Goal: Task Accomplishment & Management: Use online tool/utility

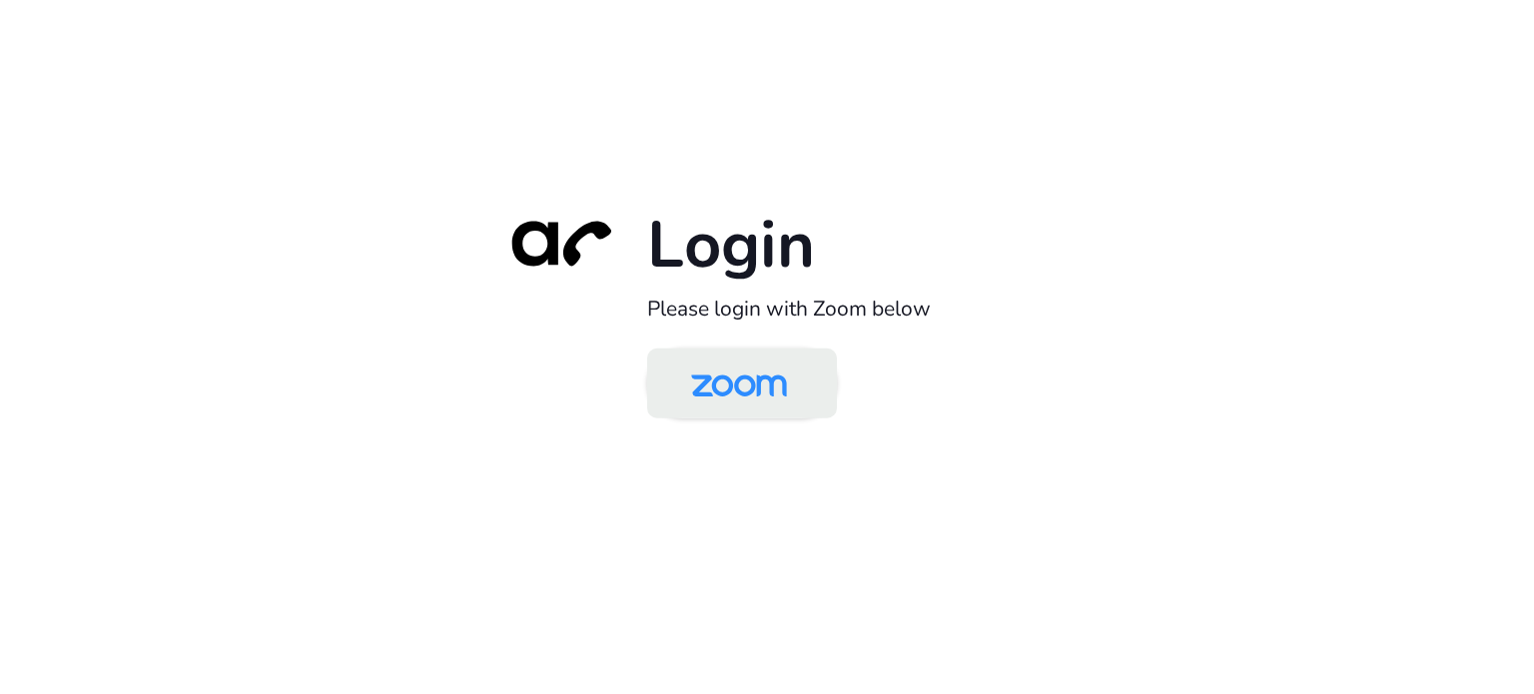
click at [728, 362] on img at bounding box center [739, 385] width 138 height 65
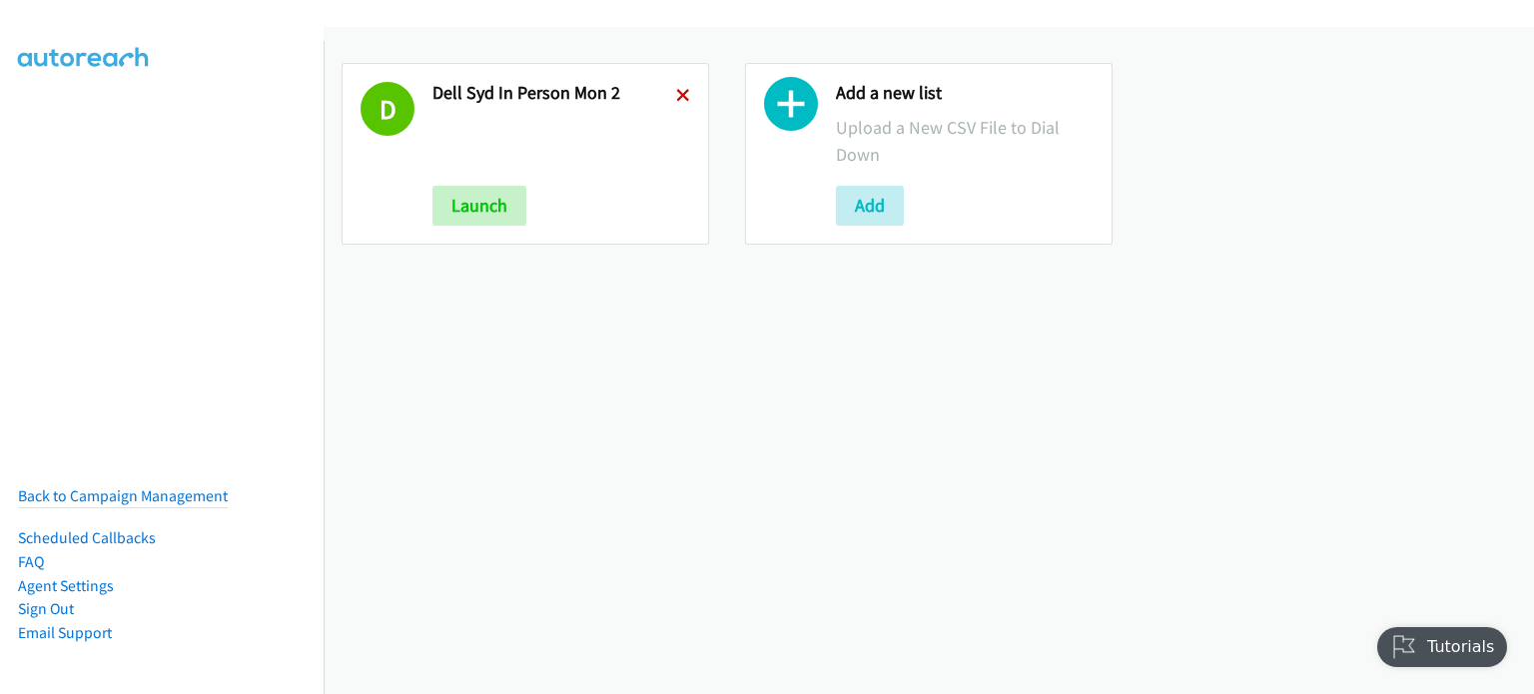
click at [676, 91] on icon at bounding box center [683, 97] width 14 height 14
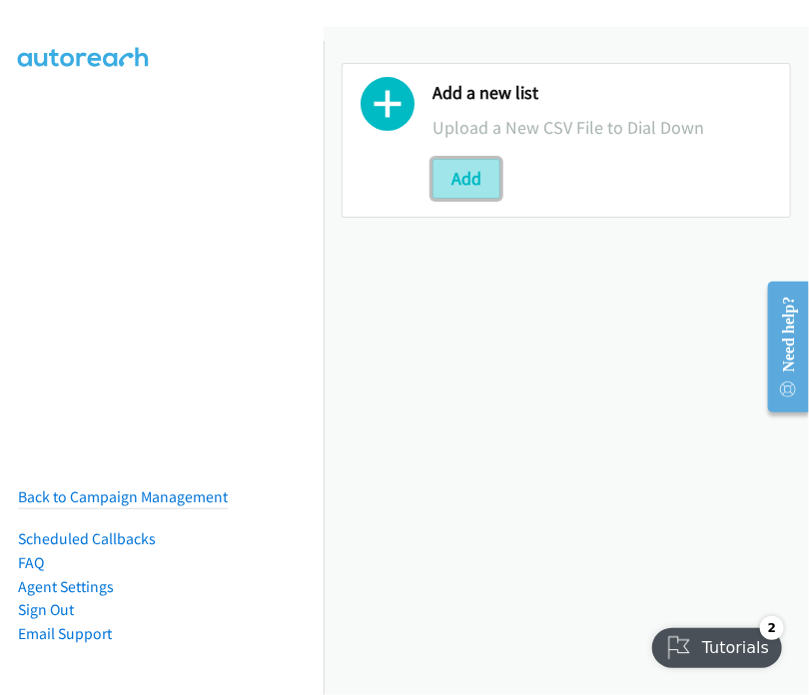
click at [467, 171] on button "Add" at bounding box center [466, 179] width 68 height 40
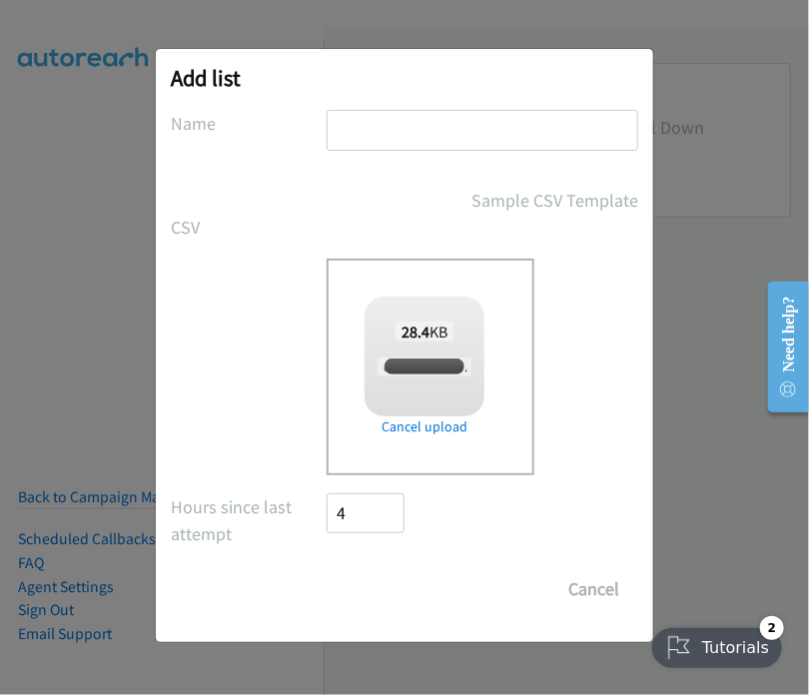
checkbox input "true"
click at [388, 131] on input "text" at bounding box center [483, 130] width 312 height 41
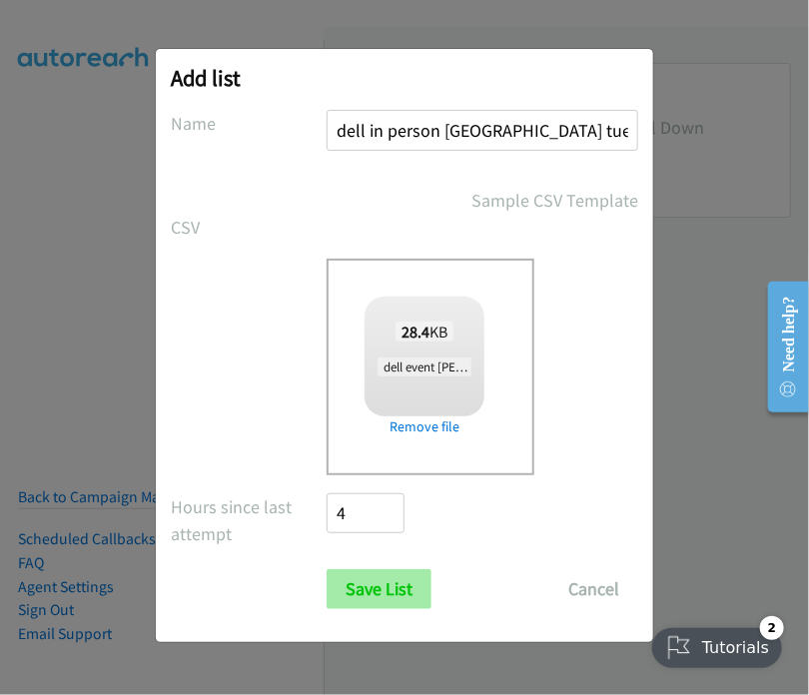
type input "dell in person sydney tues 1"
click at [380, 591] on input "Save List" at bounding box center [379, 589] width 105 height 40
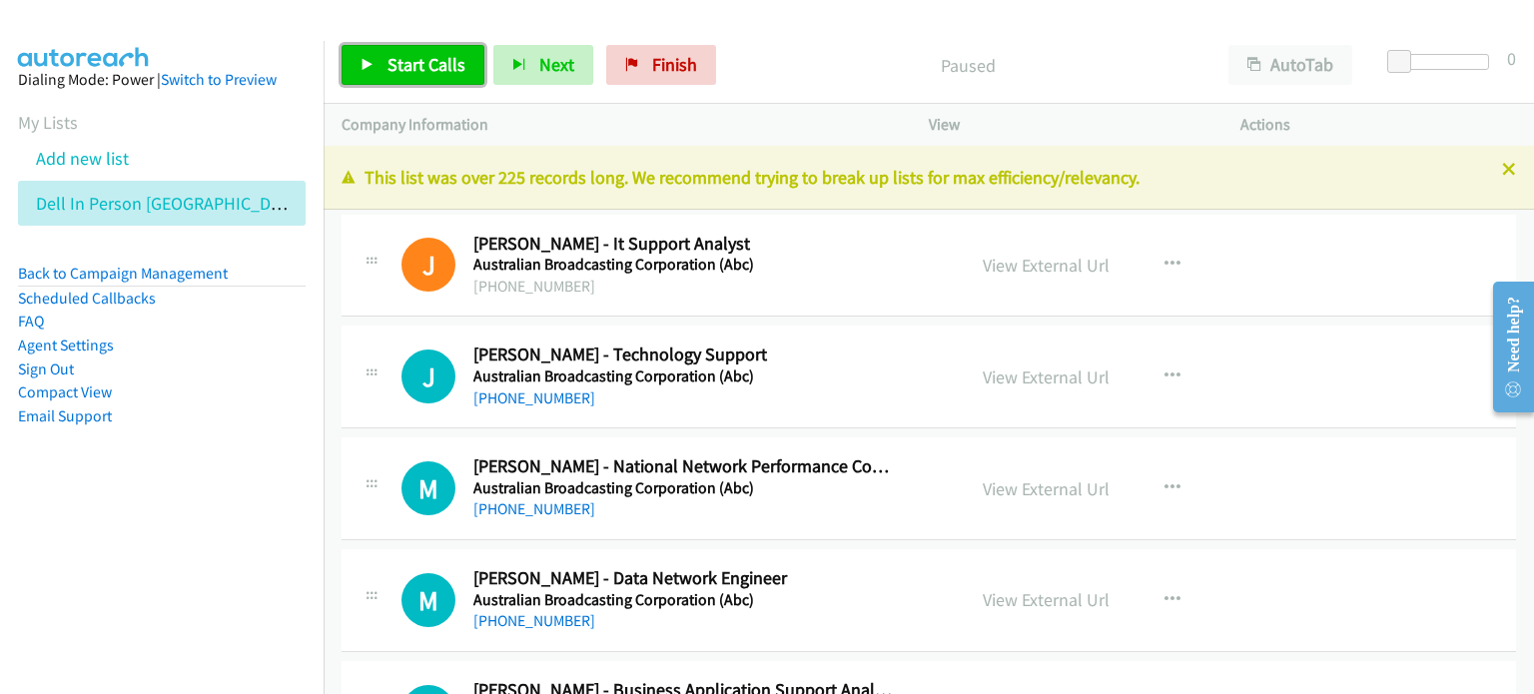
click at [407, 59] on span "Start Calls" at bounding box center [427, 64] width 78 height 23
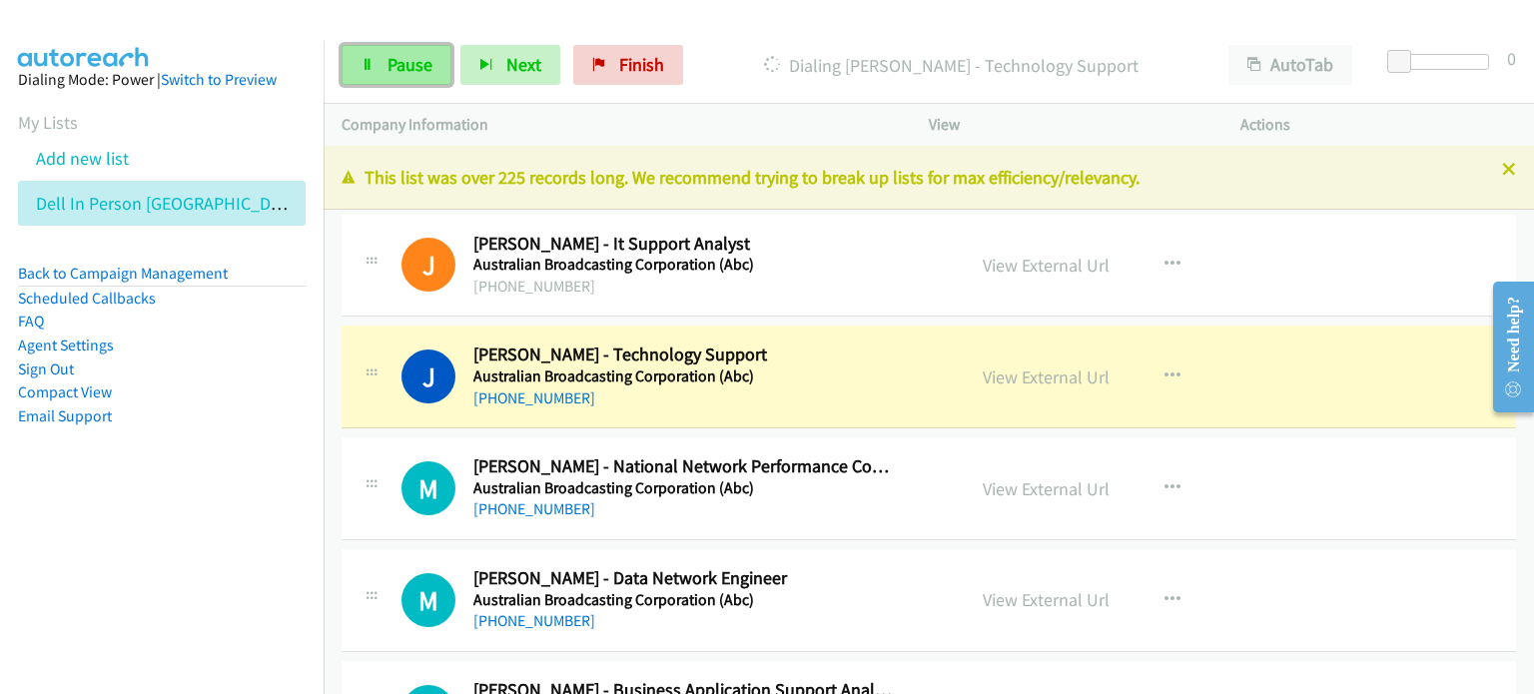
click at [382, 67] on link "Pause" at bounding box center [397, 65] width 110 height 40
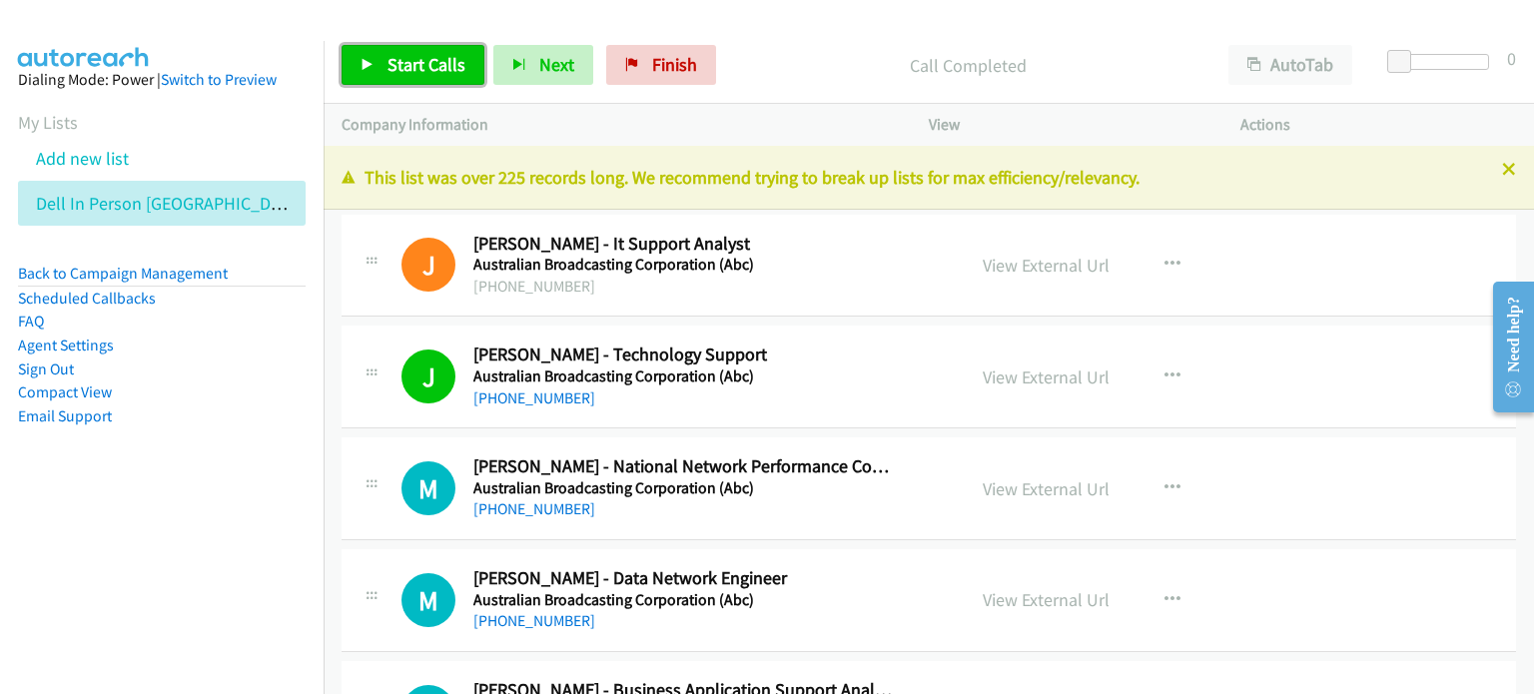
click at [413, 53] on span "Start Calls" at bounding box center [427, 64] width 78 height 23
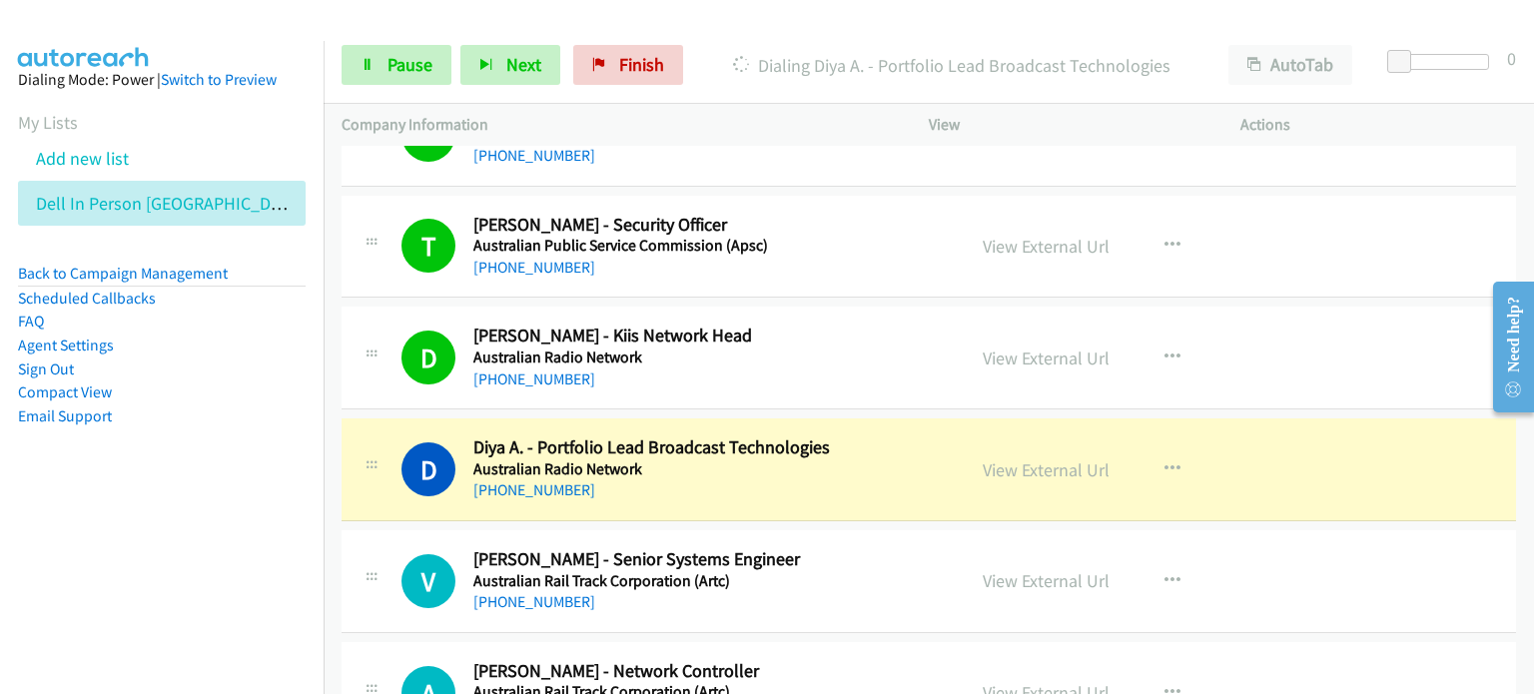
scroll to position [3596, 0]
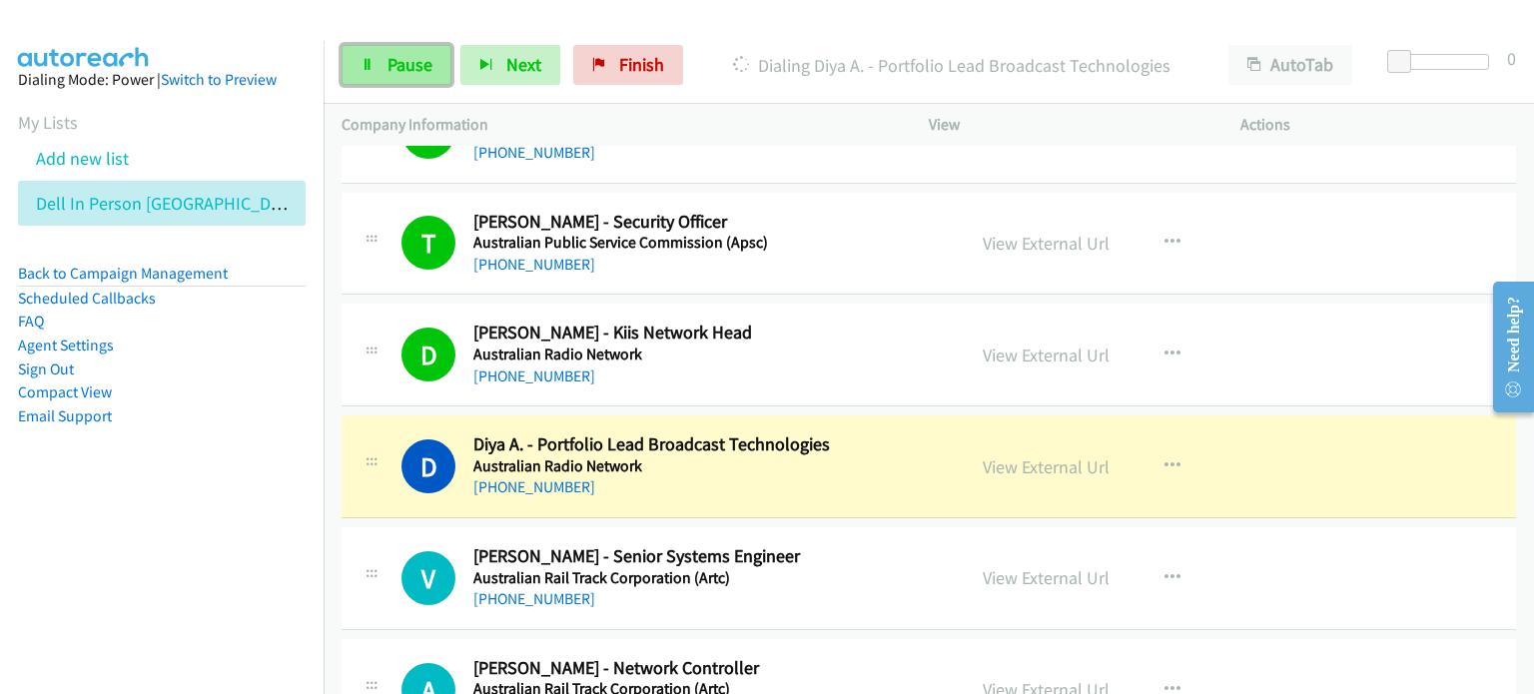
click at [392, 58] on span "Pause" at bounding box center [410, 64] width 45 height 23
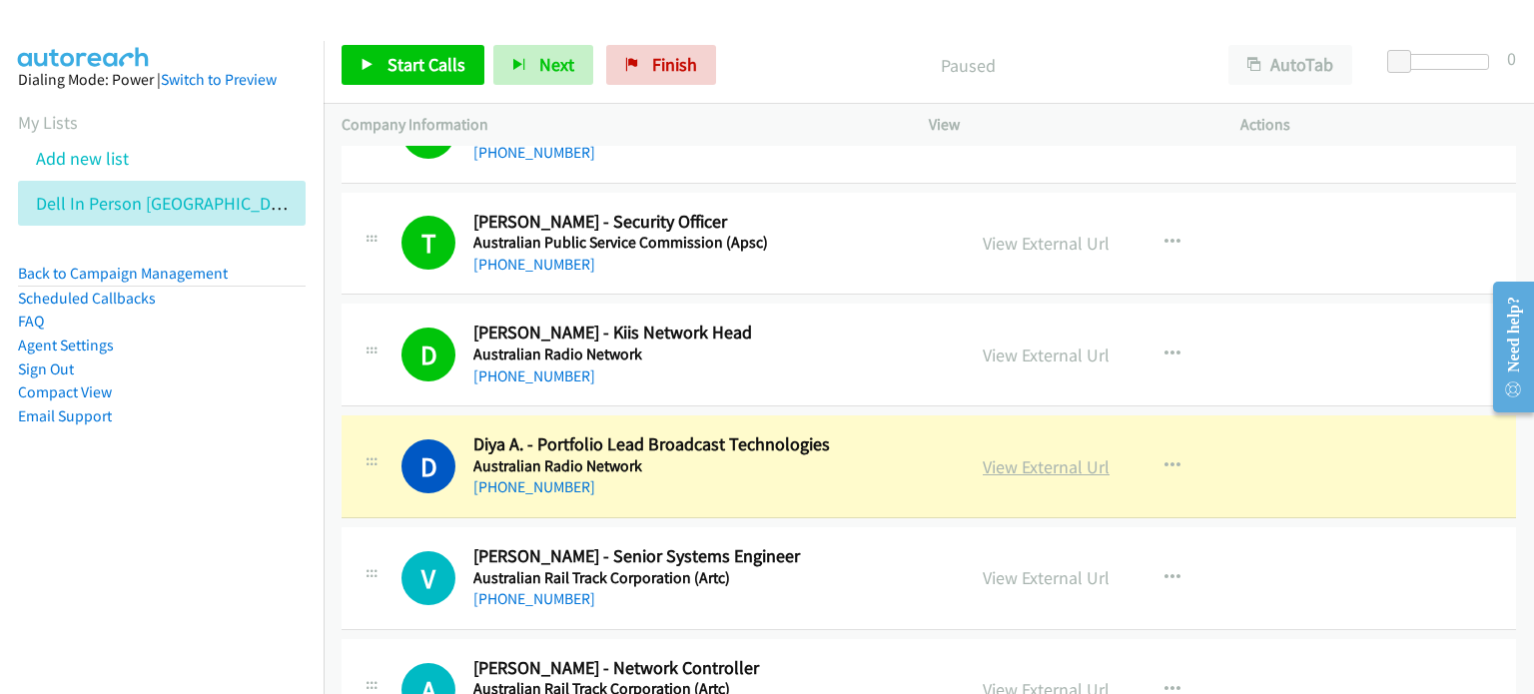
click at [808, 465] on link "View External Url" at bounding box center [1046, 466] width 127 height 23
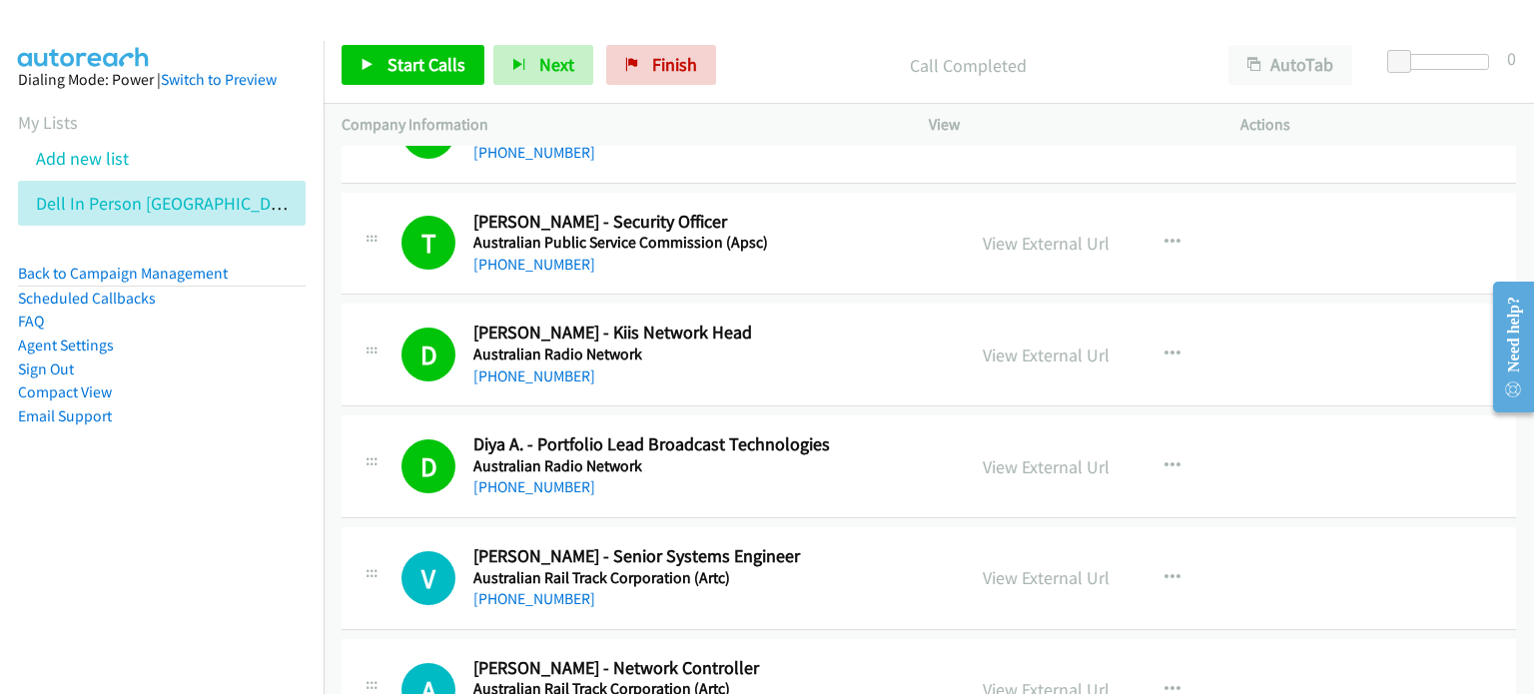
click at [800, 39] on div "Start Calls Pause Next Finish Call Completed AutoTab AutoTab 0" at bounding box center [929, 65] width 1210 height 77
click at [400, 57] on span "Start Calls" at bounding box center [427, 64] width 78 height 23
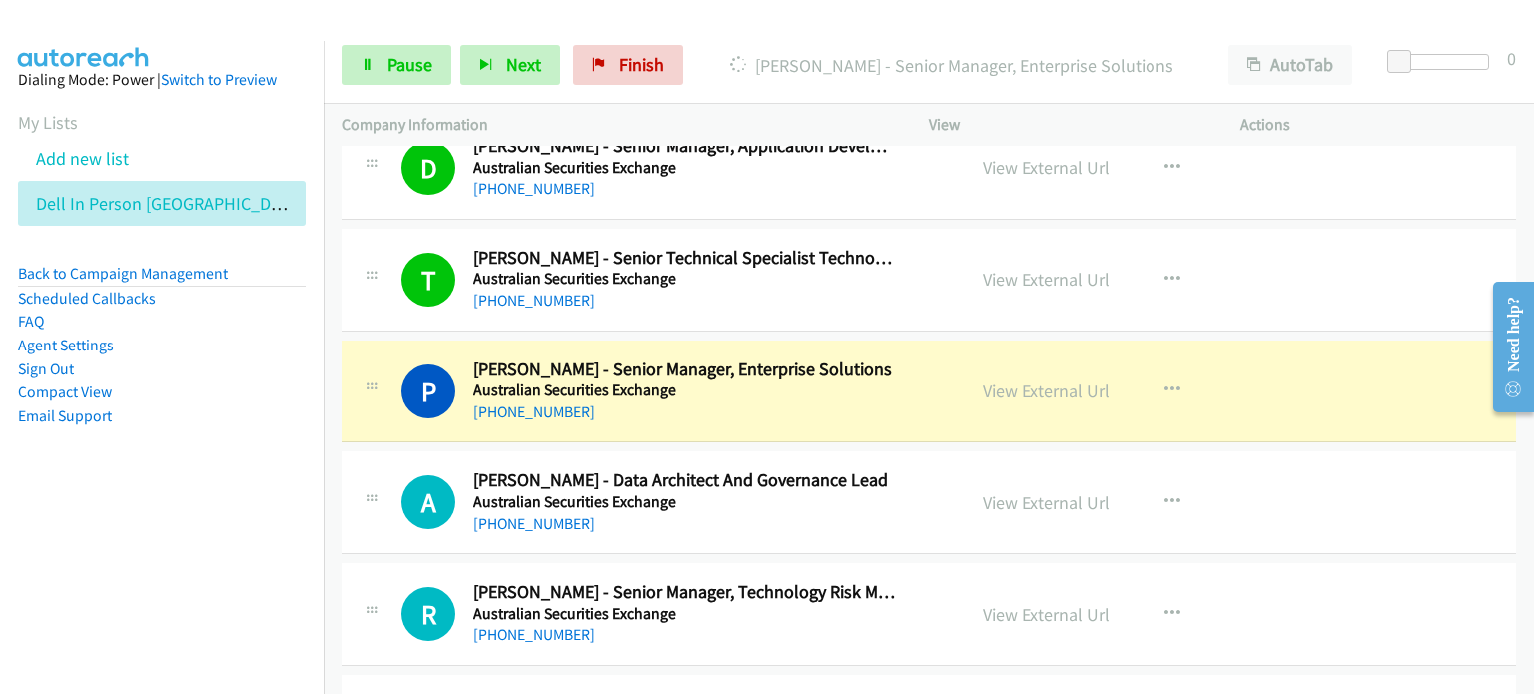
scroll to position [5893, 0]
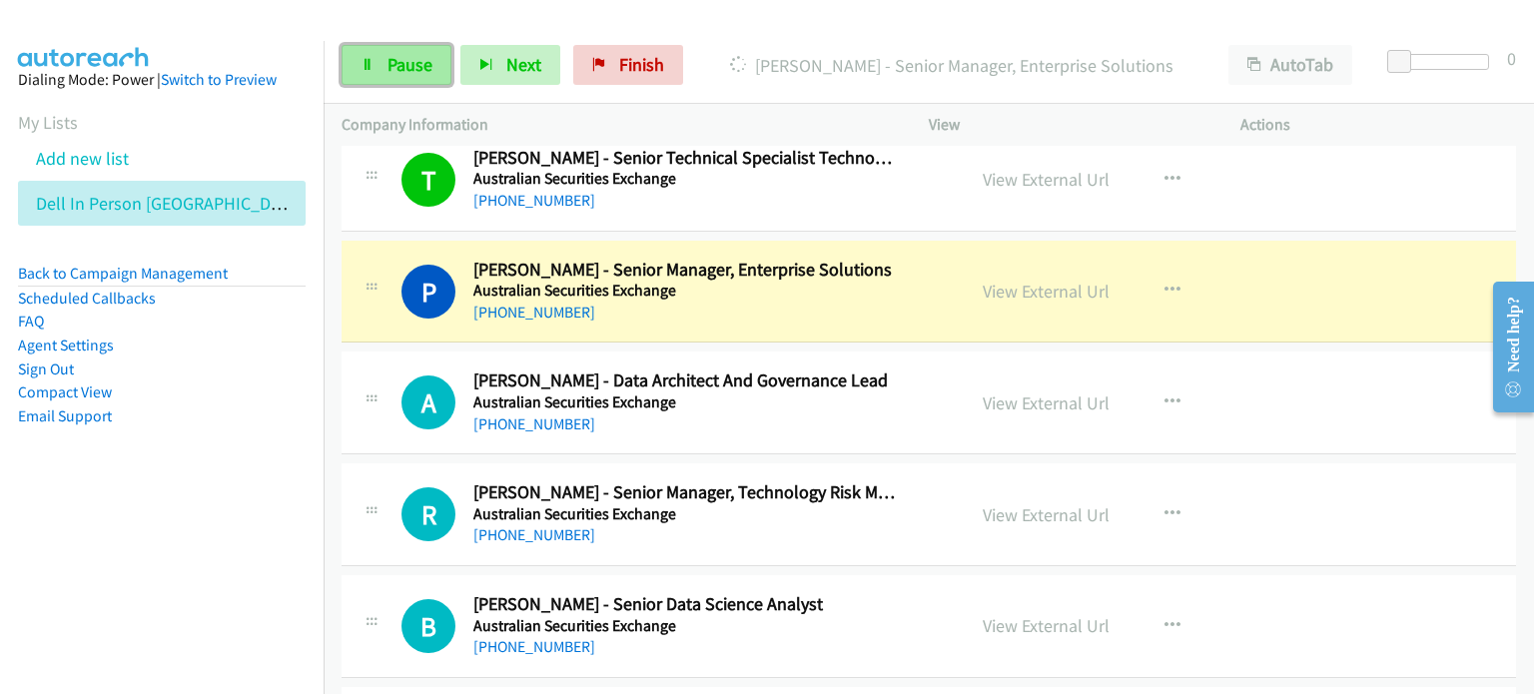
click at [397, 55] on span "Pause" at bounding box center [410, 64] width 45 height 23
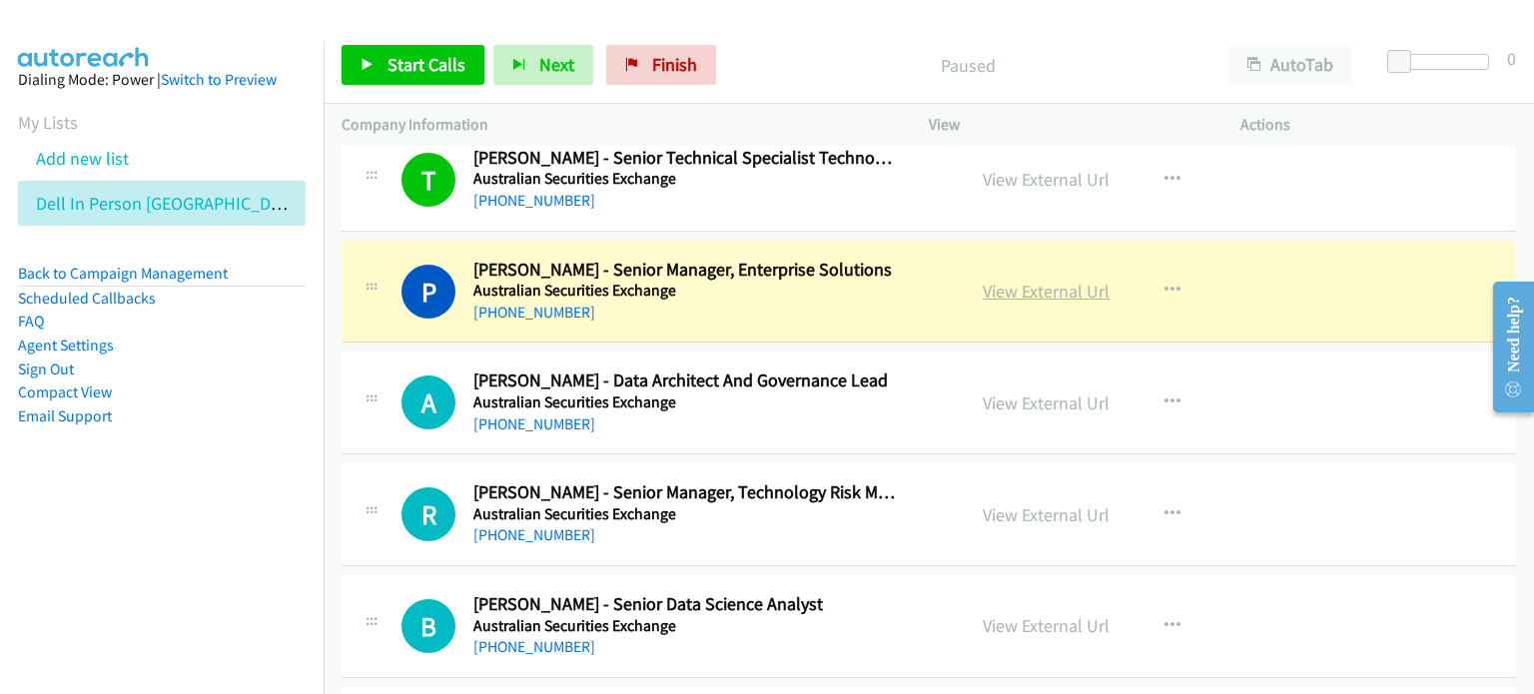
click at [808, 283] on link "View External Url" at bounding box center [1046, 291] width 127 height 23
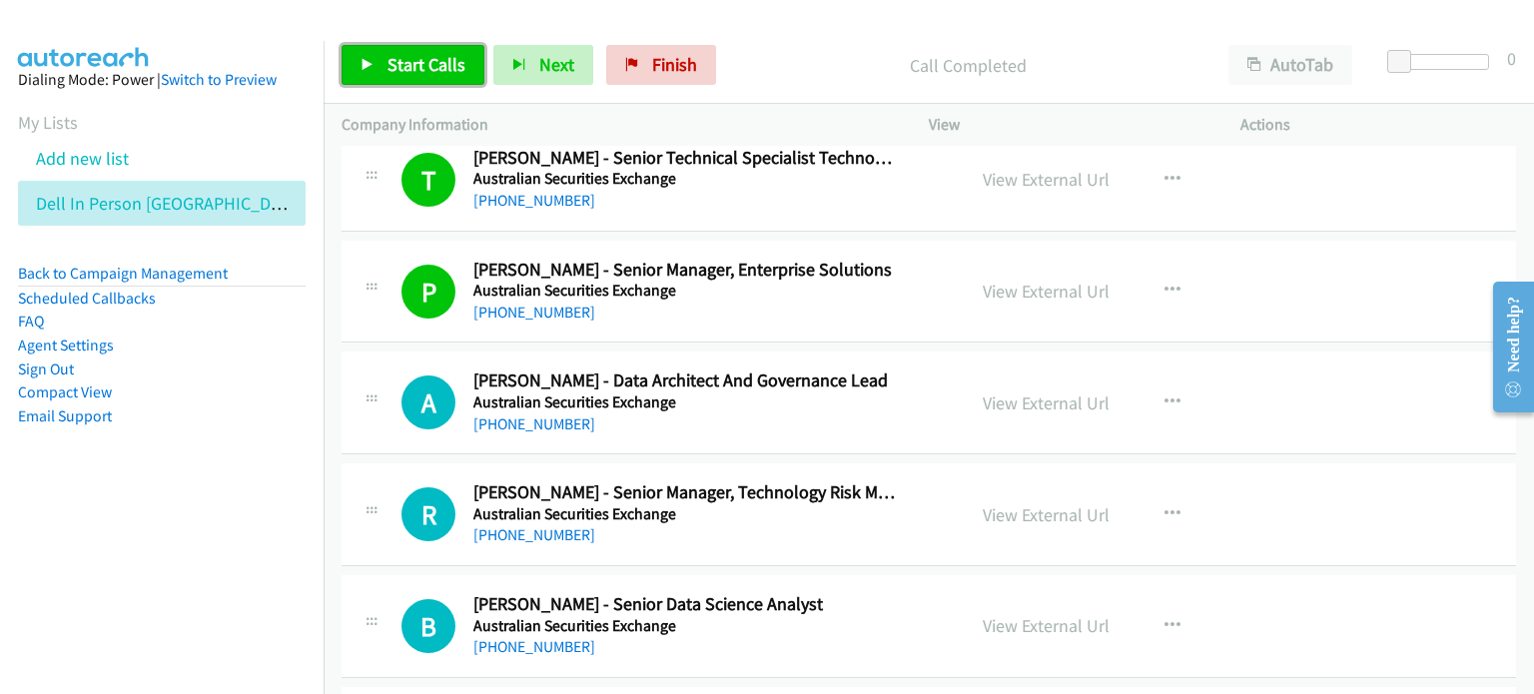
click at [410, 58] on span "Start Calls" at bounding box center [427, 64] width 78 height 23
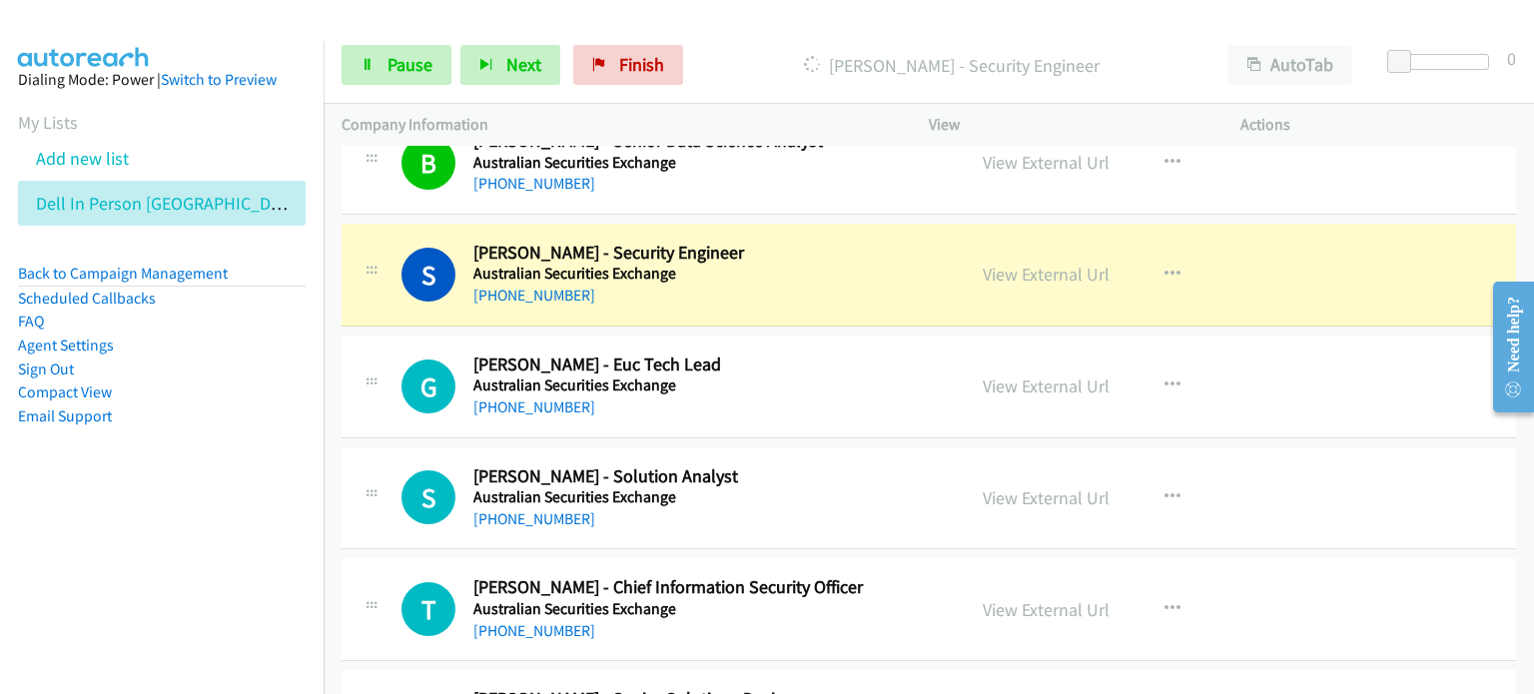
scroll to position [6392, 0]
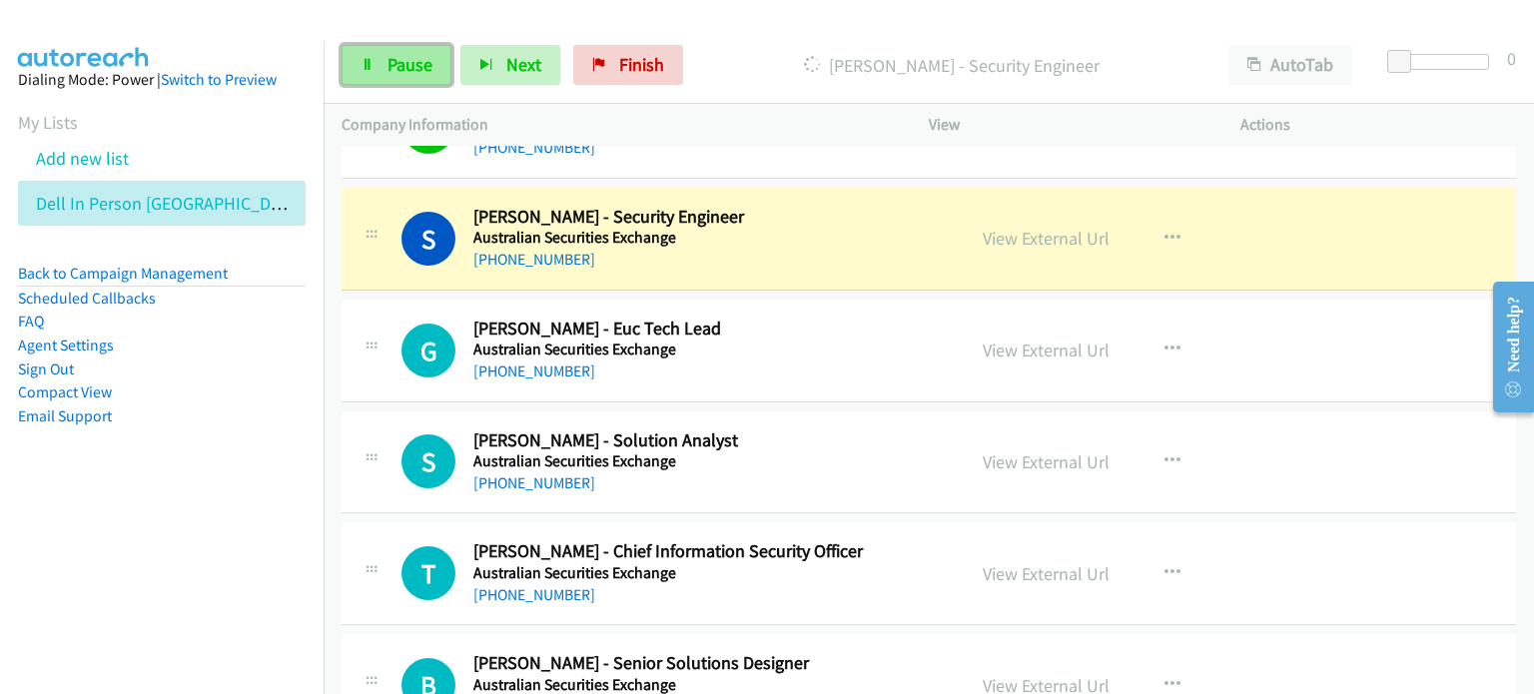
click at [402, 63] on span "Pause" at bounding box center [410, 64] width 45 height 23
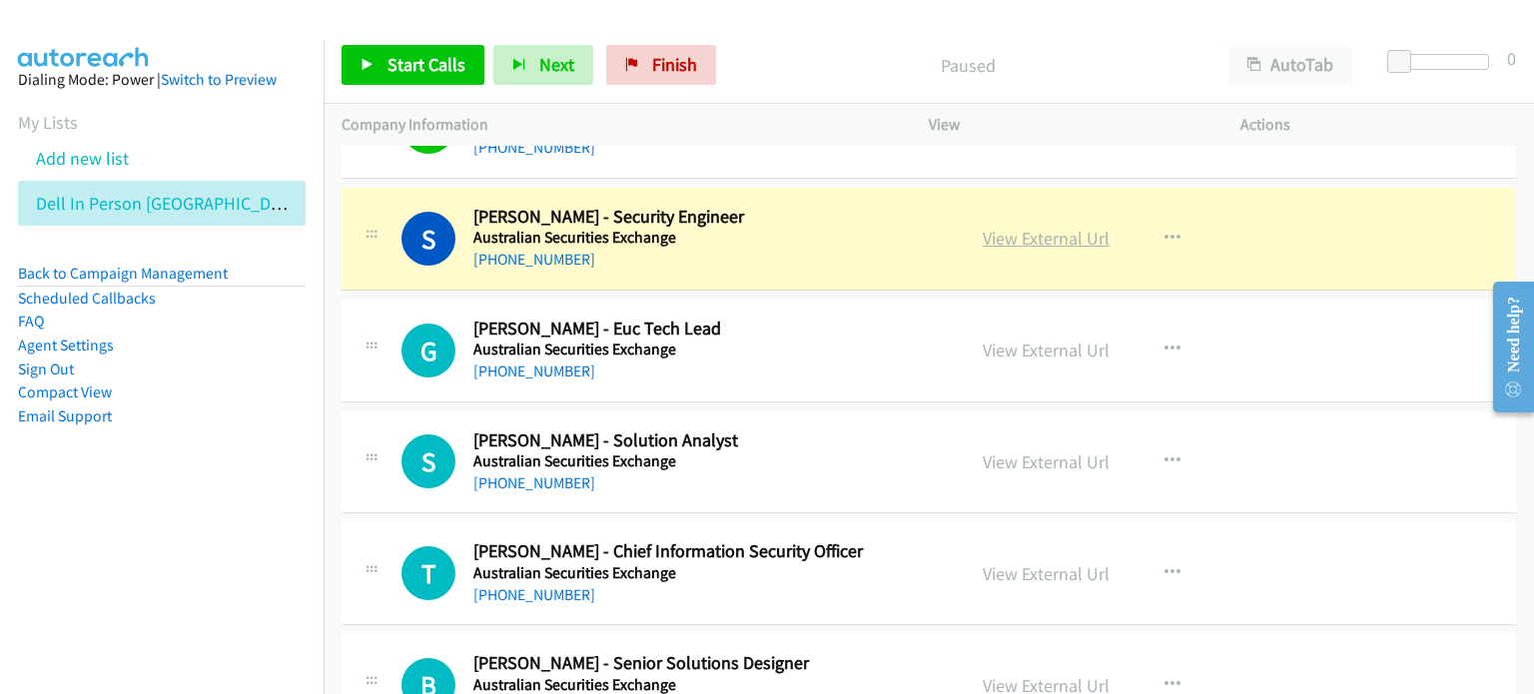
click at [808, 229] on link "View External Url" at bounding box center [1046, 238] width 127 height 23
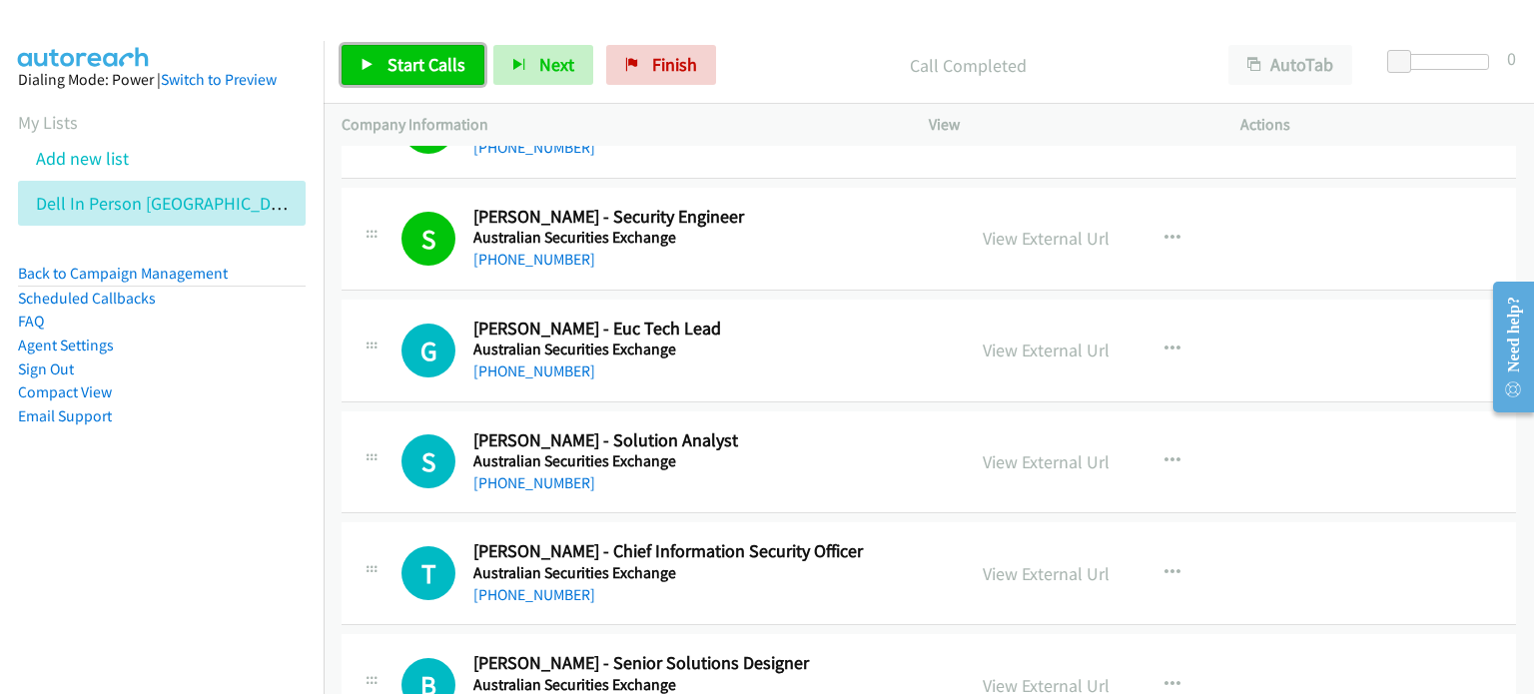
click at [402, 63] on span "Start Calls" at bounding box center [427, 64] width 78 height 23
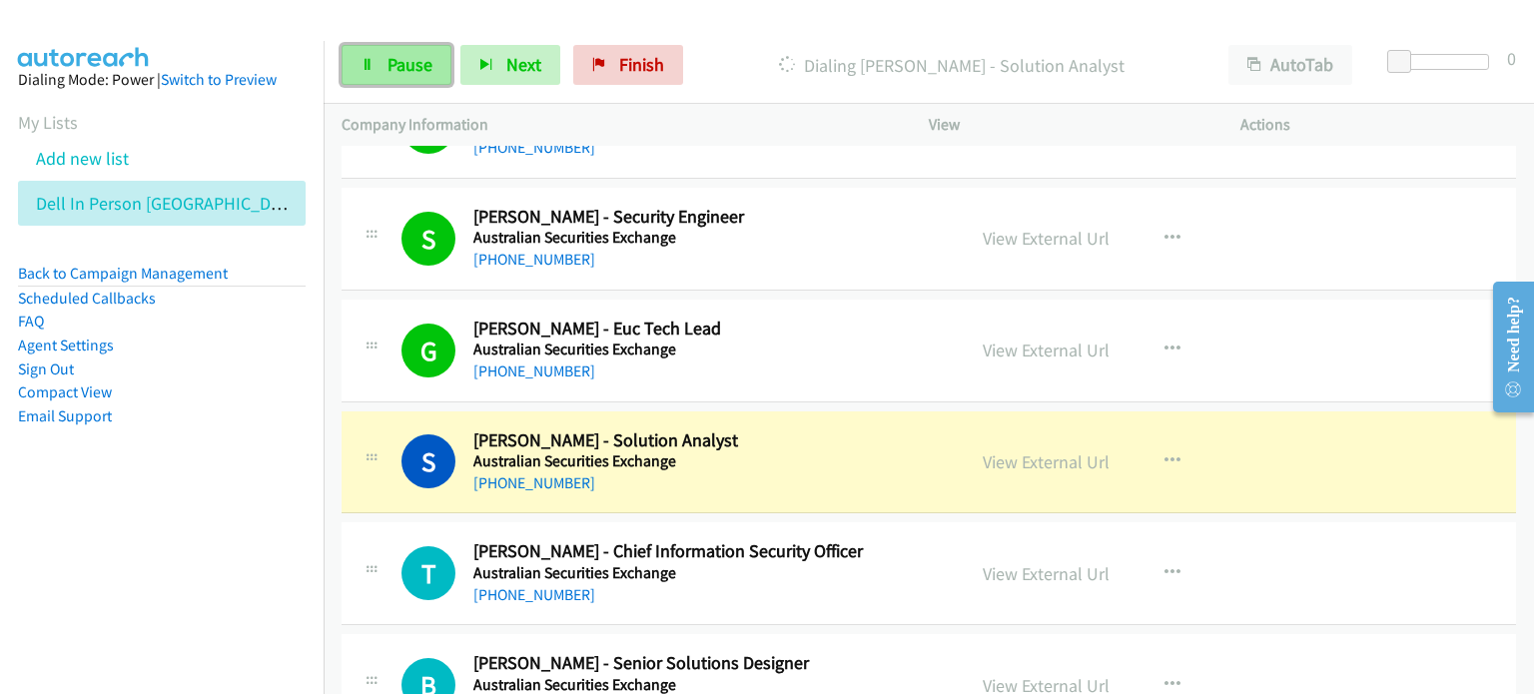
click at [396, 54] on span "Pause" at bounding box center [410, 64] width 45 height 23
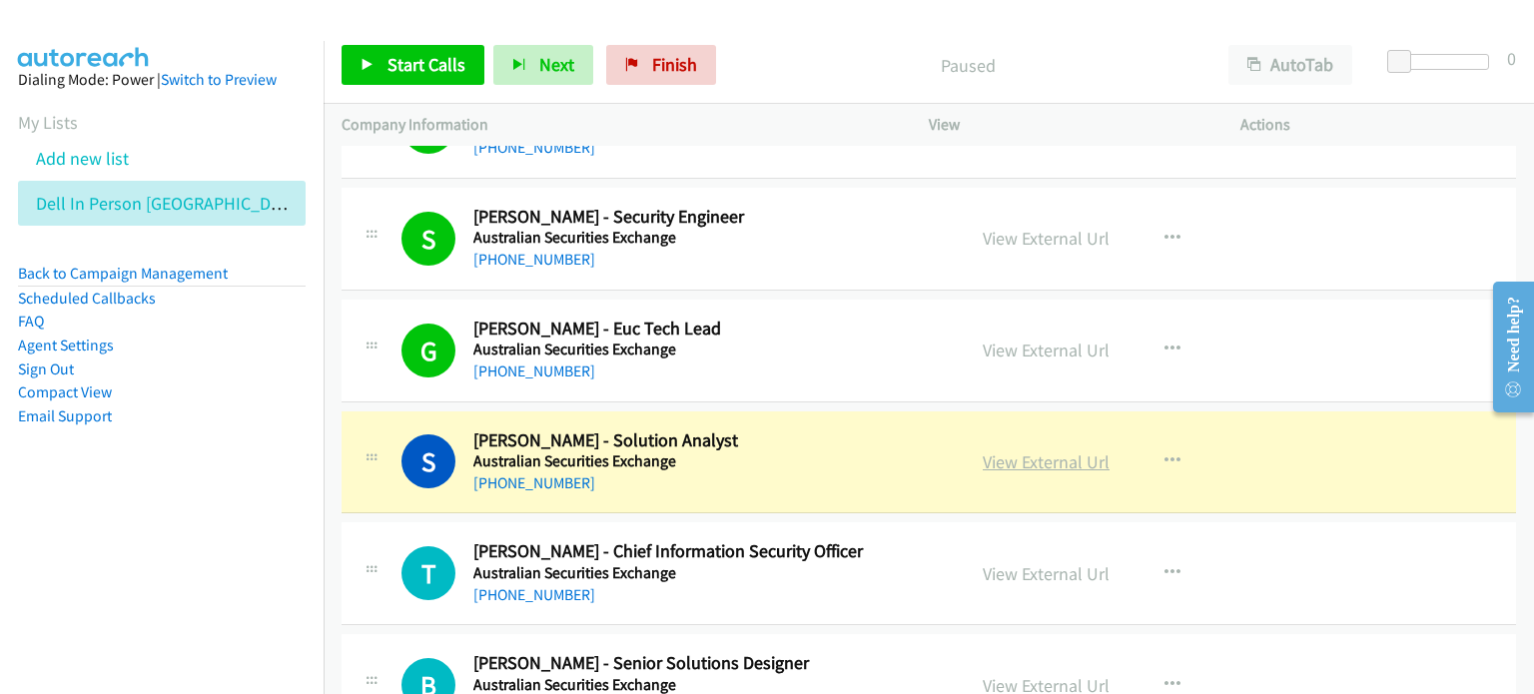
click at [808, 450] on link "View External Url" at bounding box center [1046, 461] width 127 height 23
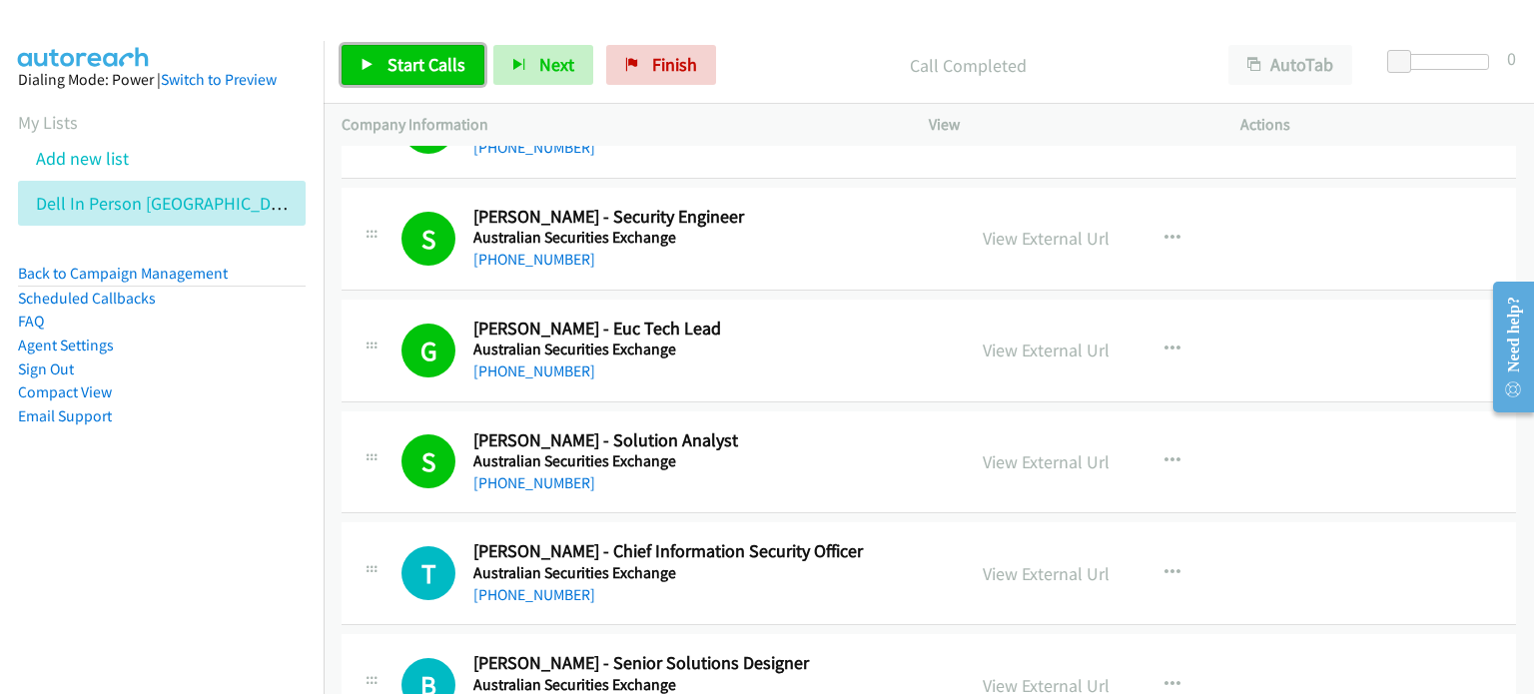
click at [390, 59] on span "Start Calls" at bounding box center [427, 64] width 78 height 23
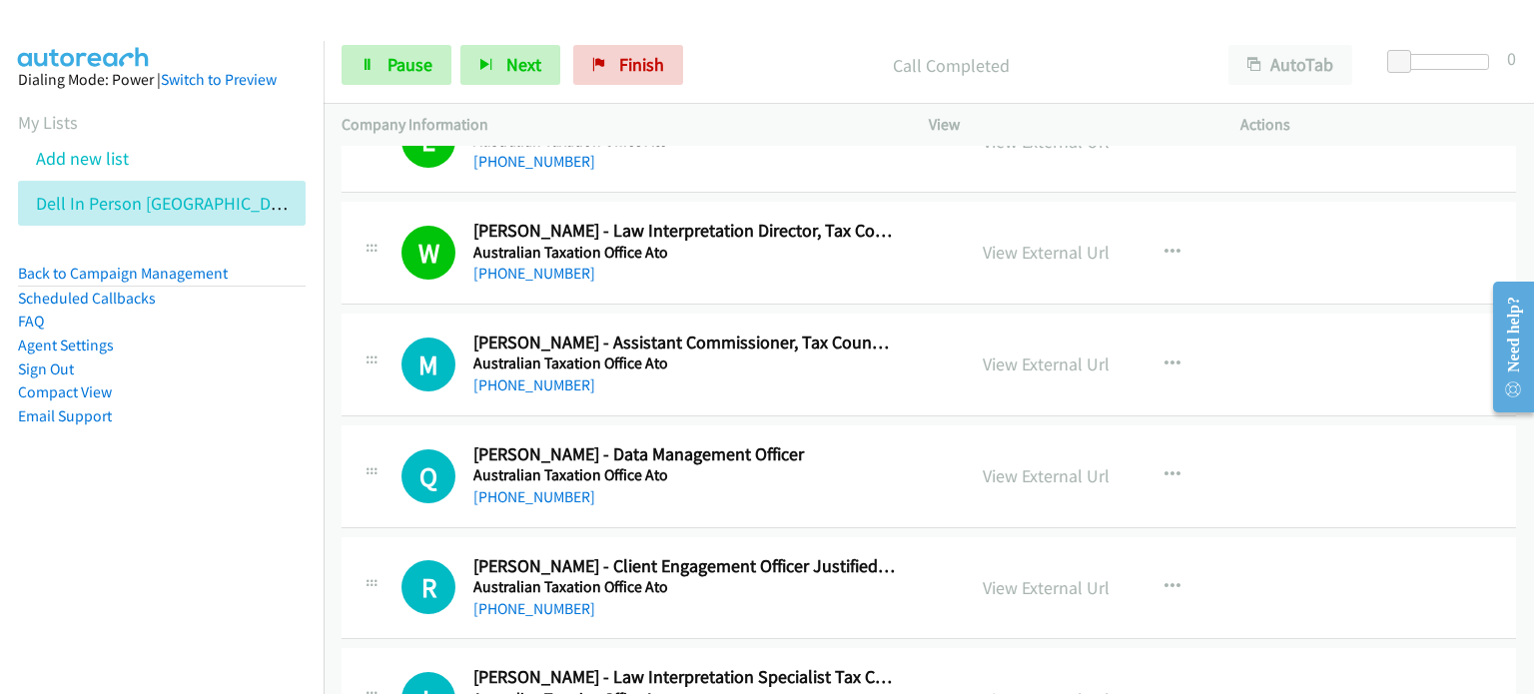
scroll to position [8090, 0]
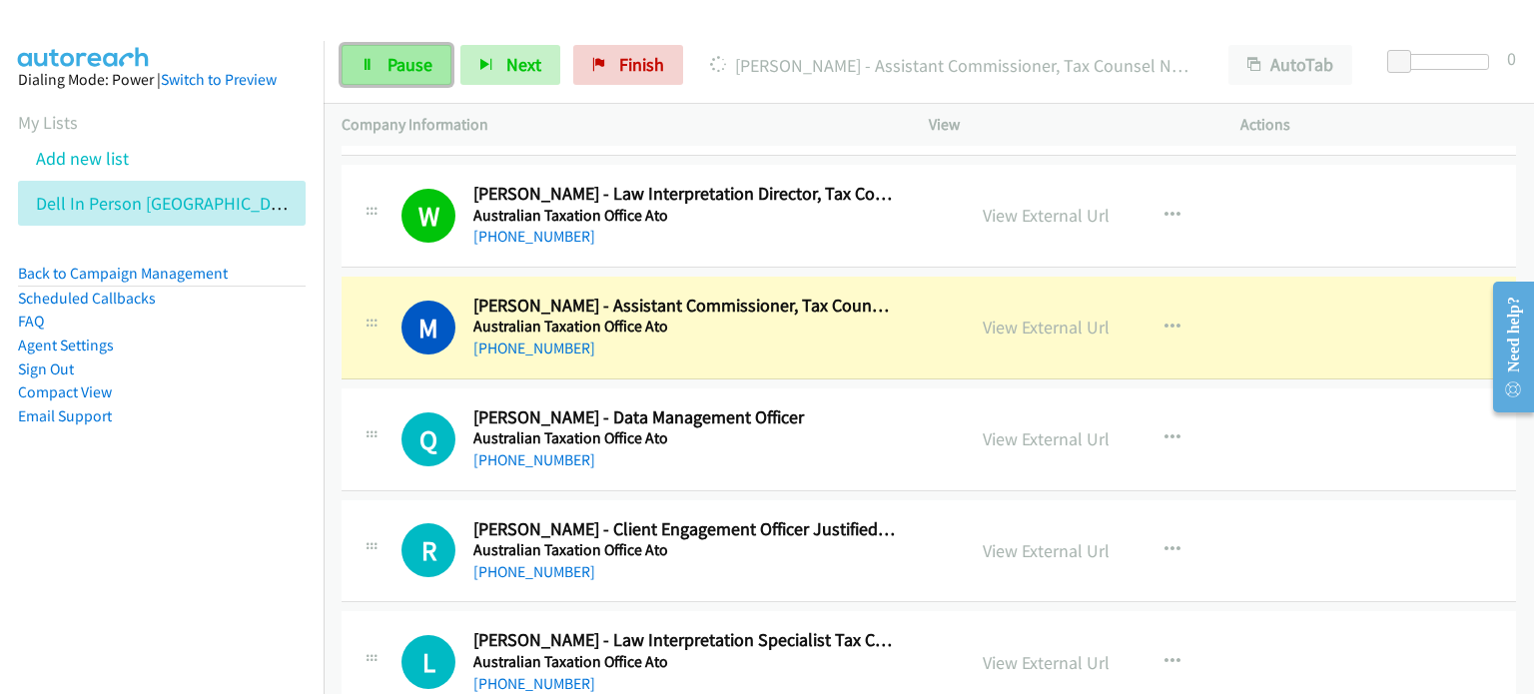
click at [388, 48] on link "Pause" at bounding box center [397, 65] width 110 height 40
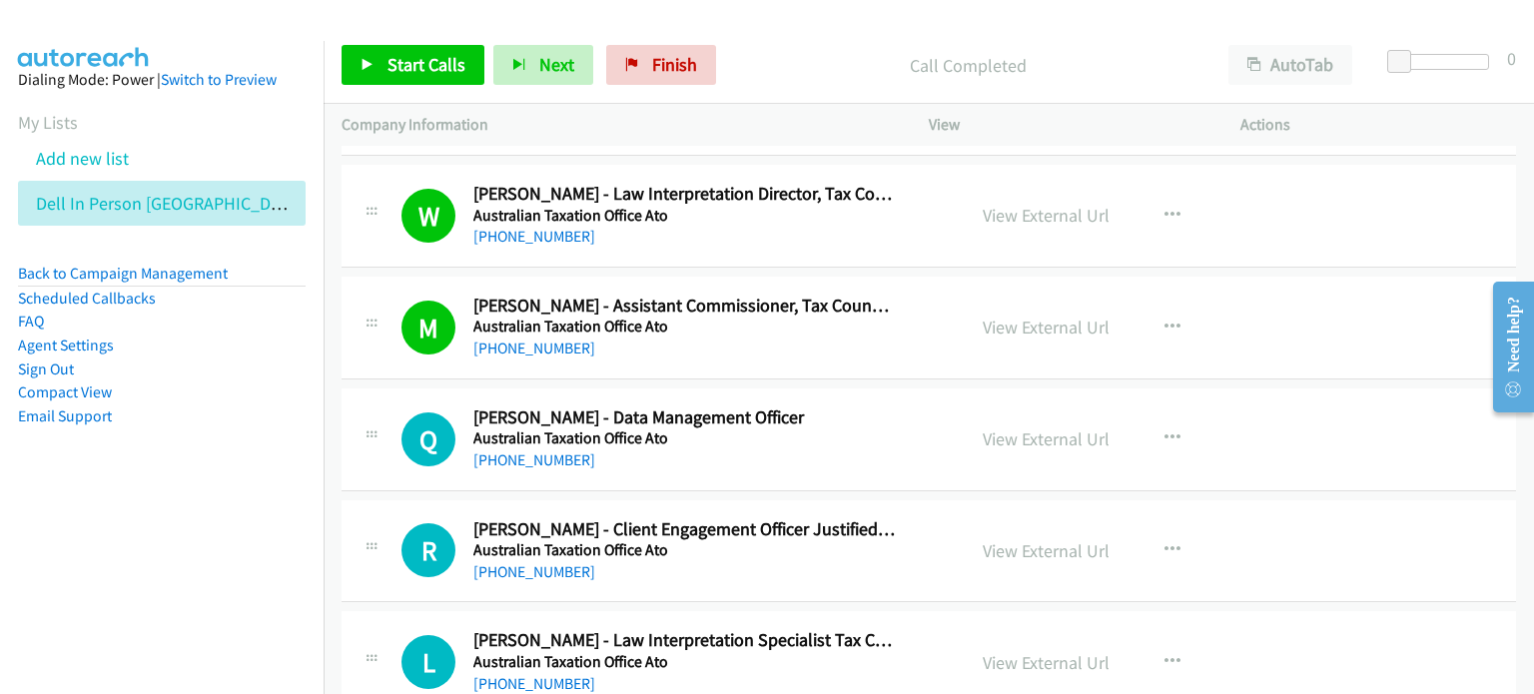
click at [808, 35] on div "Start Calls Pause Next Finish Call Completed AutoTab AutoTab 0" at bounding box center [929, 65] width 1210 height 77
click at [391, 55] on span "Start Calls" at bounding box center [427, 64] width 78 height 23
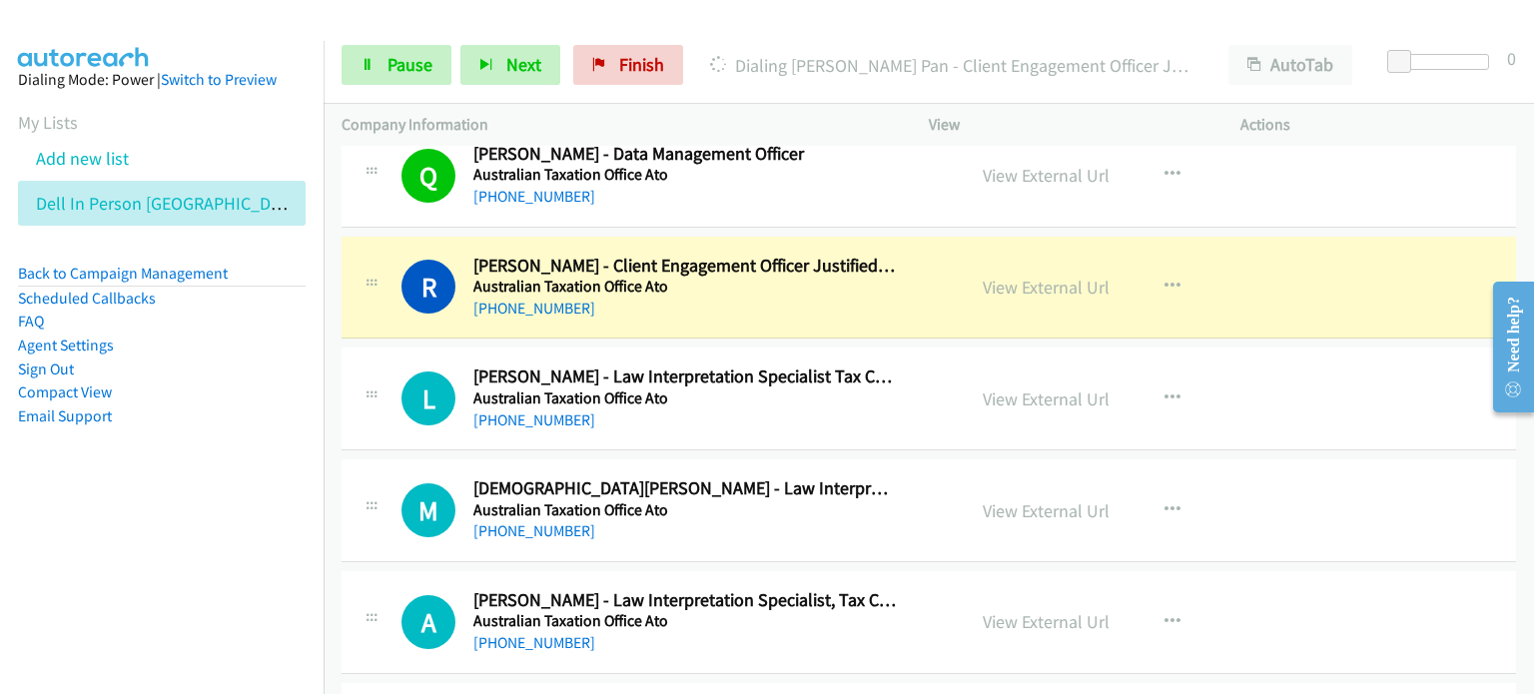
scroll to position [8390, 0]
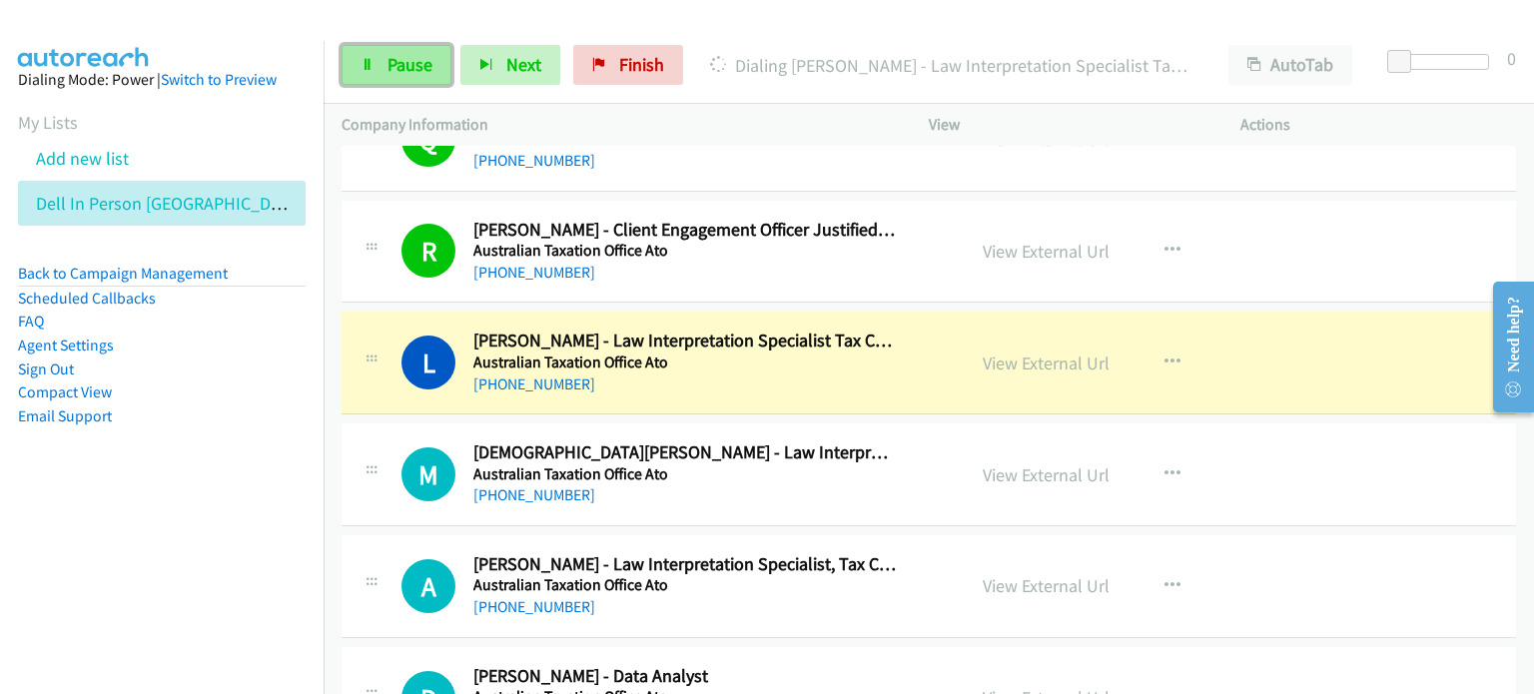
click at [394, 45] on link "Pause" at bounding box center [397, 65] width 110 height 40
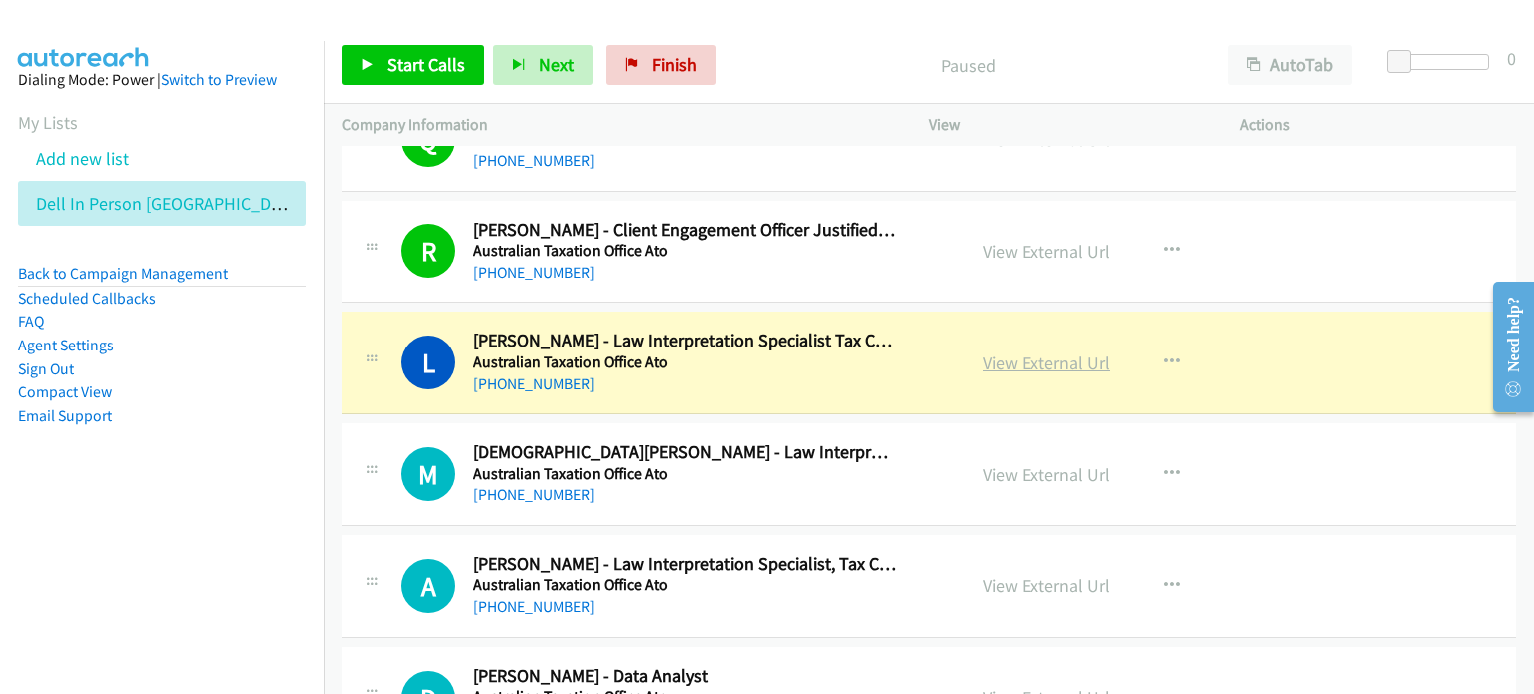
click at [808, 352] on link "View External Url" at bounding box center [1046, 363] width 127 height 23
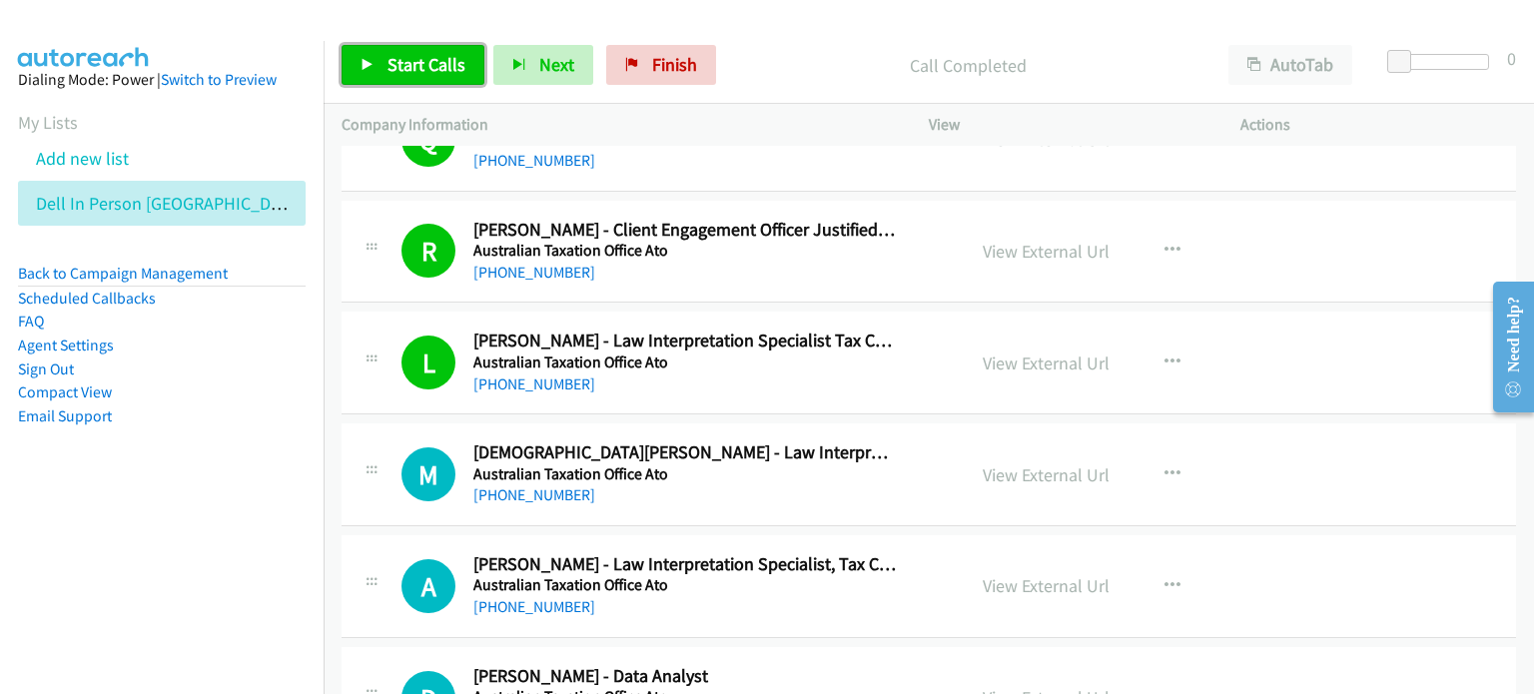
click at [407, 62] on span "Start Calls" at bounding box center [427, 64] width 78 height 23
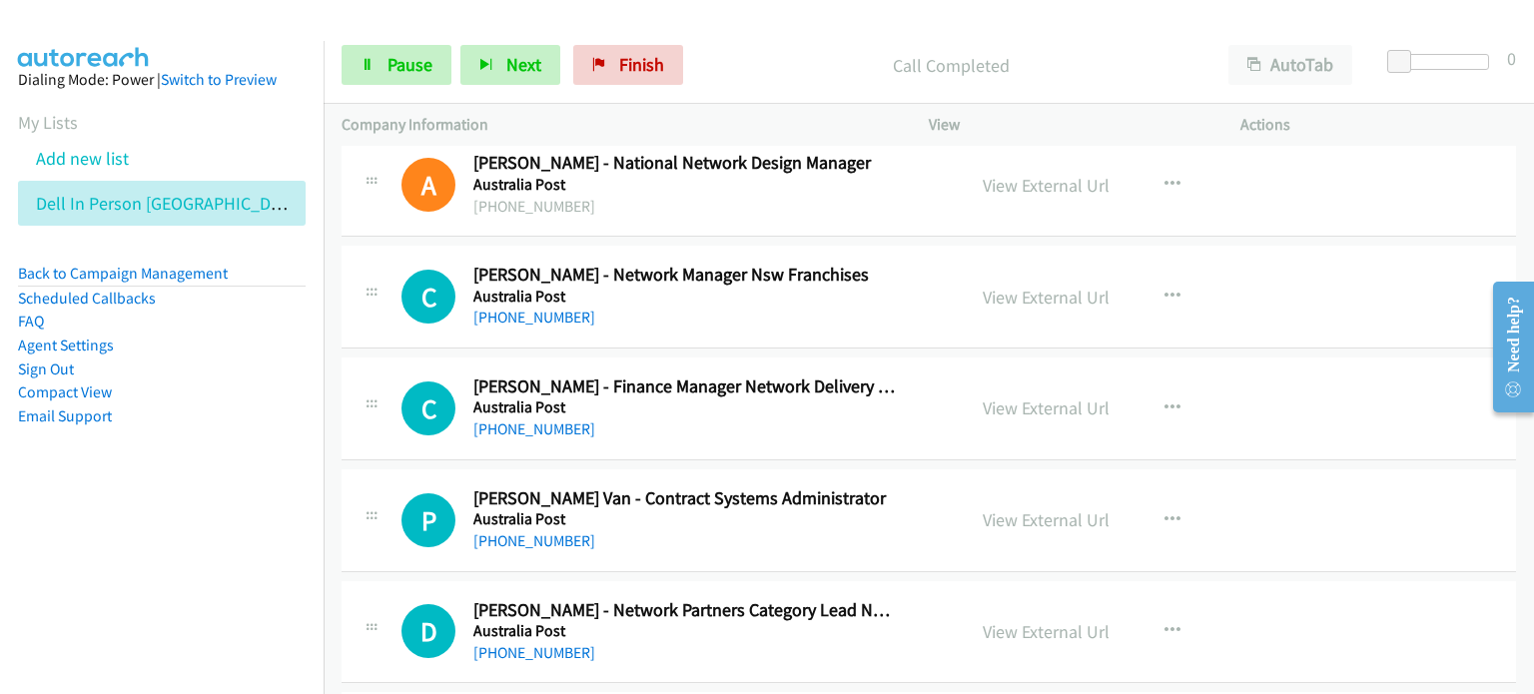
scroll to position [10387, 0]
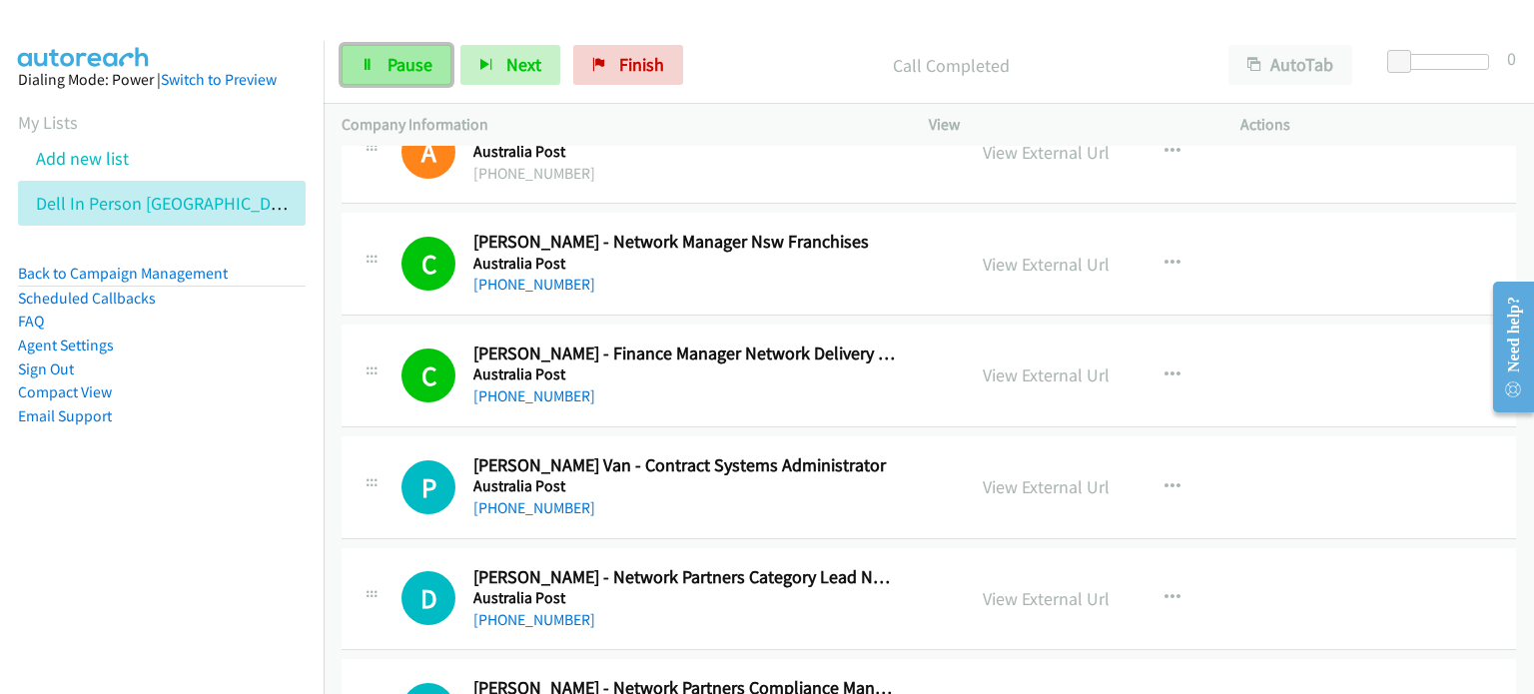
click at [409, 63] on span "Pause" at bounding box center [410, 64] width 45 height 23
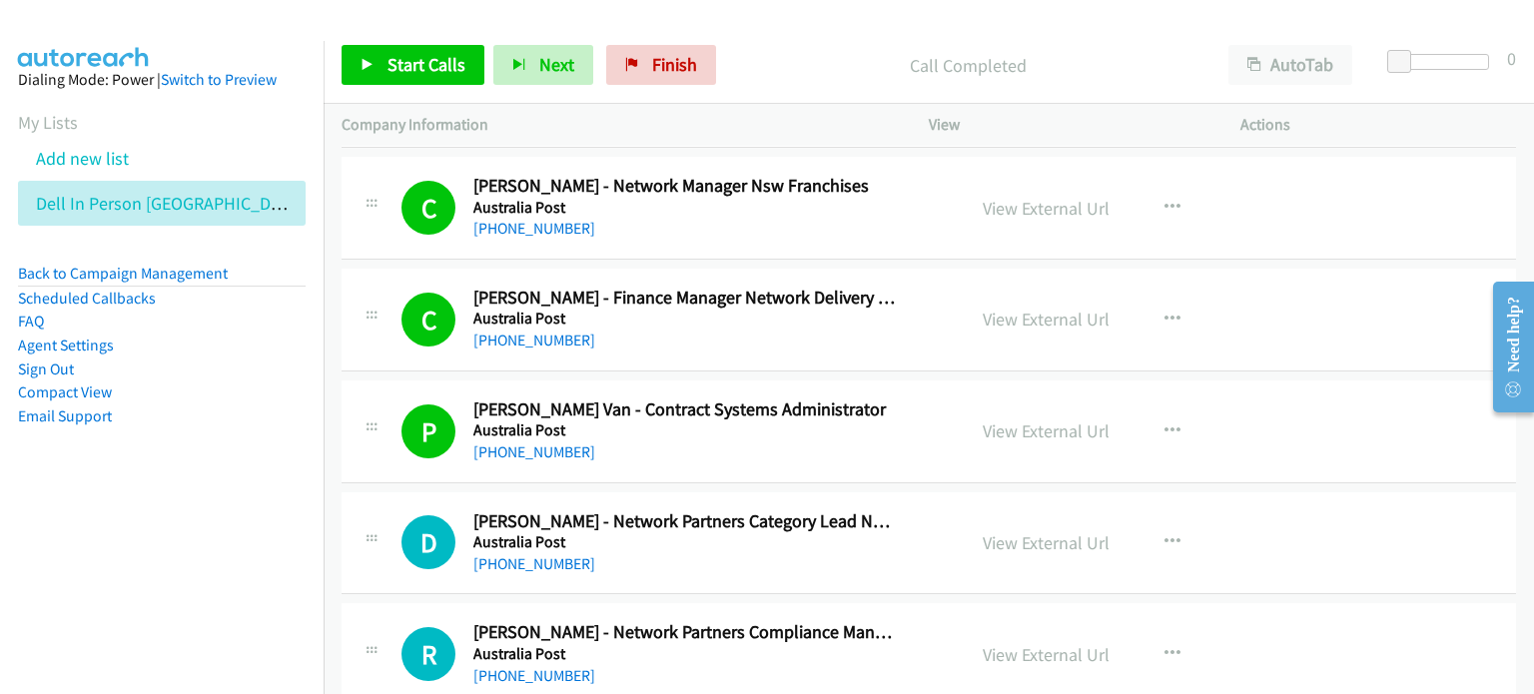
scroll to position [10487, 0]
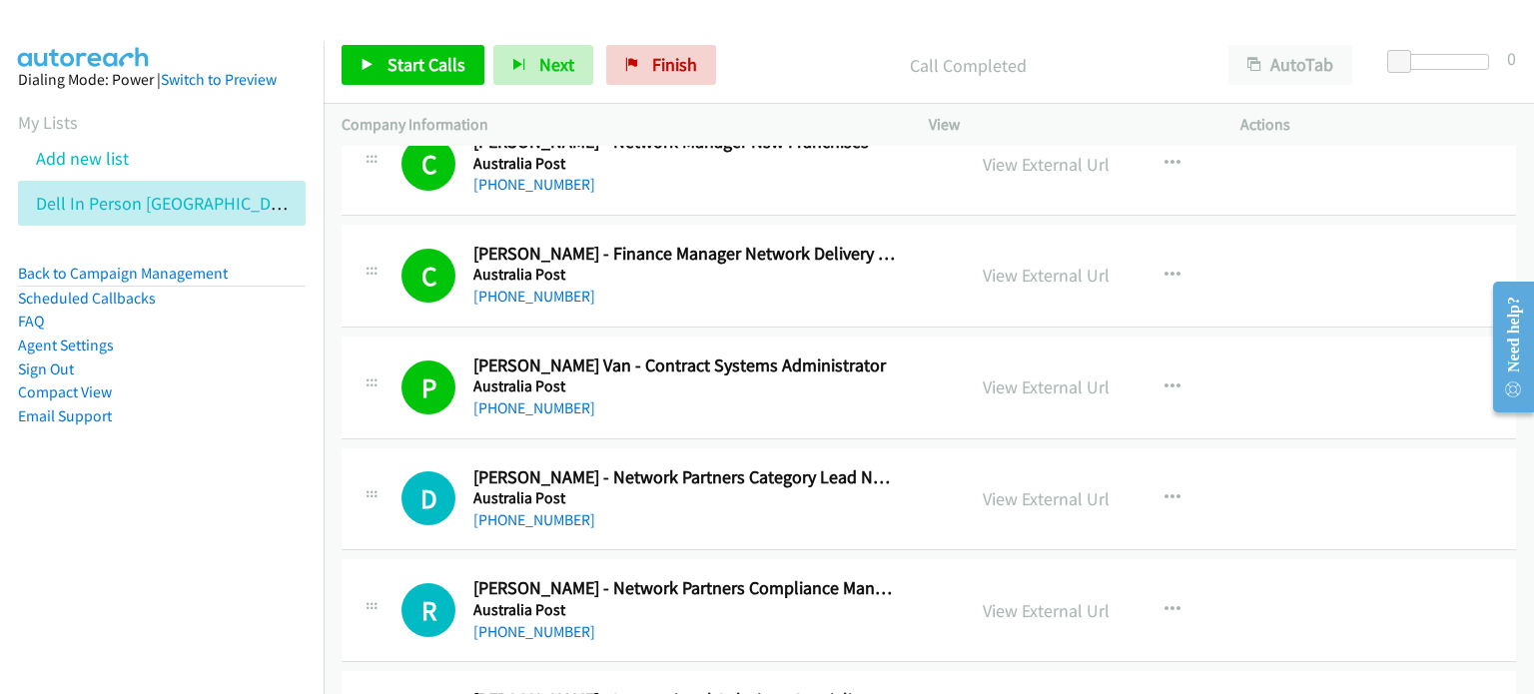
click at [784, 59] on p "Call Completed" at bounding box center [967, 65] width 449 height 27
click at [394, 59] on span "Start Calls" at bounding box center [427, 64] width 78 height 23
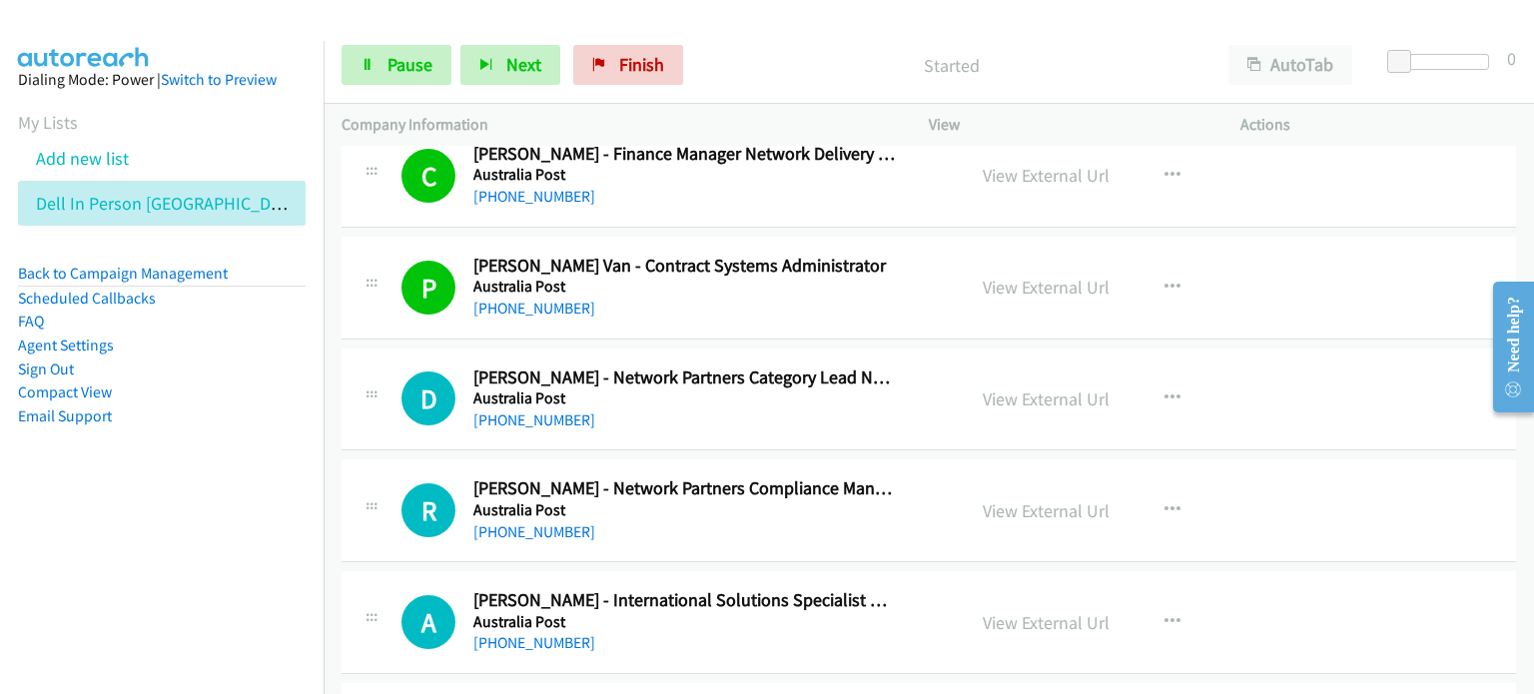
scroll to position [10687, 0]
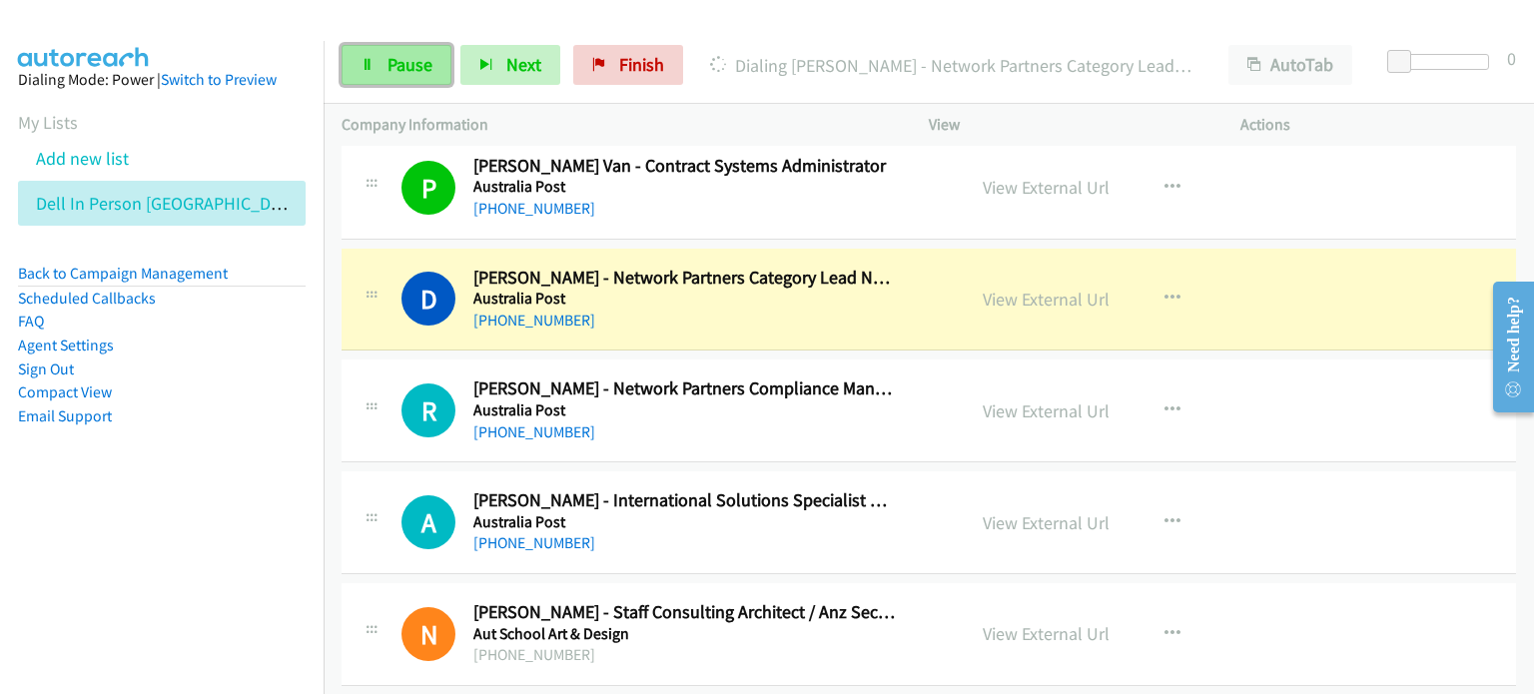
click at [391, 58] on span "Pause" at bounding box center [410, 64] width 45 height 23
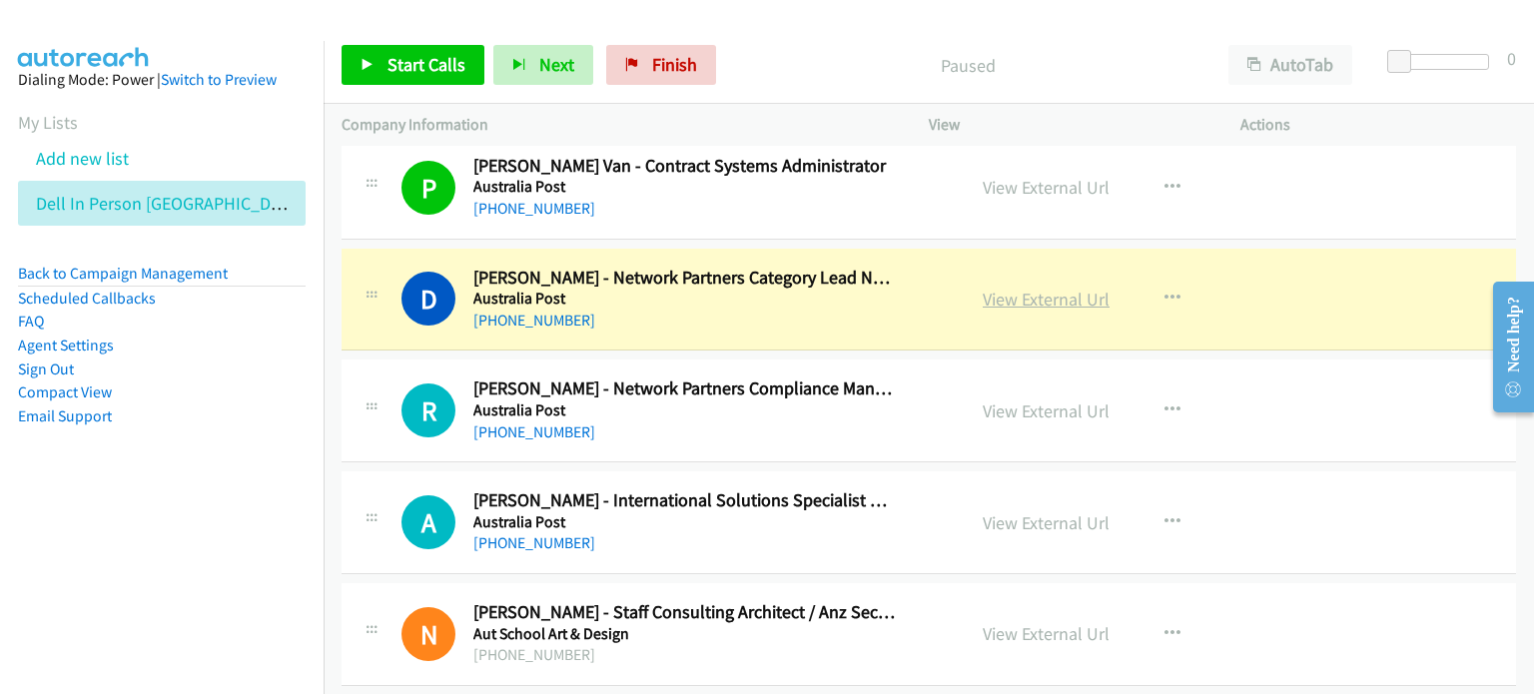
click at [808, 288] on link "View External Url" at bounding box center [1046, 299] width 127 height 23
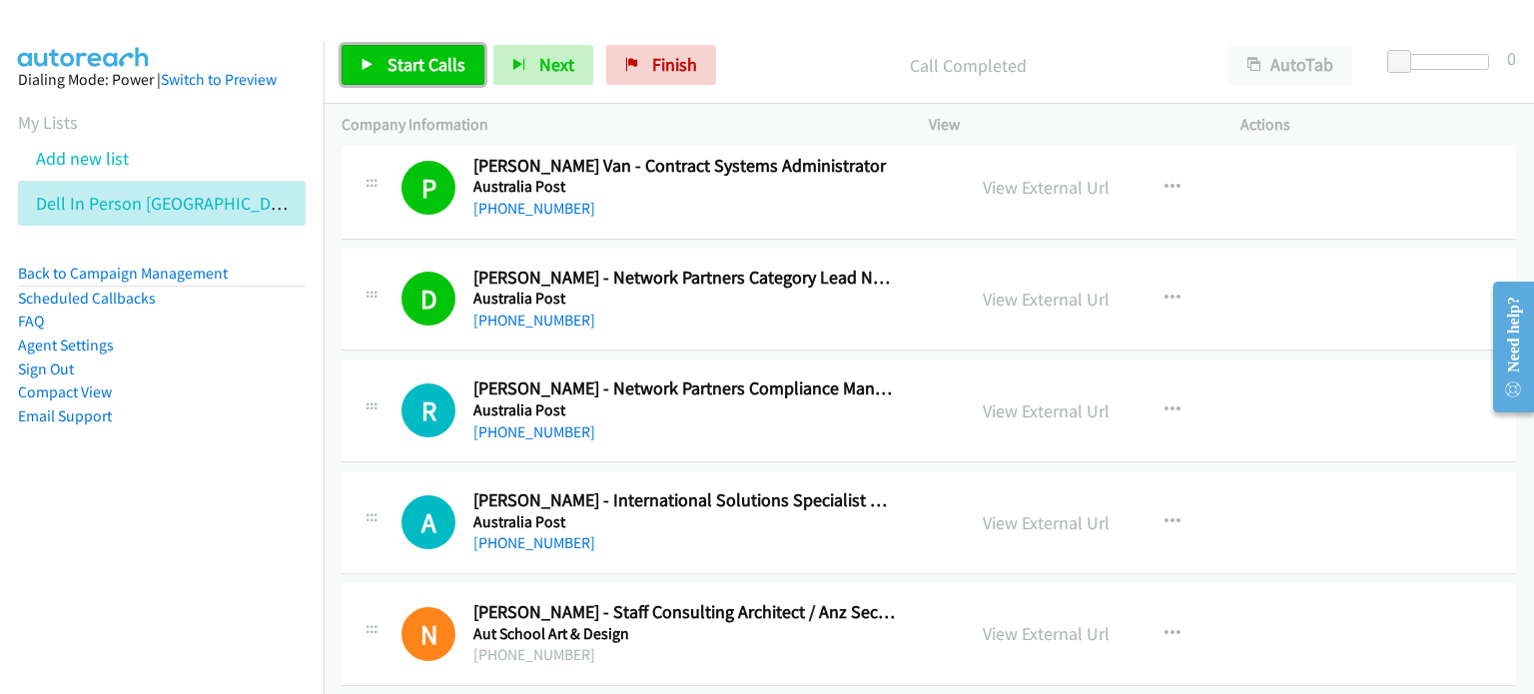
click at [412, 55] on span "Start Calls" at bounding box center [427, 64] width 78 height 23
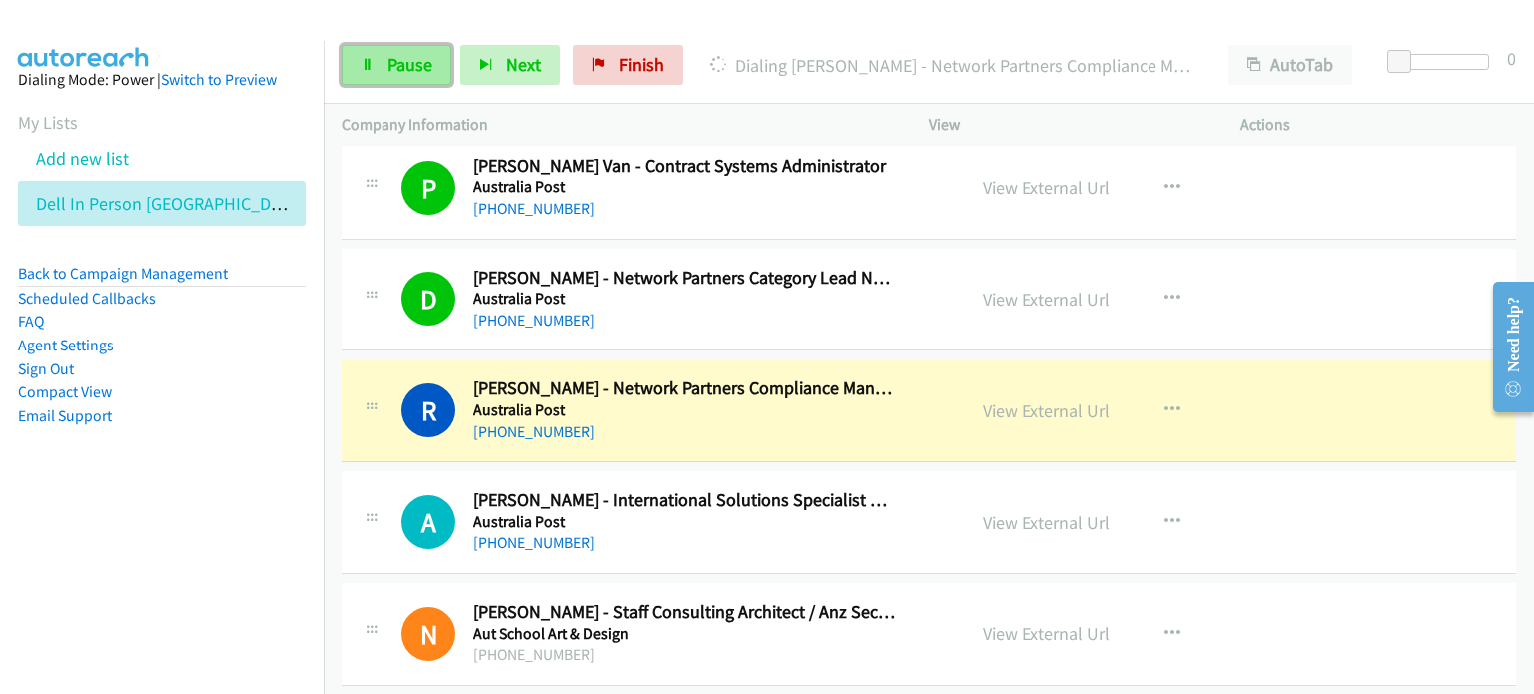
click at [394, 71] on span "Pause" at bounding box center [410, 64] width 45 height 23
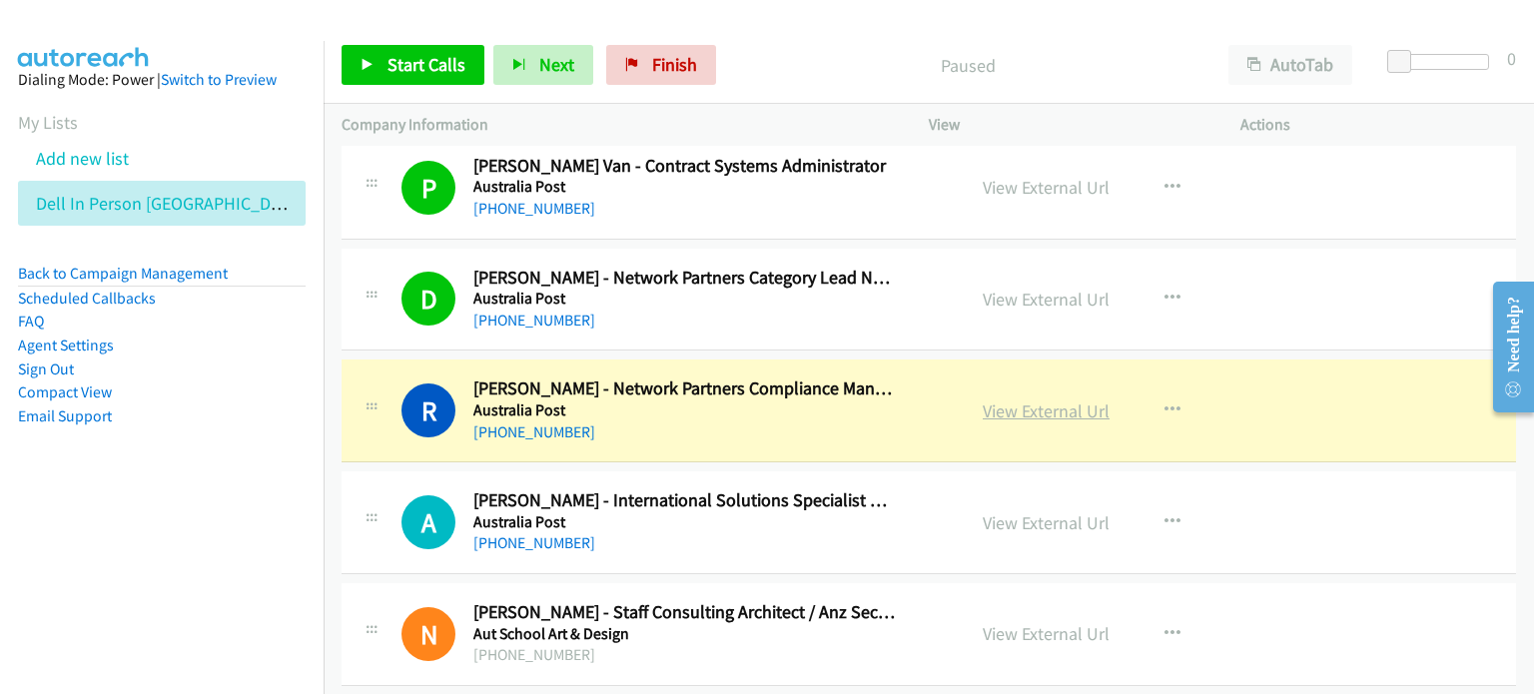
click at [808, 400] on link "View External Url" at bounding box center [1046, 411] width 127 height 23
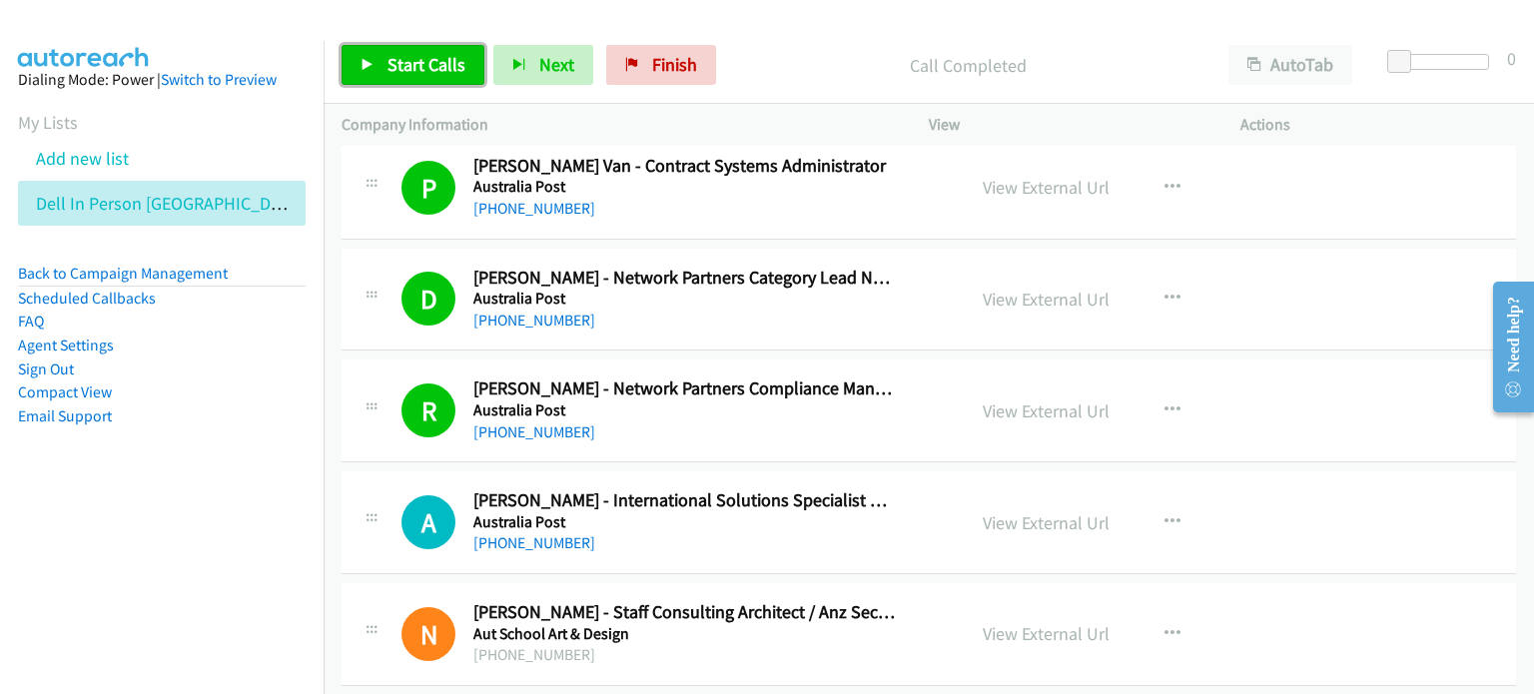
click at [392, 59] on span "Start Calls" at bounding box center [427, 64] width 78 height 23
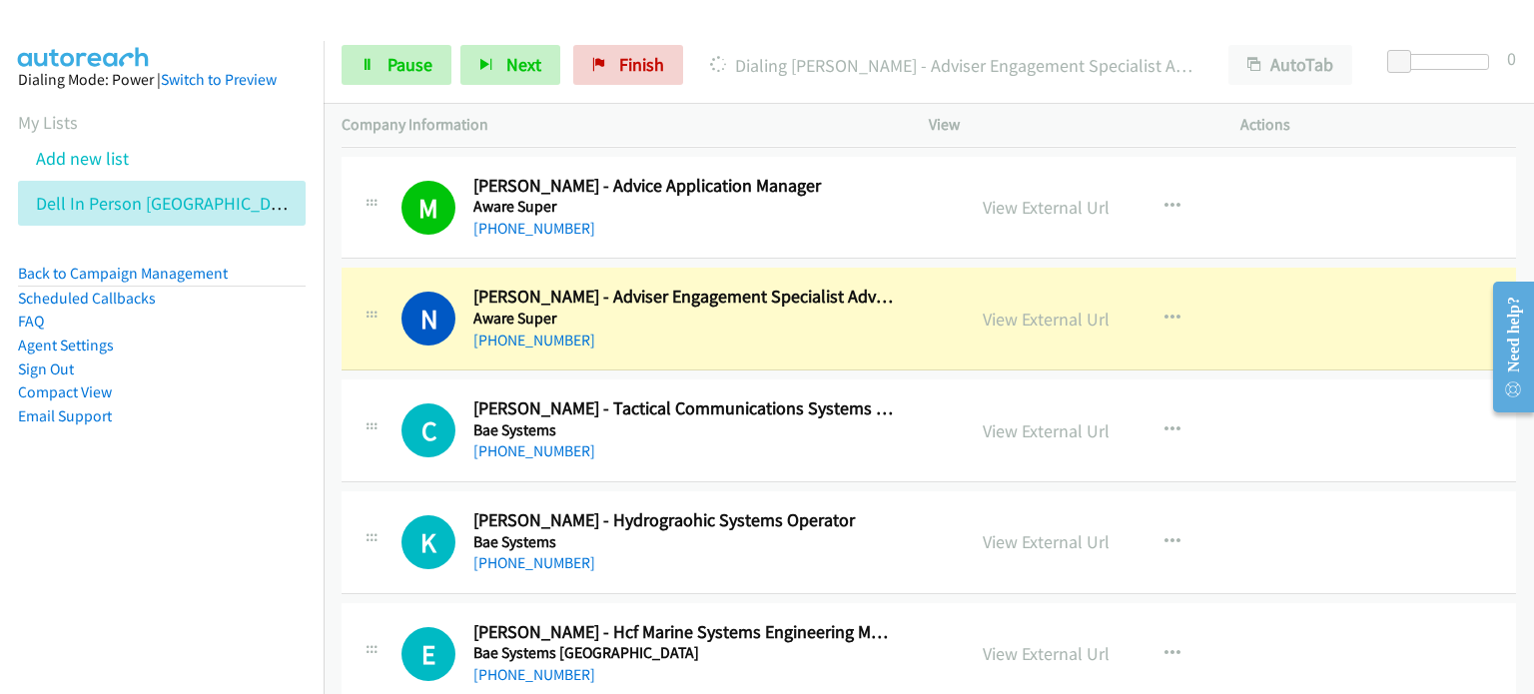
scroll to position [11386, 0]
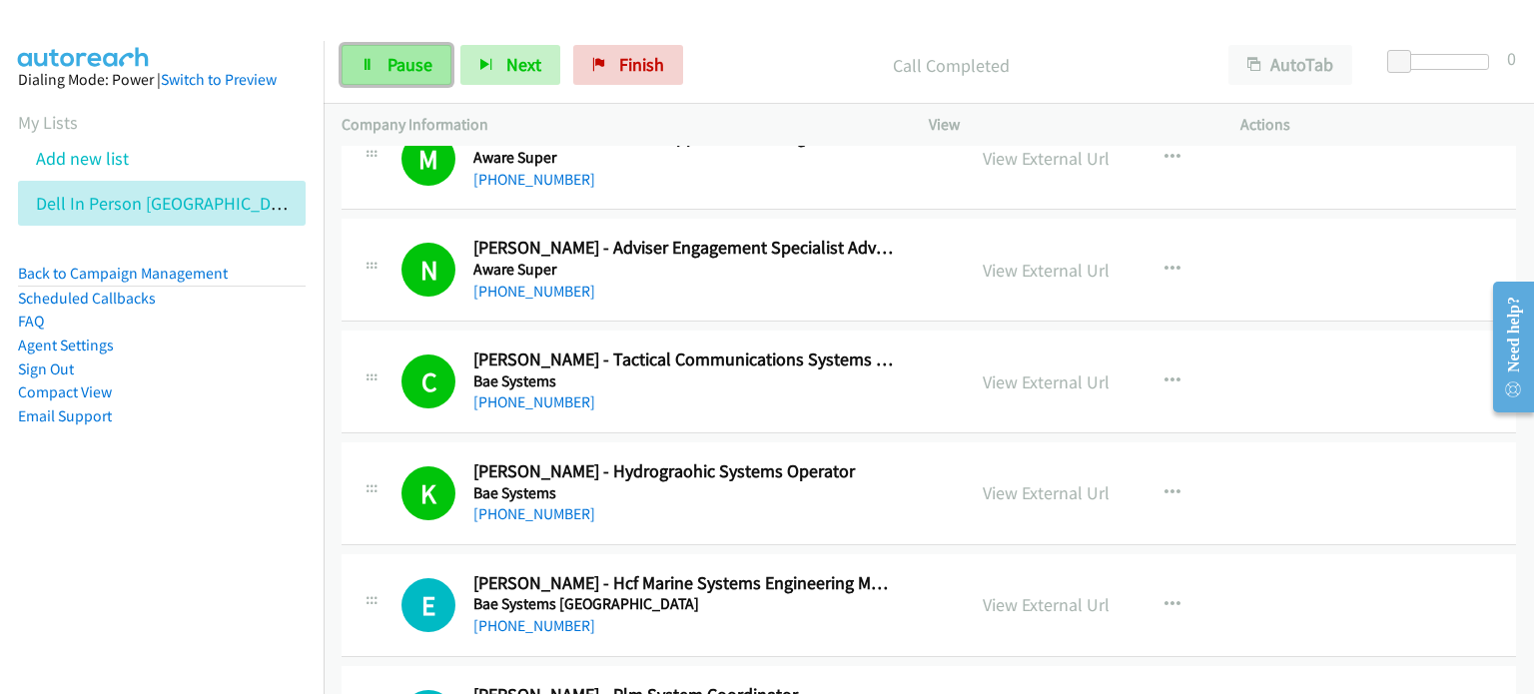
click at [393, 57] on span "Pause" at bounding box center [410, 64] width 45 height 23
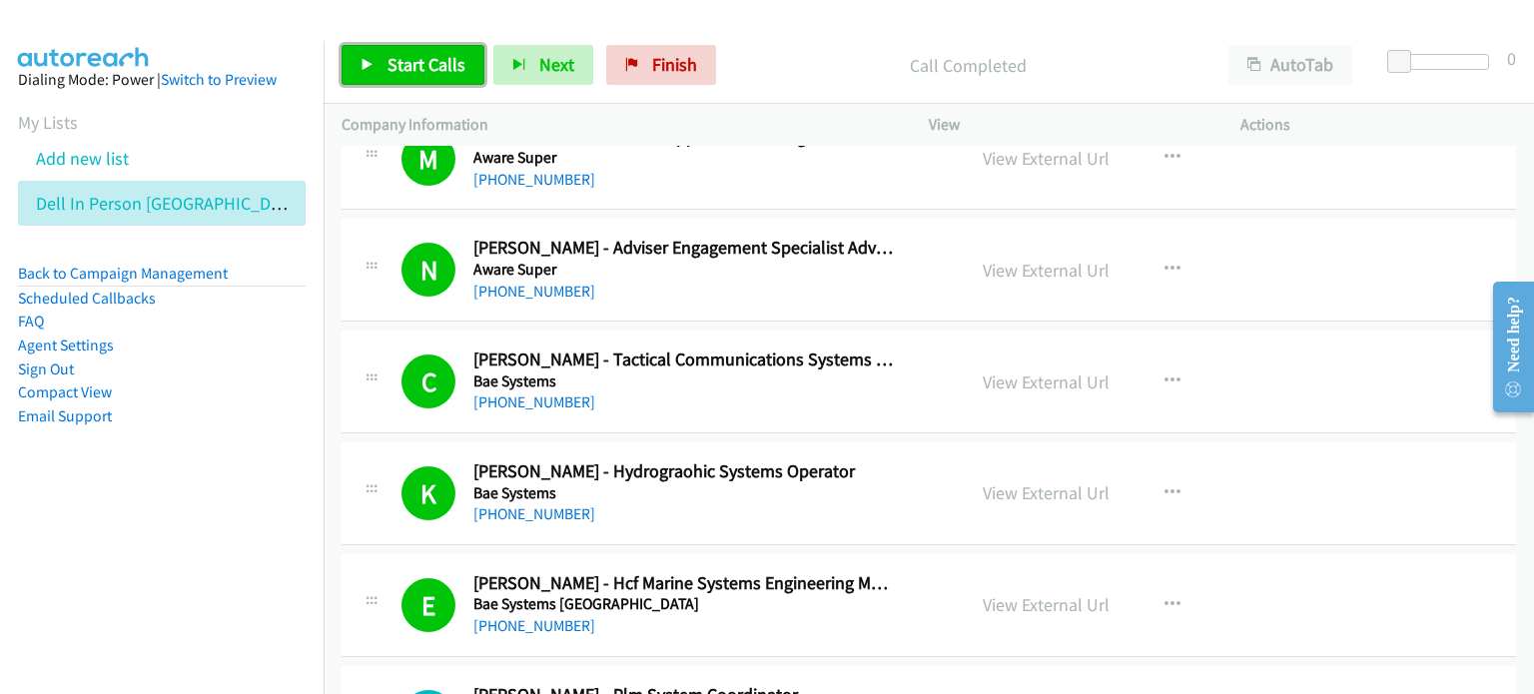
click at [400, 54] on span "Start Calls" at bounding box center [427, 64] width 78 height 23
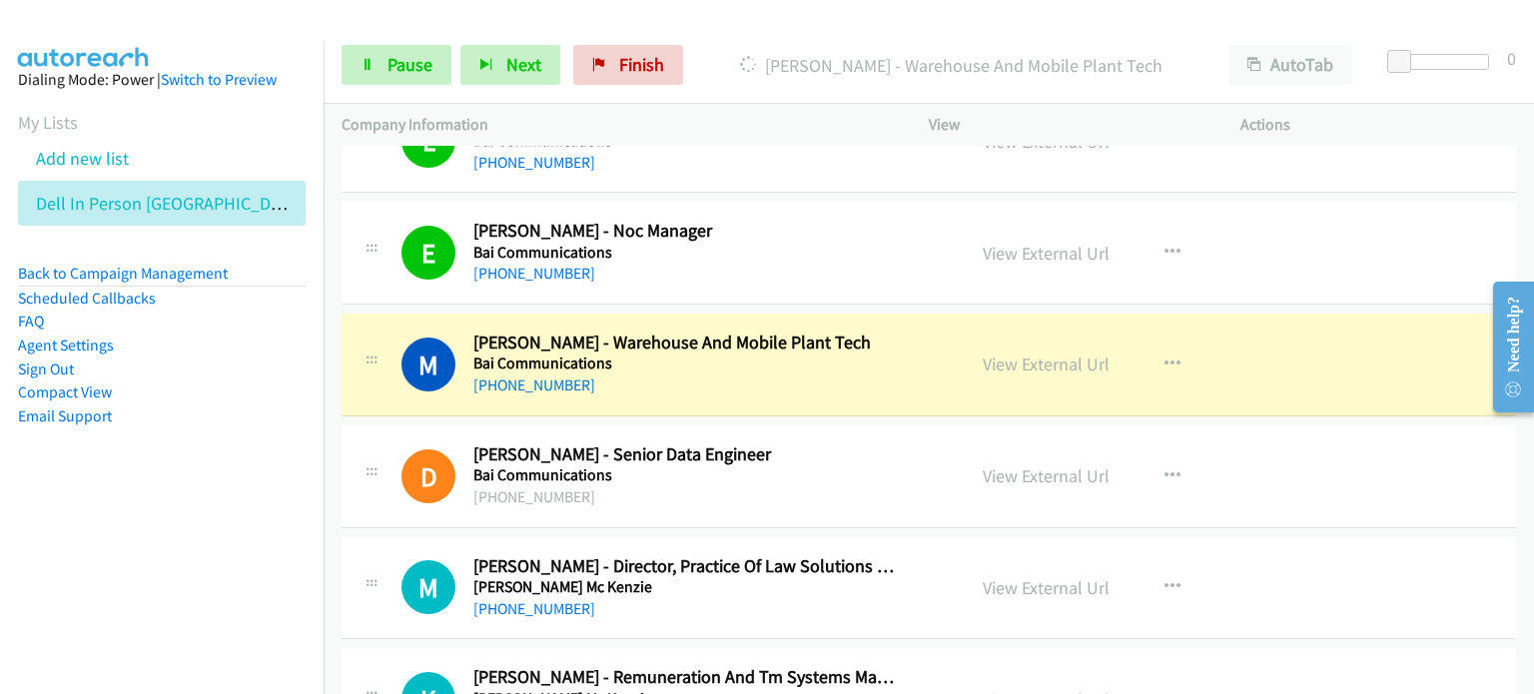
scroll to position [12285, 0]
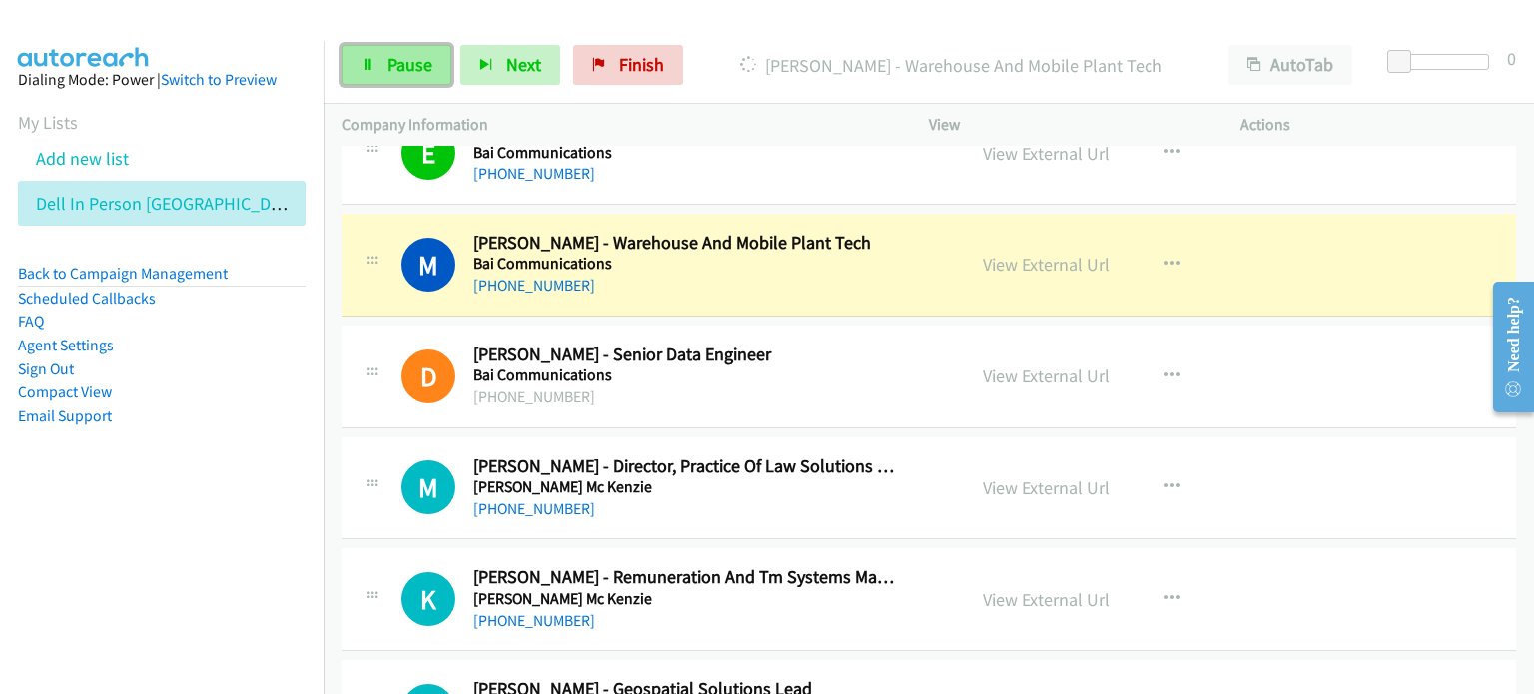
click at [409, 55] on span "Pause" at bounding box center [410, 64] width 45 height 23
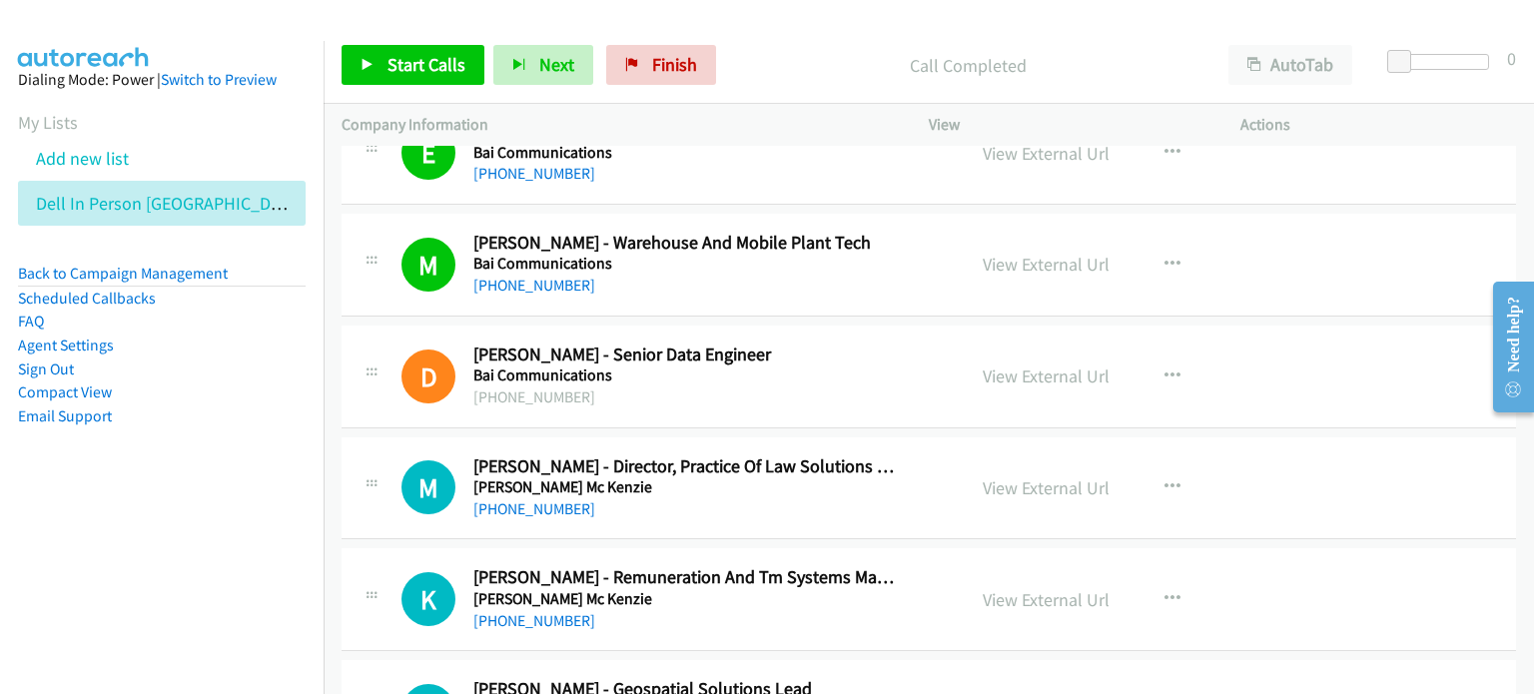
click at [808, 59] on p "Call Completed" at bounding box center [967, 65] width 449 height 27
click at [400, 63] on span "Start Calls" at bounding box center [427, 64] width 78 height 23
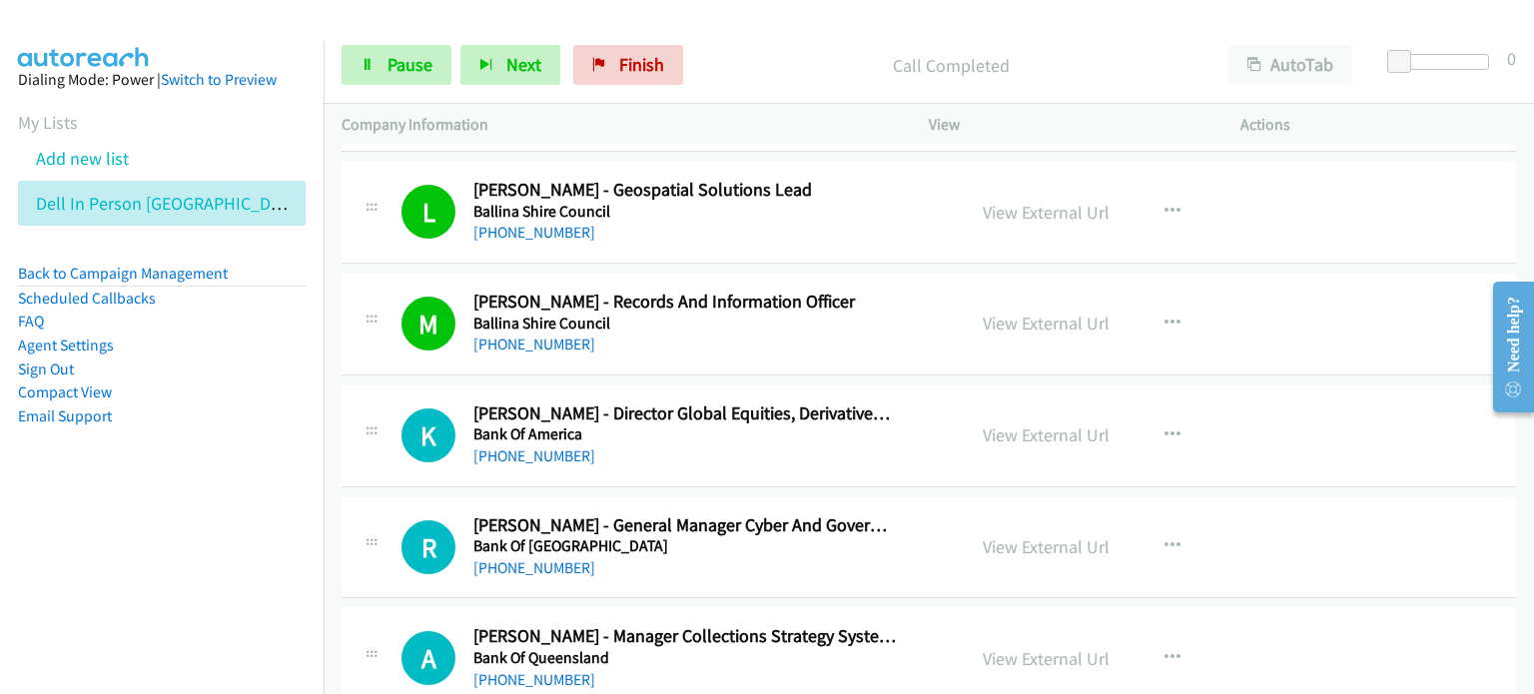
scroll to position [12884, 0]
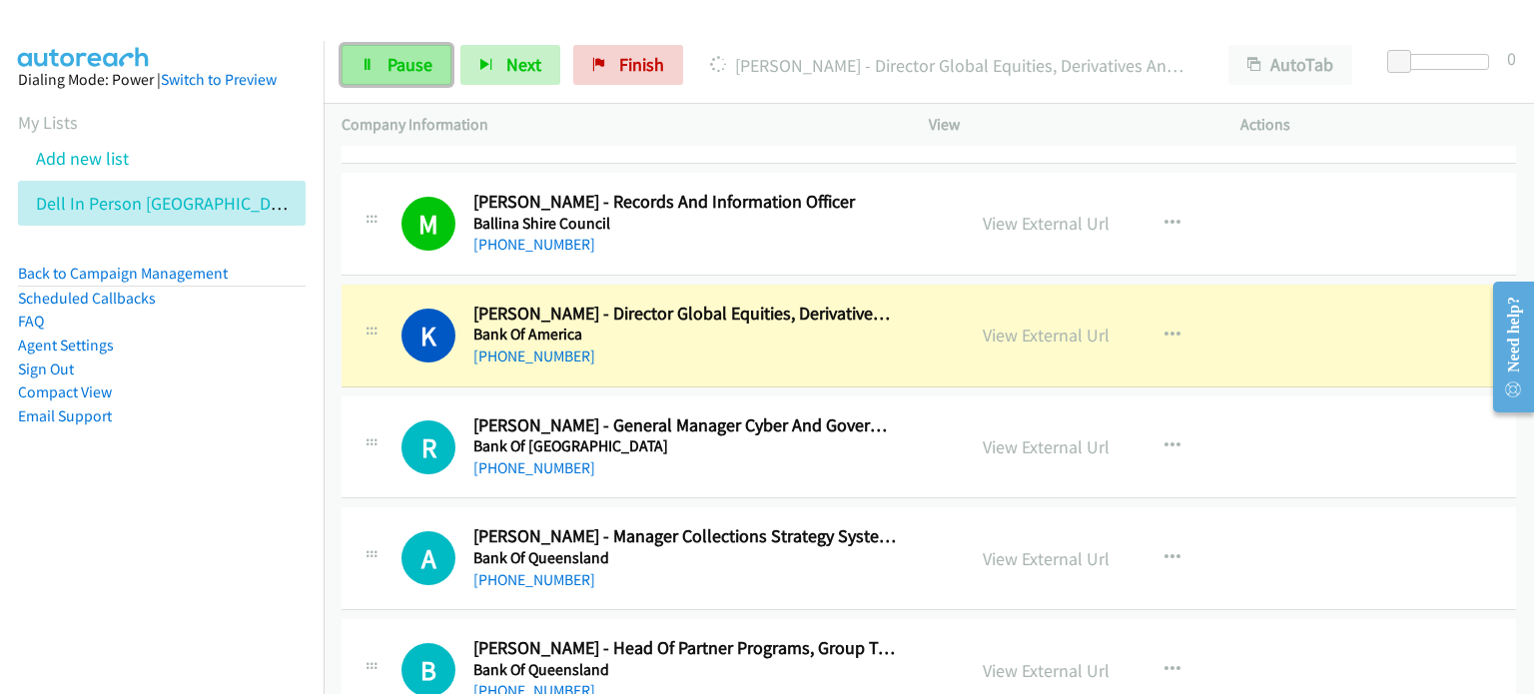
click at [403, 56] on span "Pause" at bounding box center [410, 64] width 45 height 23
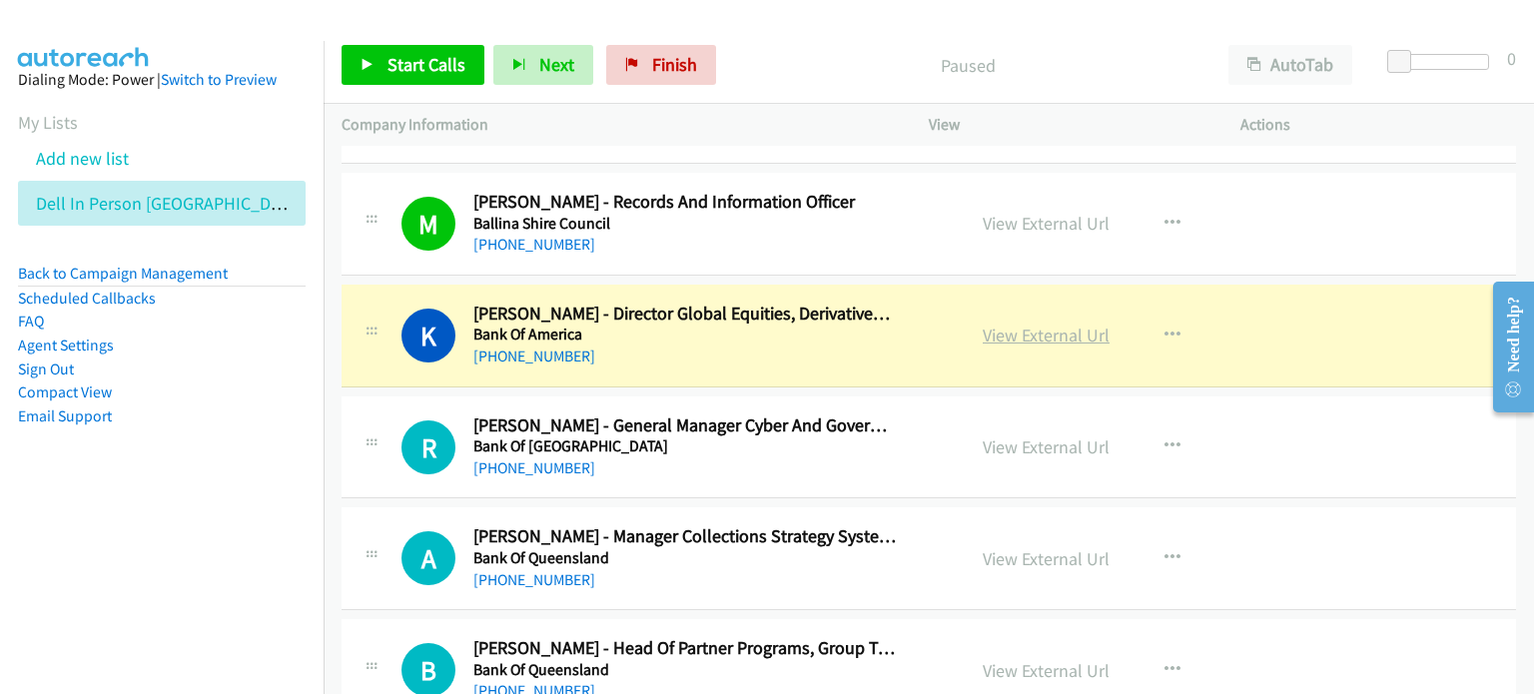
click at [808, 324] on link "View External Url" at bounding box center [1046, 335] width 127 height 23
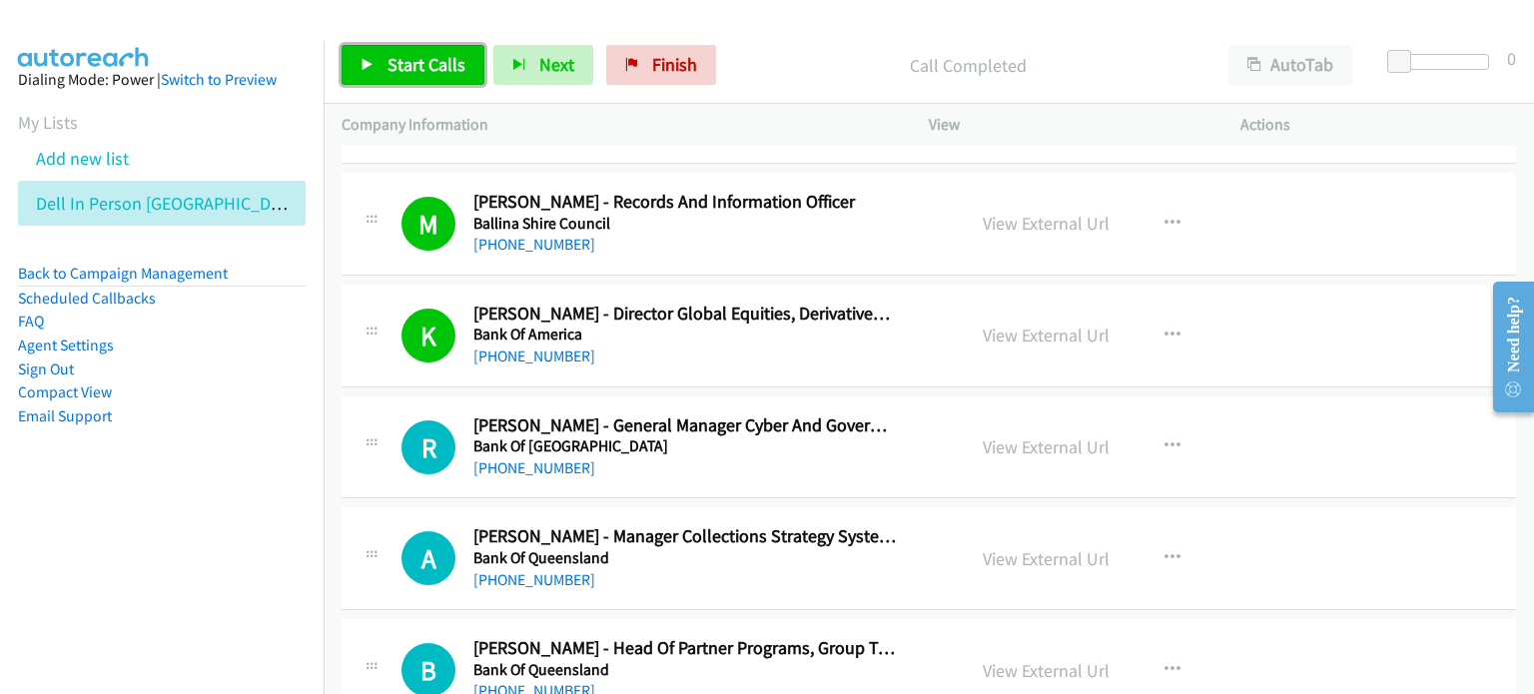
click at [419, 55] on span "Start Calls" at bounding box center [427, 64] width 78 height 23
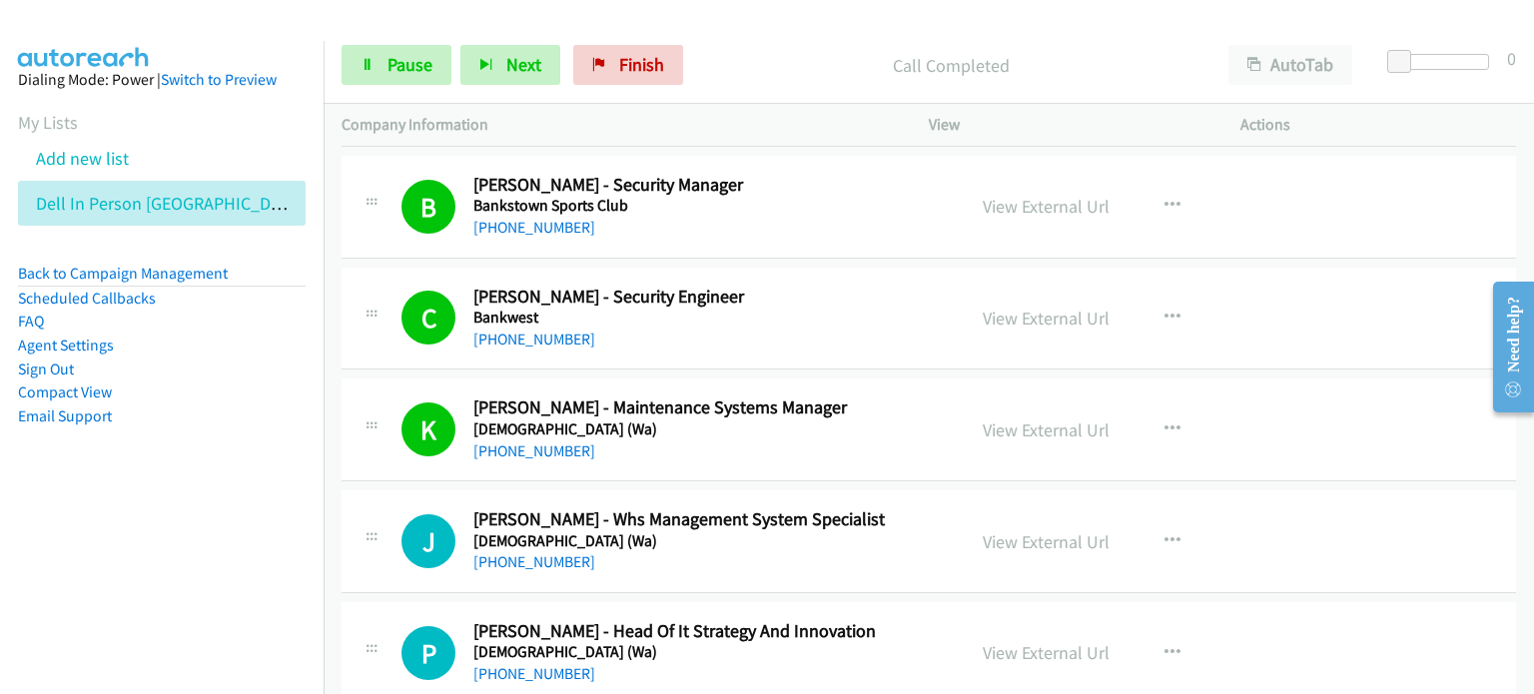
scroll to position [13883, 0]
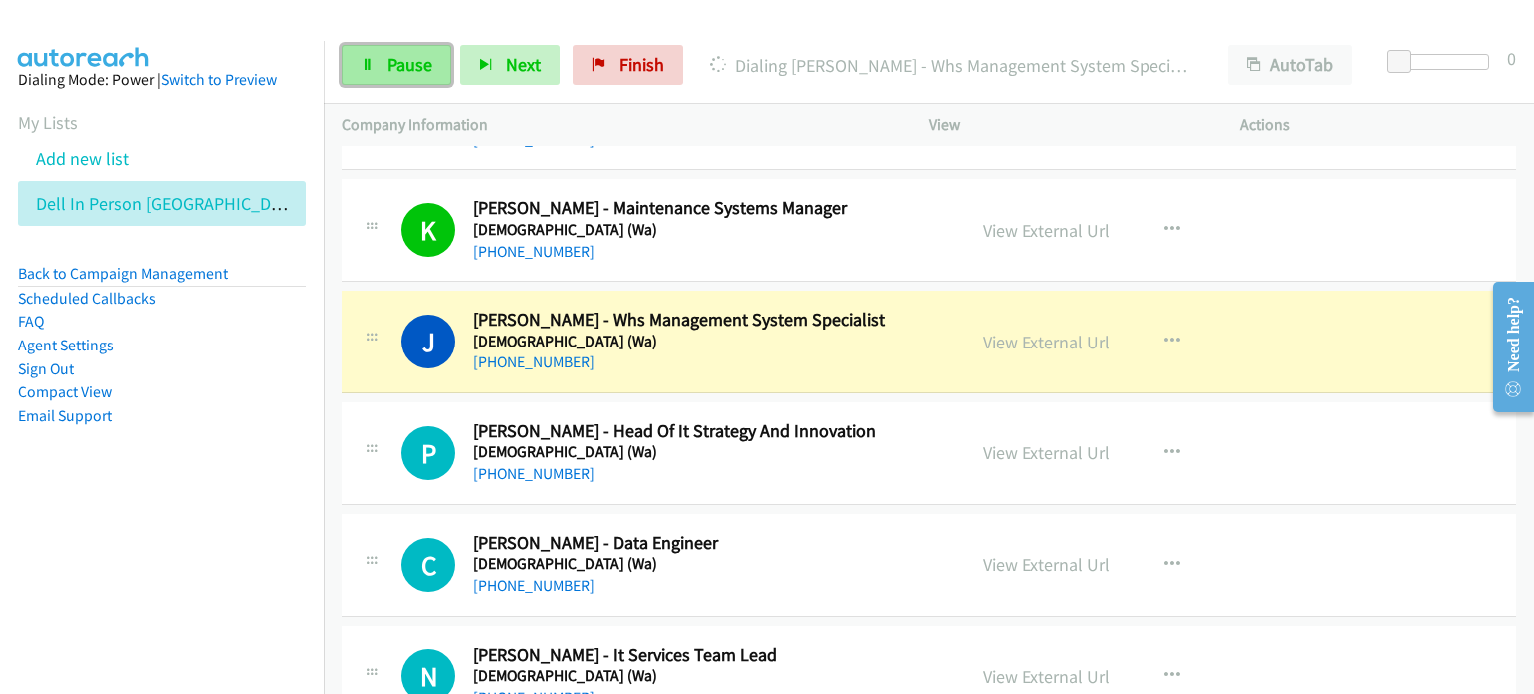
click at [386, 48] on link "Pause" at bounding box center [397, 65] width 110 height 40
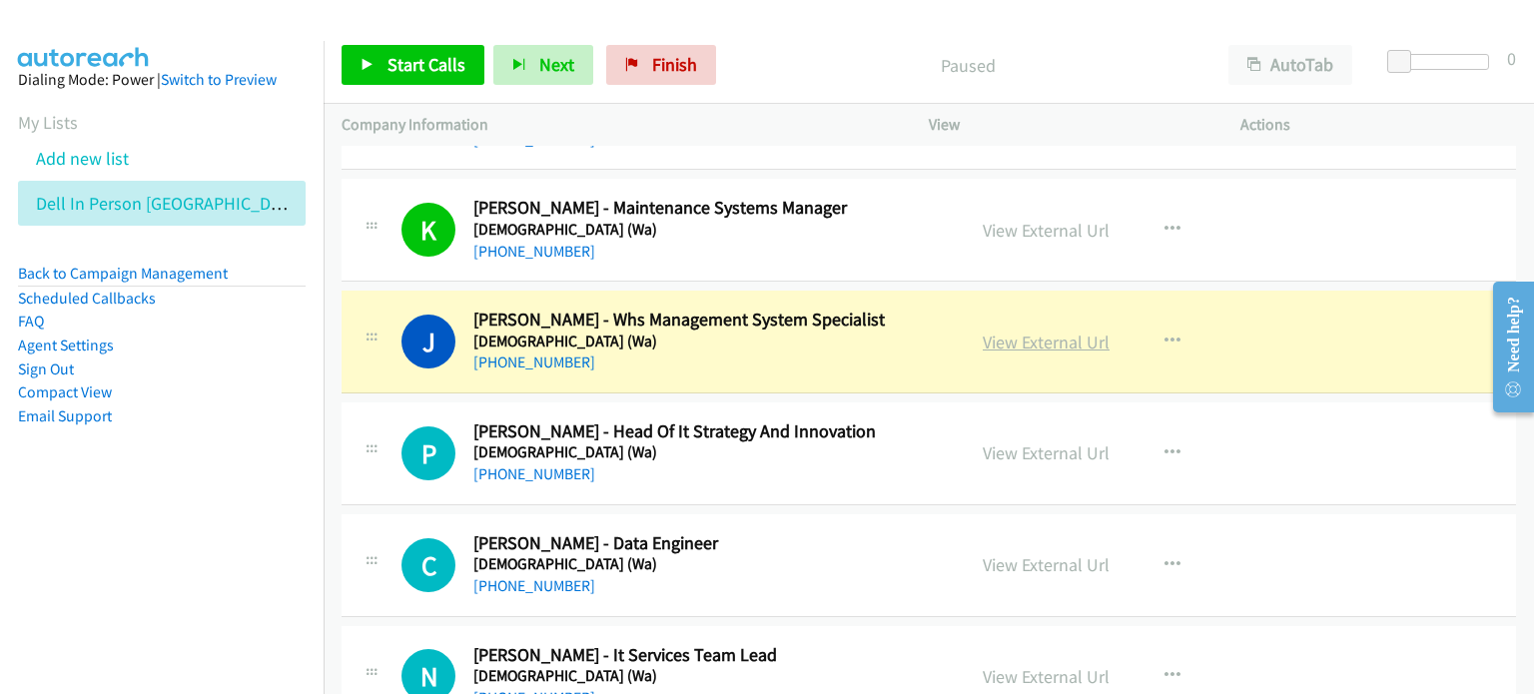
click at [808, 331] on link "View External Url" at bounding box center [1046, 342] width 127 height 23
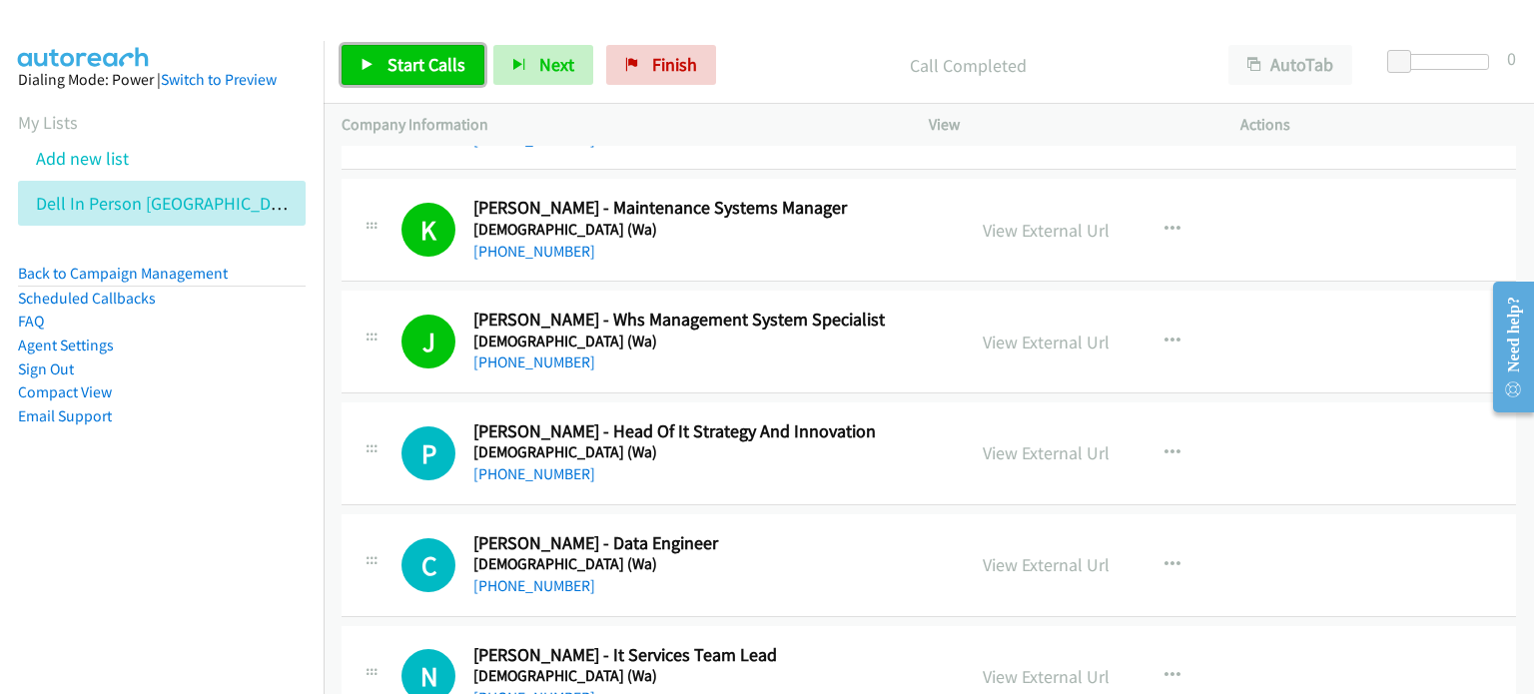
click at [435, 64] on span "Start Calls" at bounding box center [427, 64] width 78 height 23
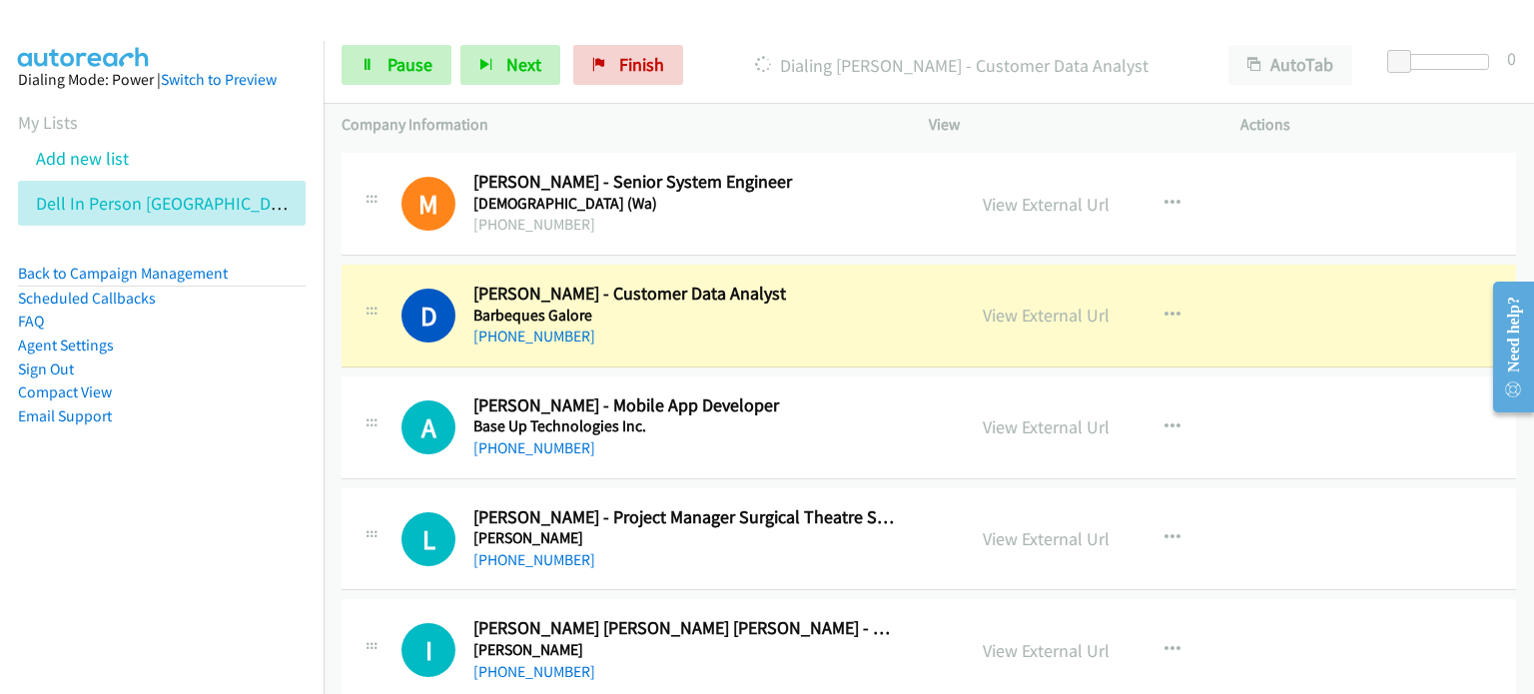
scroll to position [14682, 0]
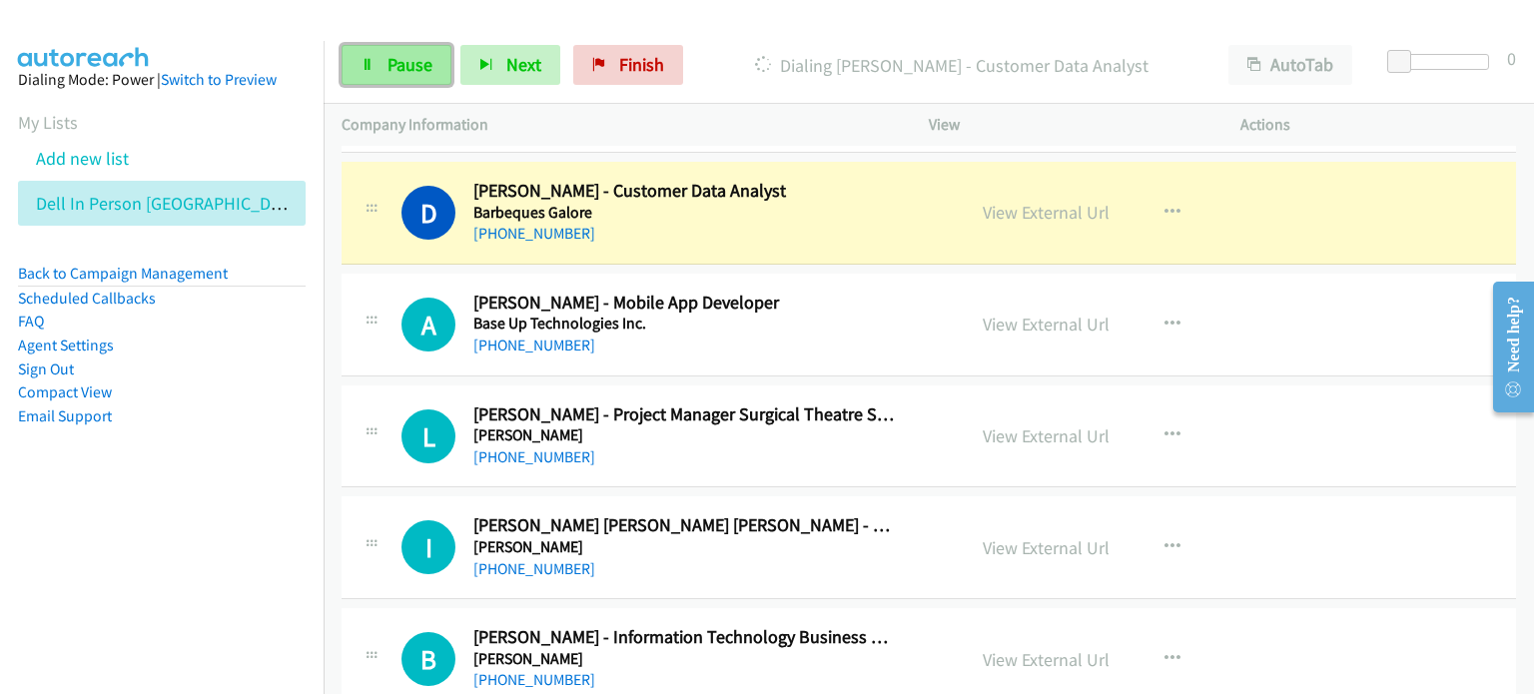
click at [388, 59] on span "Pause" at bounding box center [410, 64] width 45 height 23
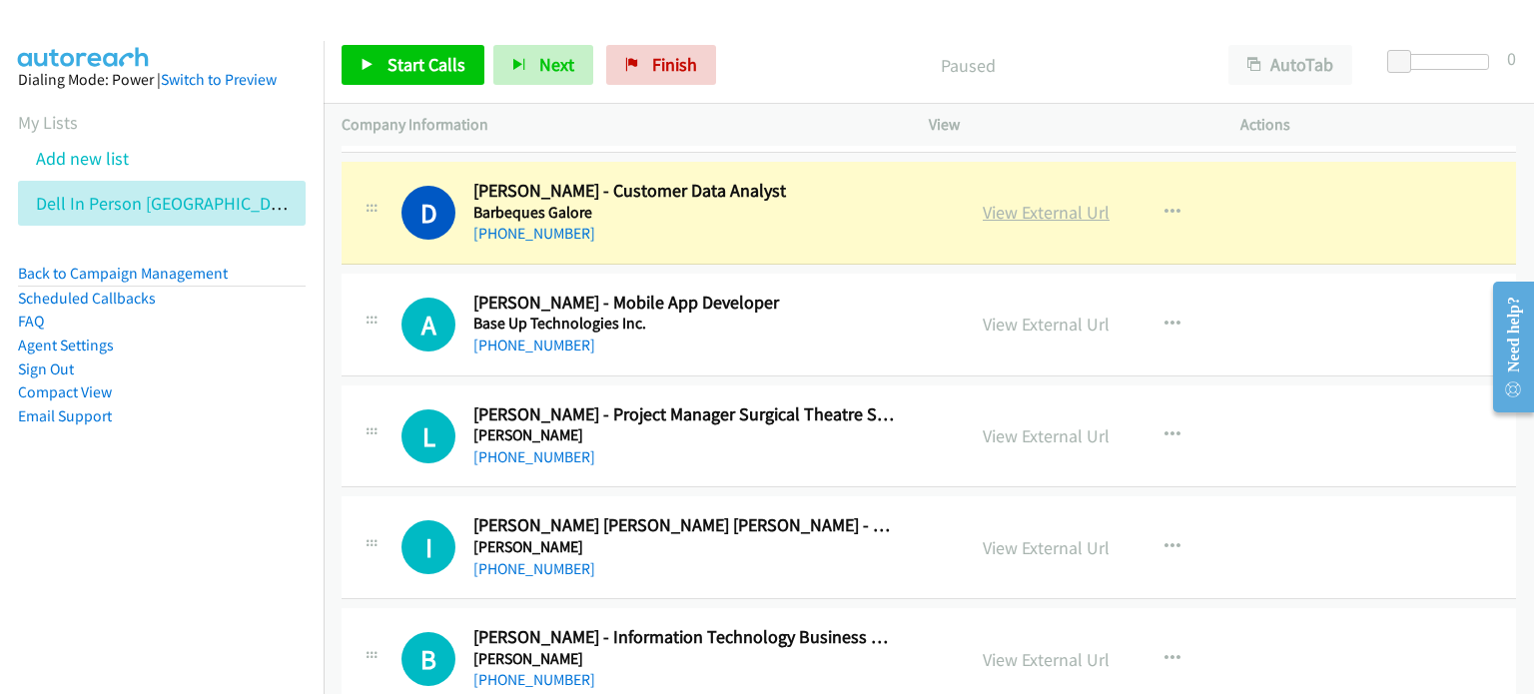
click at [808, 201] on link "View External Url" at bounding box center [1046, 212] width 127 height 23
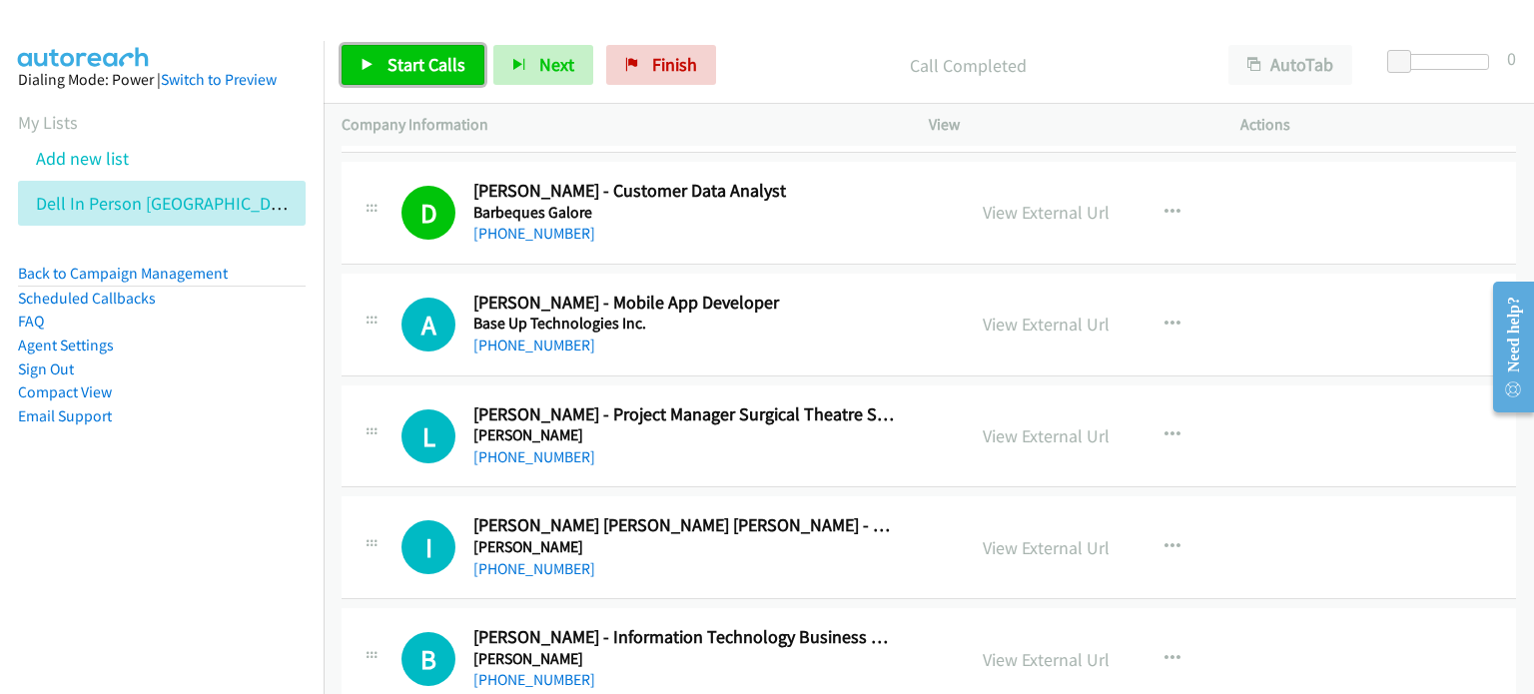
click at [423, 58] on span "Start Calls" at bounding box center [427, 64] width 78 height 23
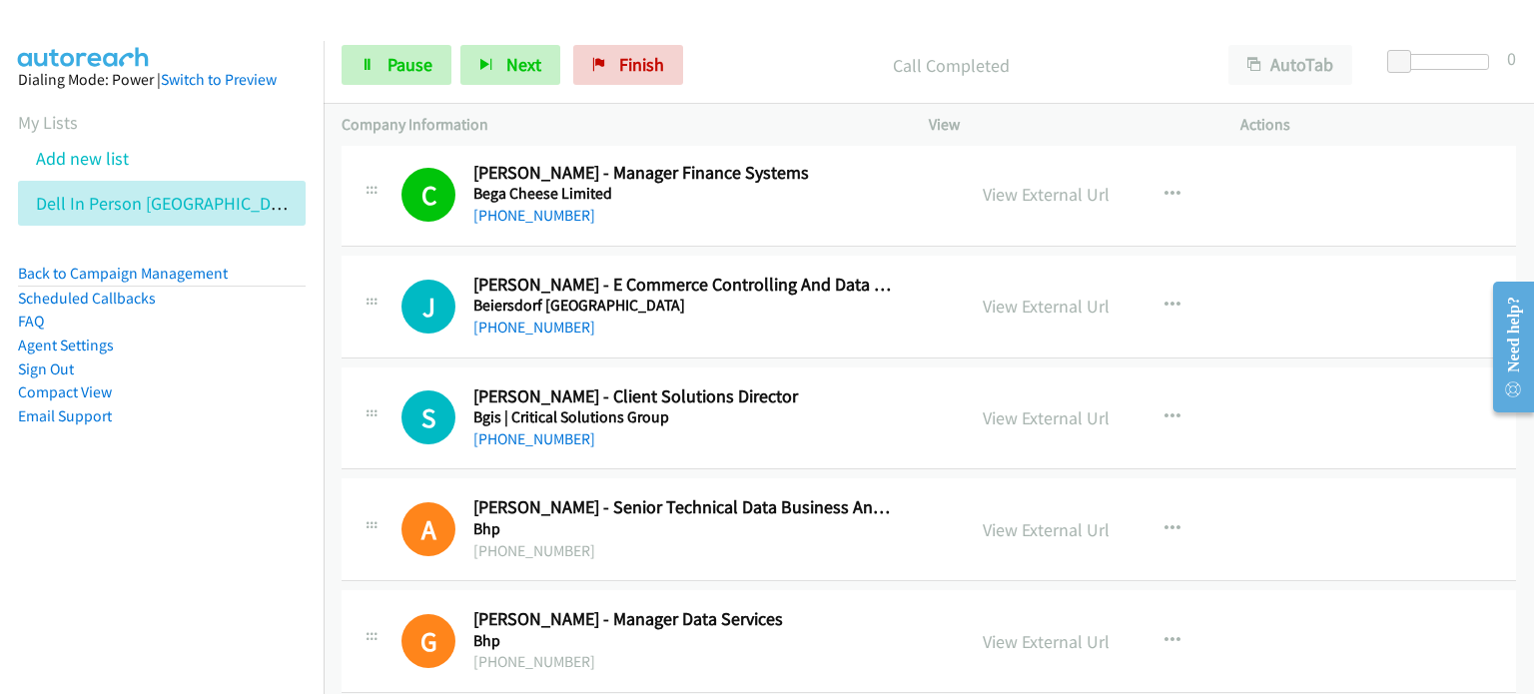
scroll to position [15381, 0]
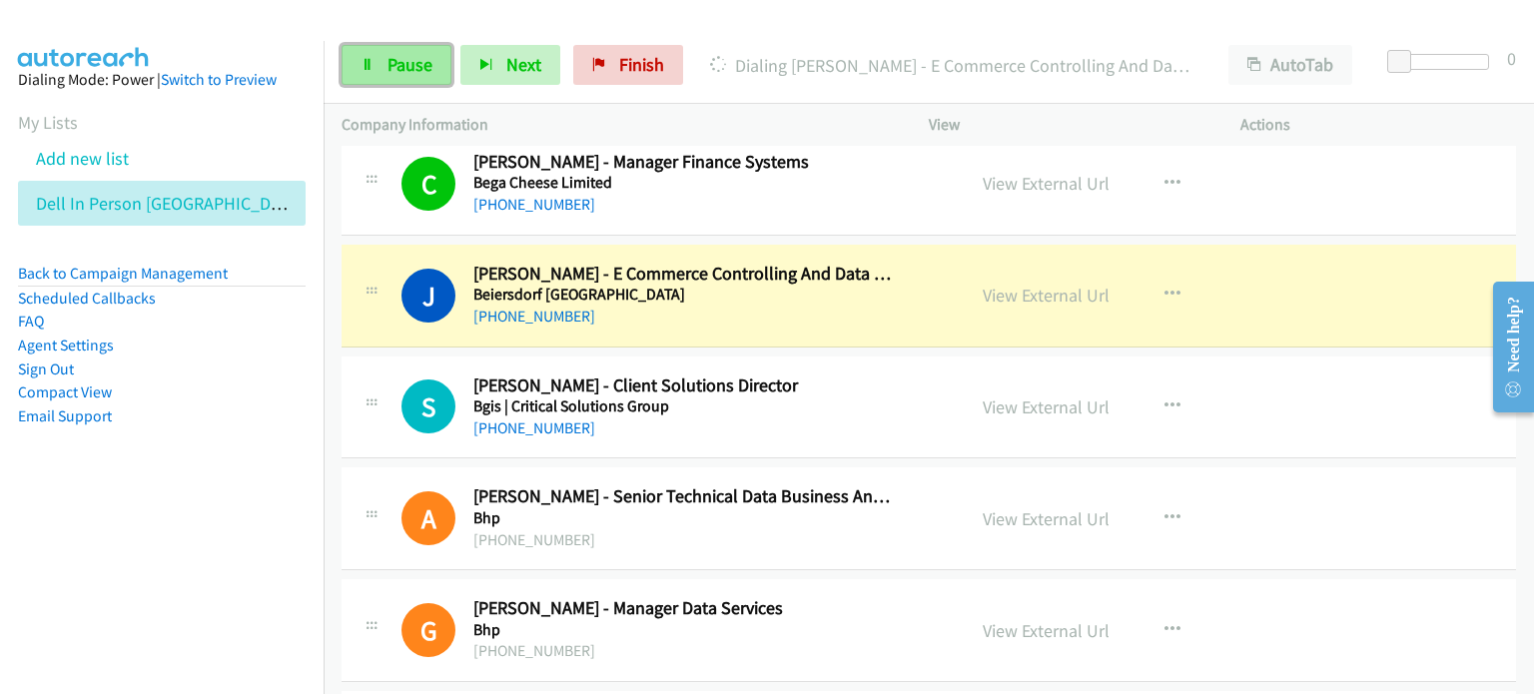
click at [393, 51] on link "Pause" at bounding box center [397, 65] width 110 height 40
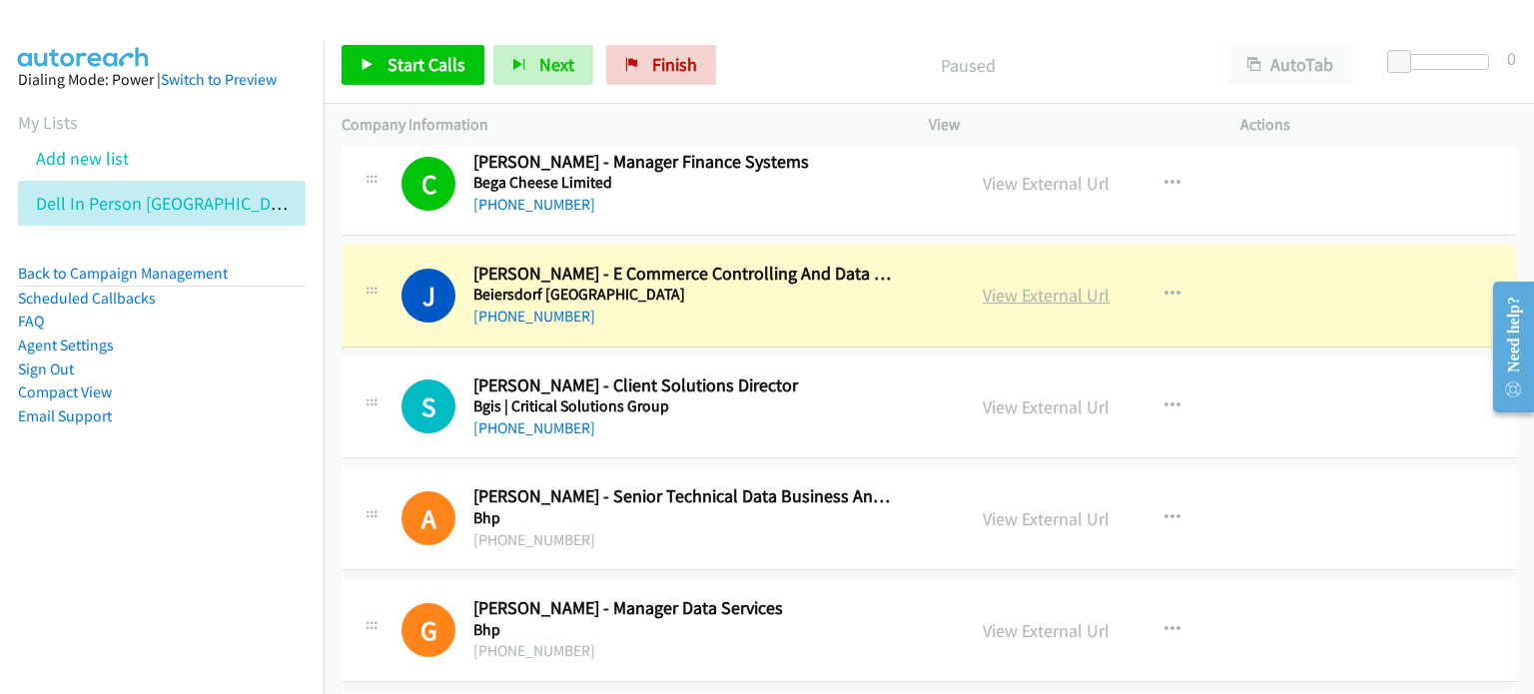
click at [808, 284] on link "View External Url" at bounding box center [1046, 295] width 127 height 23
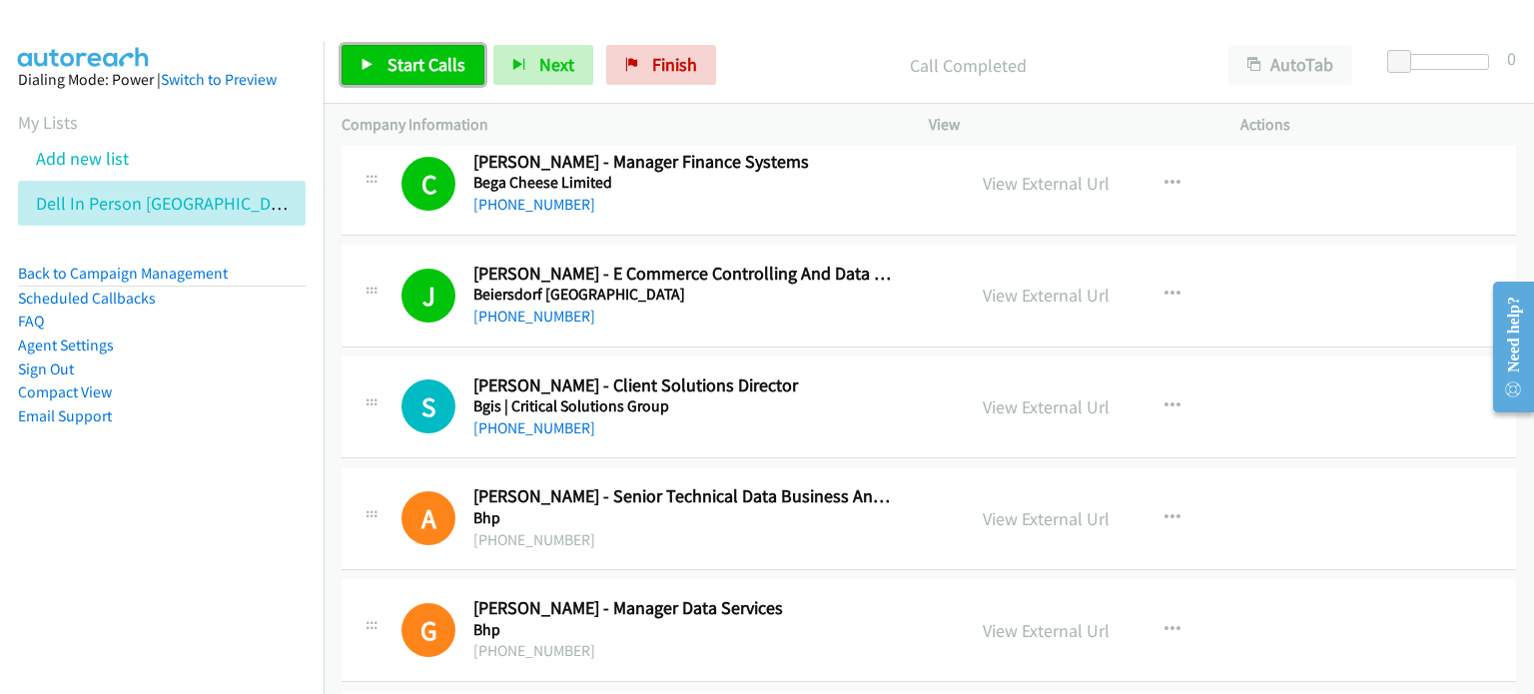
click at [400, 61] on span "Start Calls" at bounding box center [427, 64] width 78 height 23
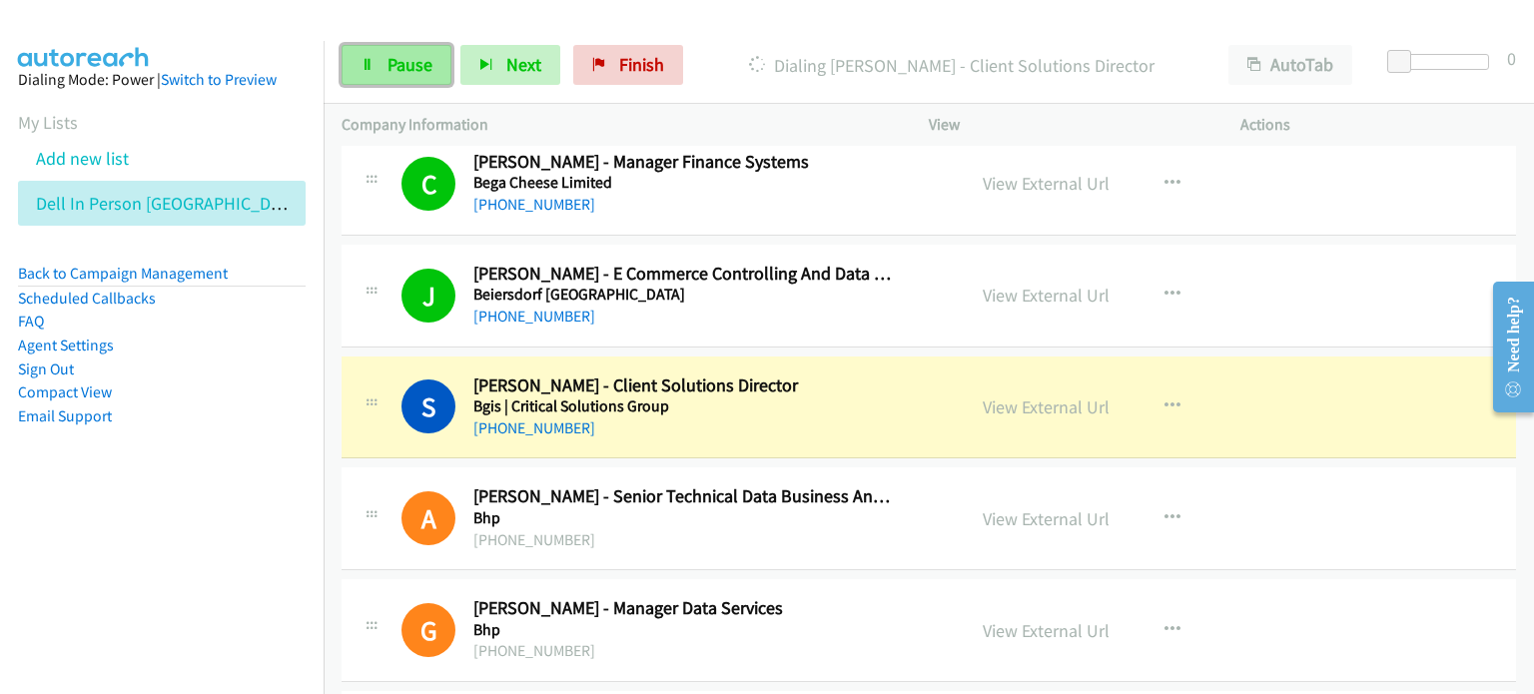
click at [400, 62] on span "Pause" at bounding box center [410, 64] width 45 height 23
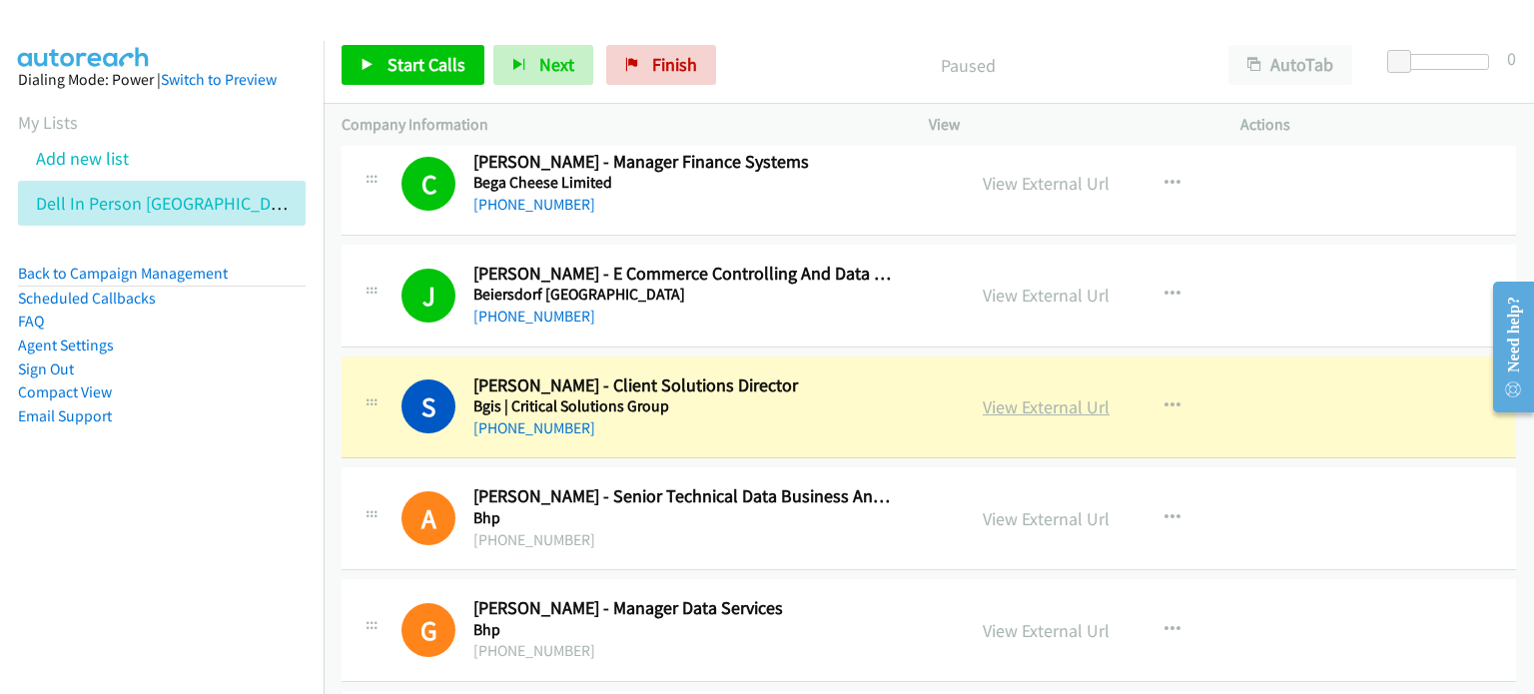
click at [808, 396] on link "View External Url" at bounding box center [1046, 407] width 127 height 23
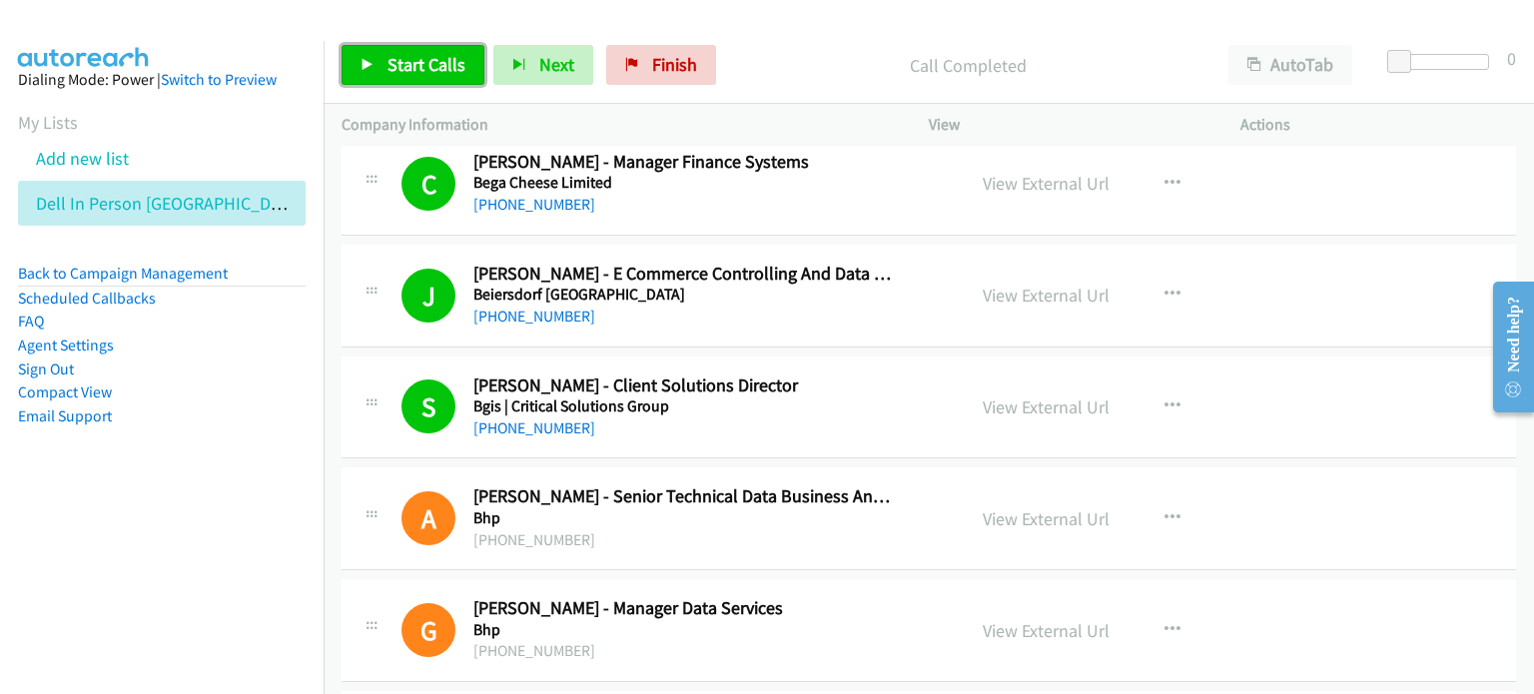
click at [402, 56] on span "Start Calls" at bounding box center [427, 64] width 78 height 23
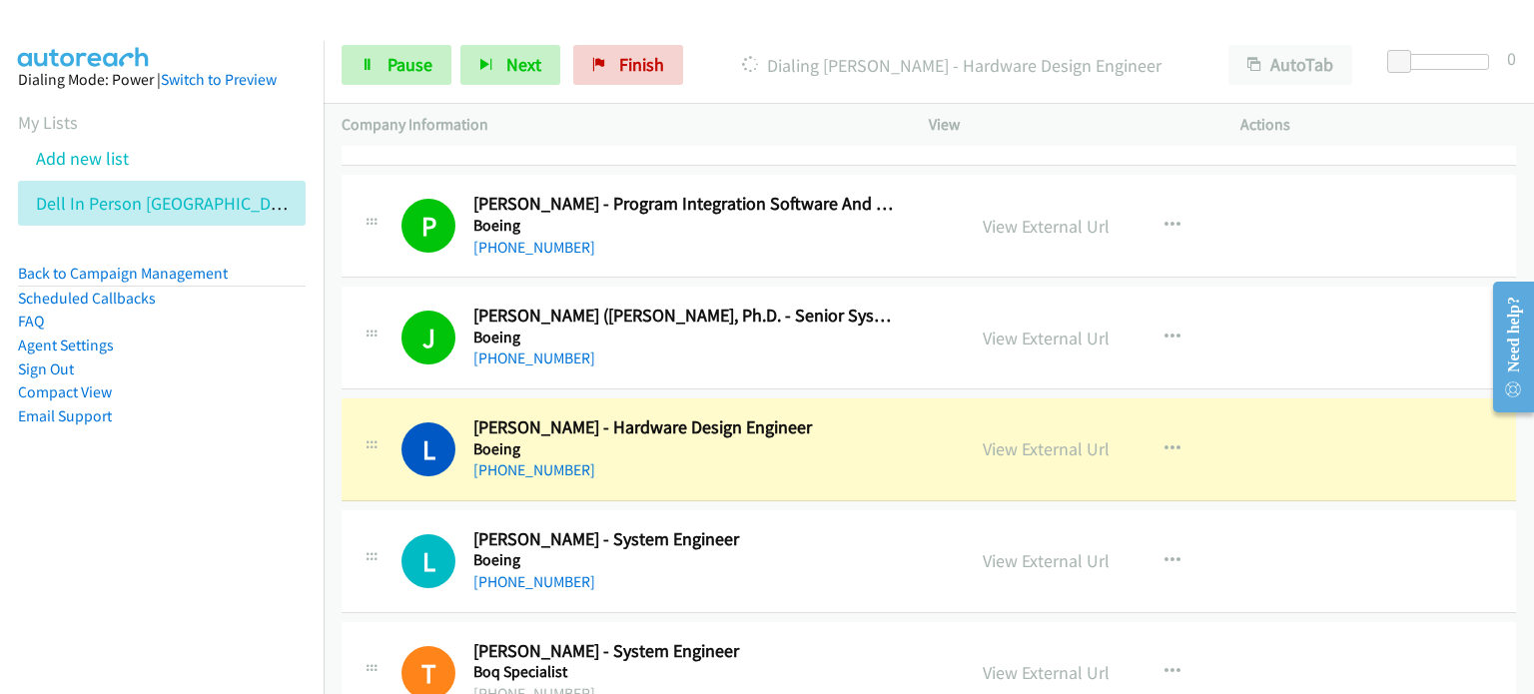
scroll to position [18677, 0]
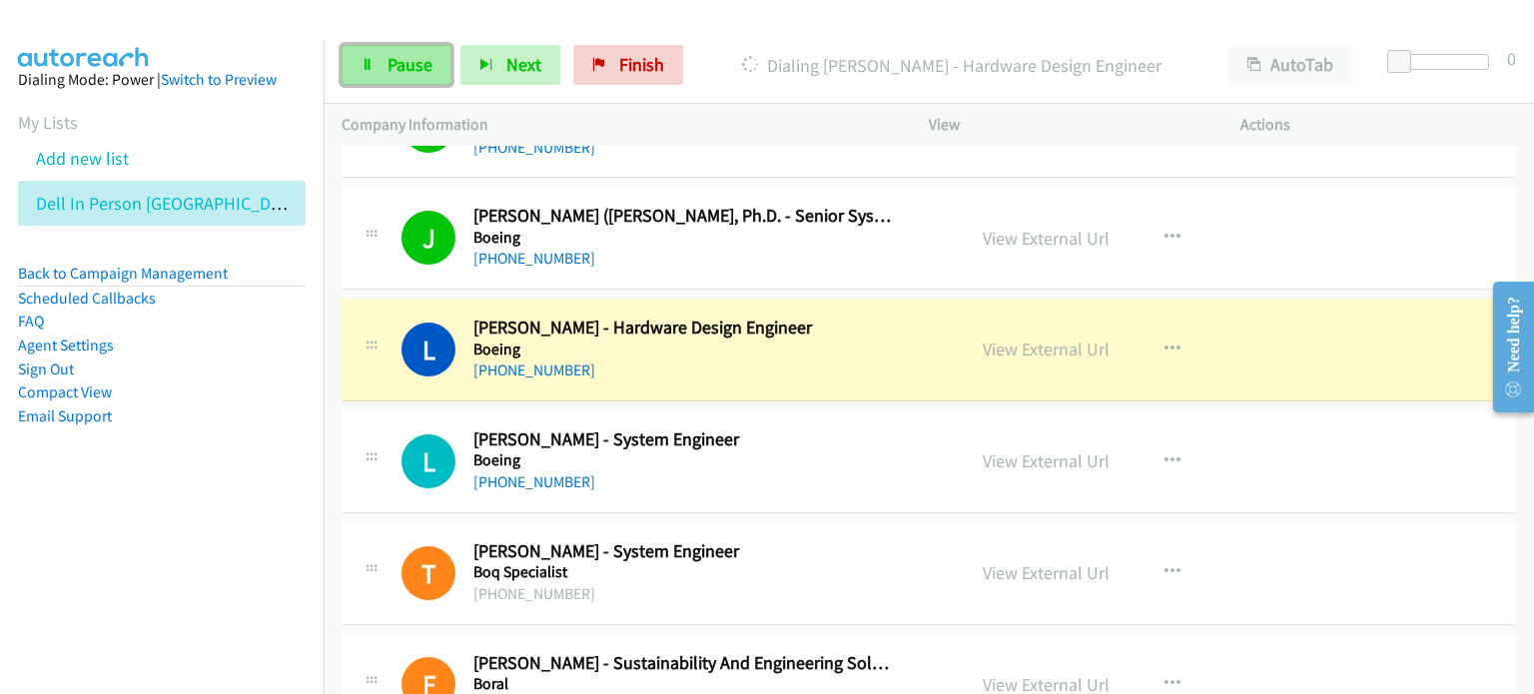
click at [394, 57] on span "Pause" at bounding box center [410, 64] width 45 height 23
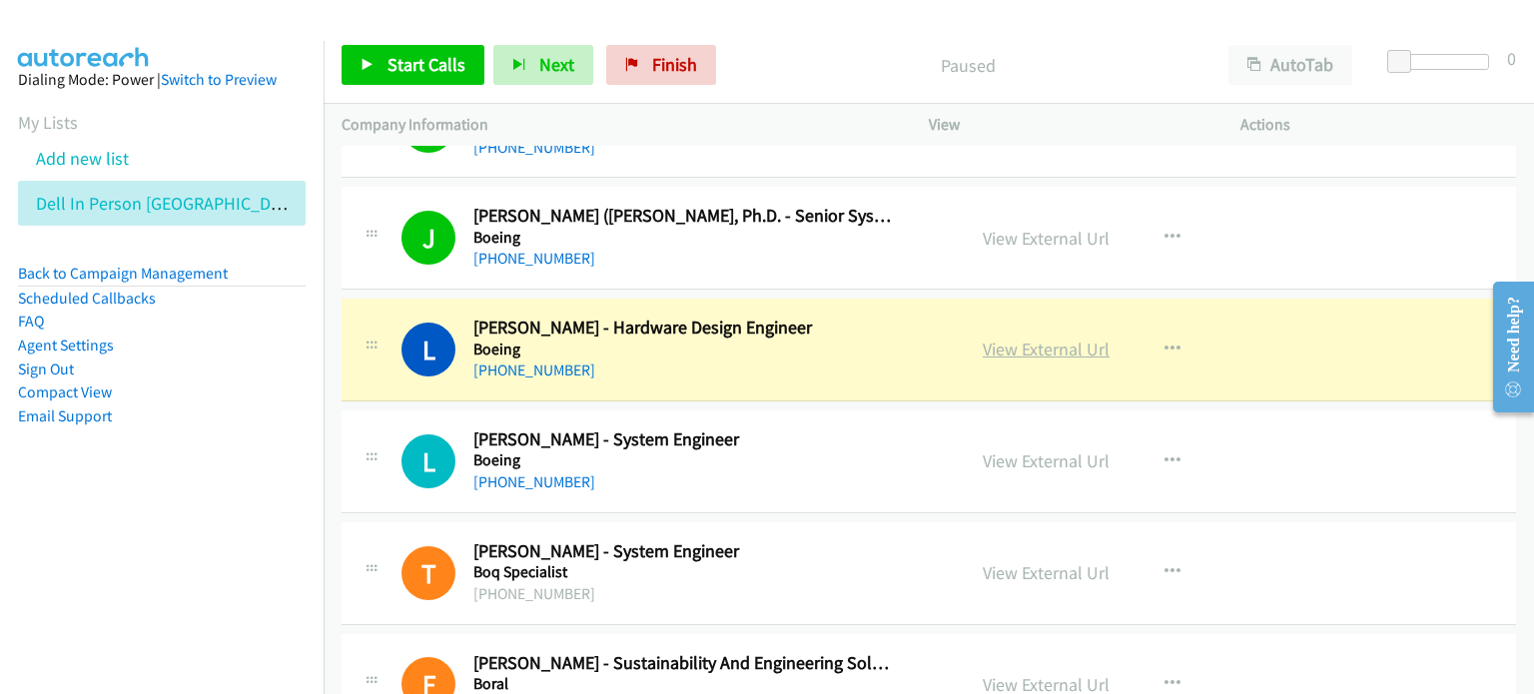
click at [808, 338] on link "View External Url" at bounding box center [1046, 349] width 127 height 23
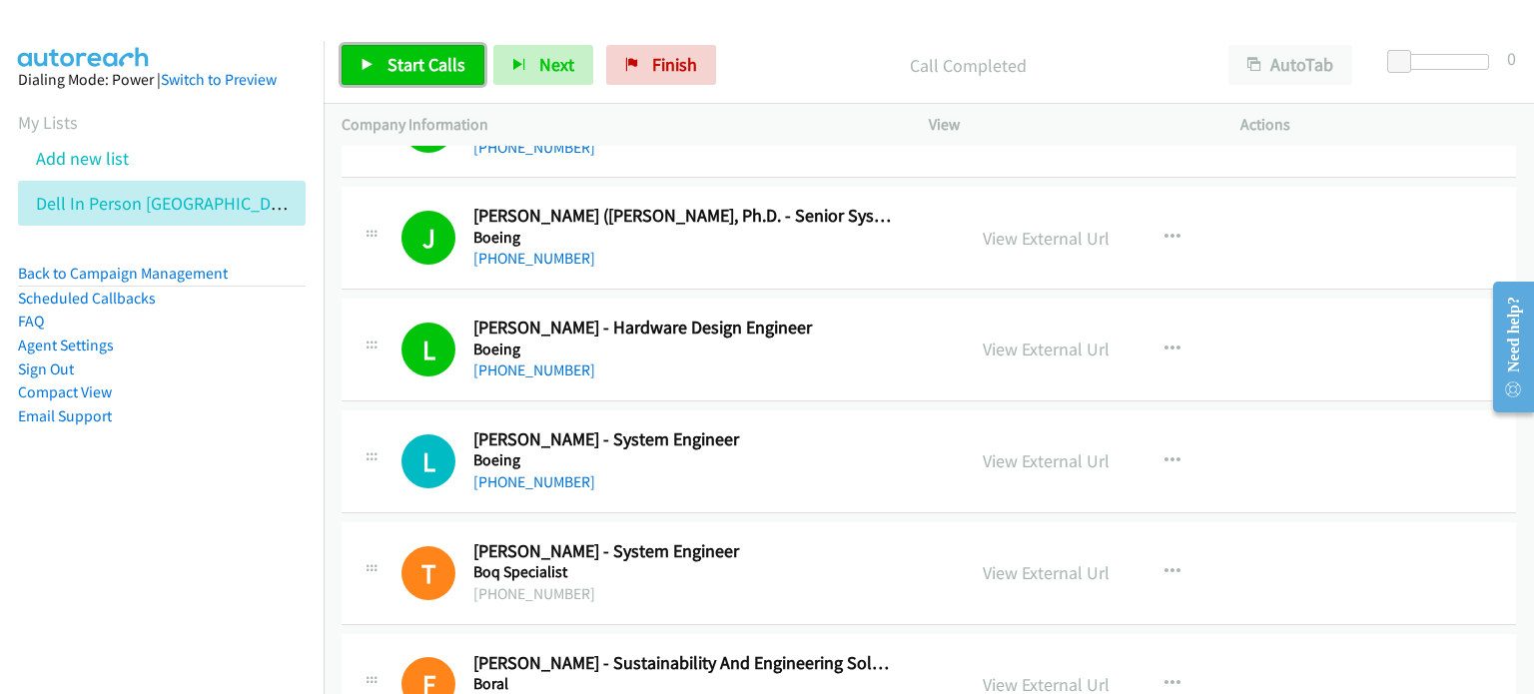
click at [389, 63] on span "Start Calls" at bounding box center [427, 64] width 78 height 23
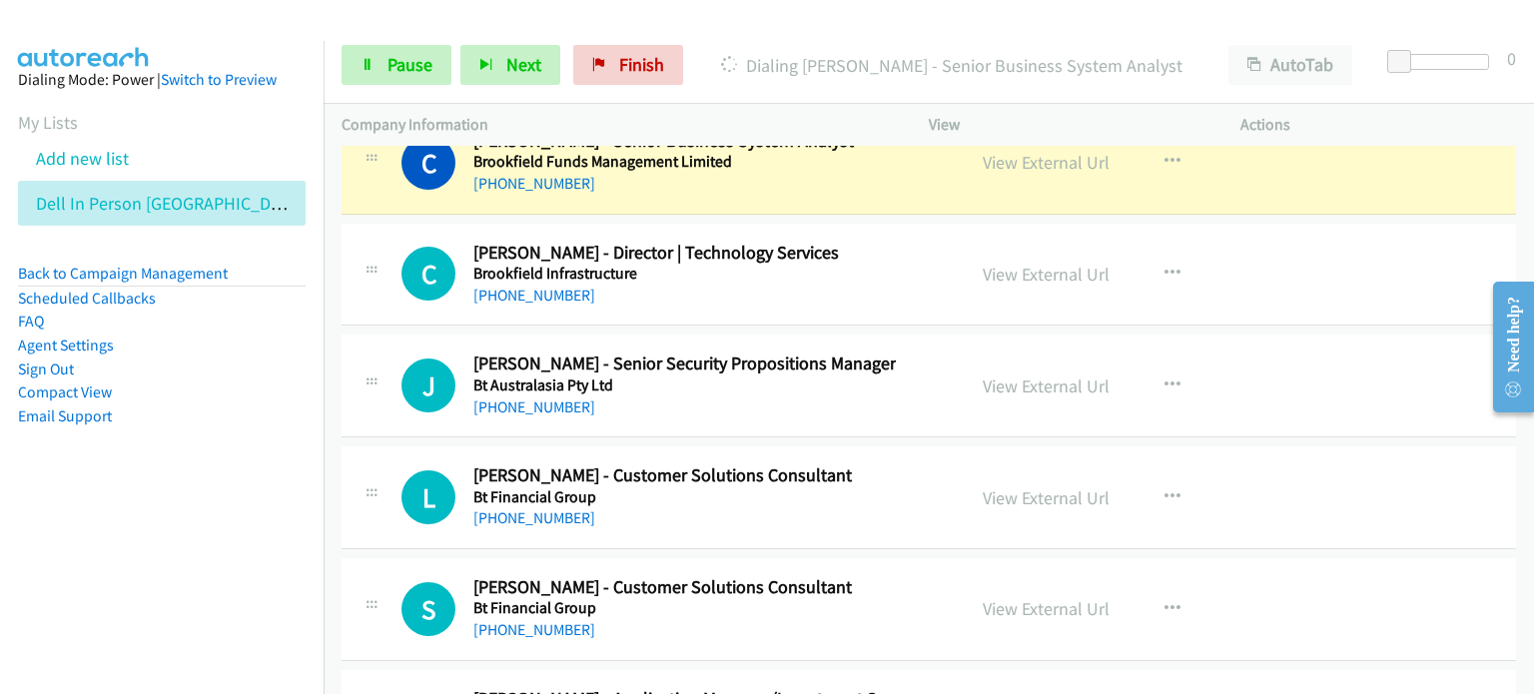
scroll to position [20674, 0]
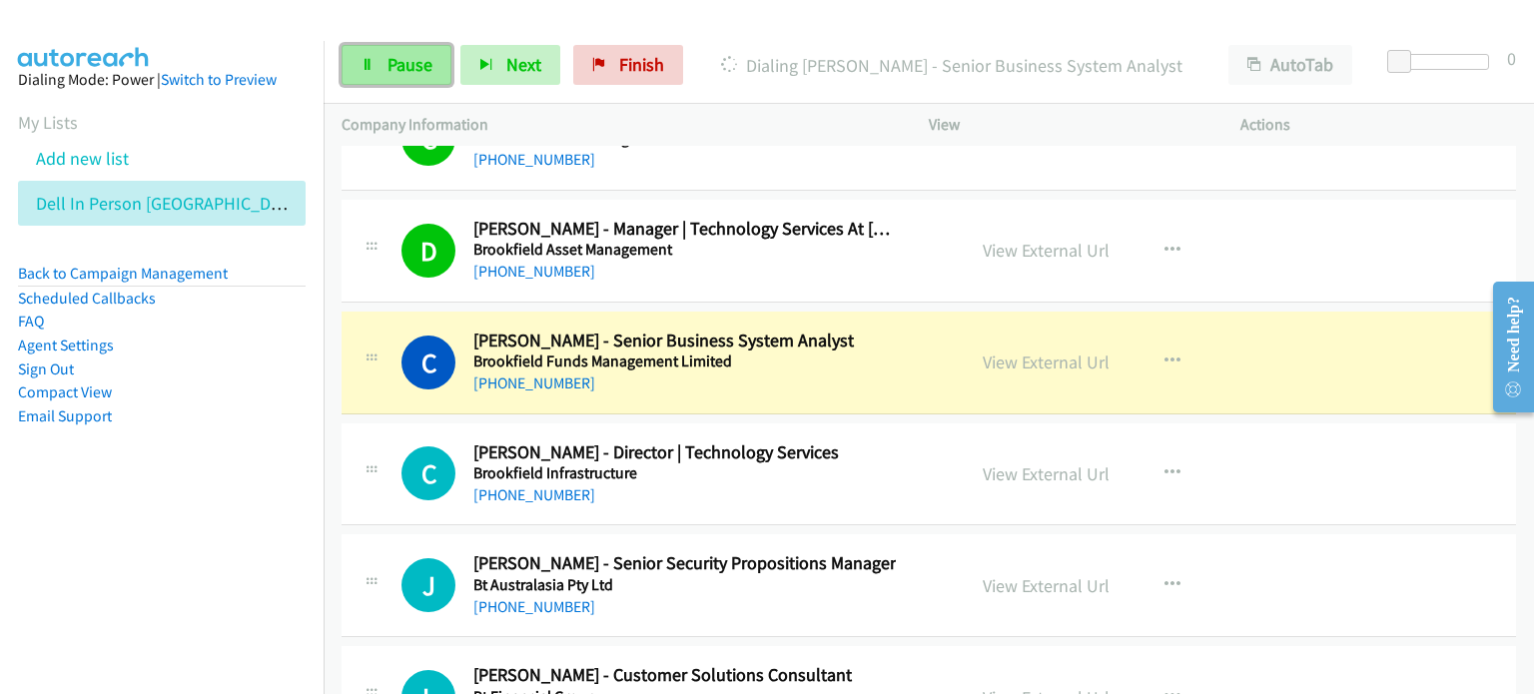
click at [400, 60] on span "Pause" at bounding box center [410, 64] width 45 height 23
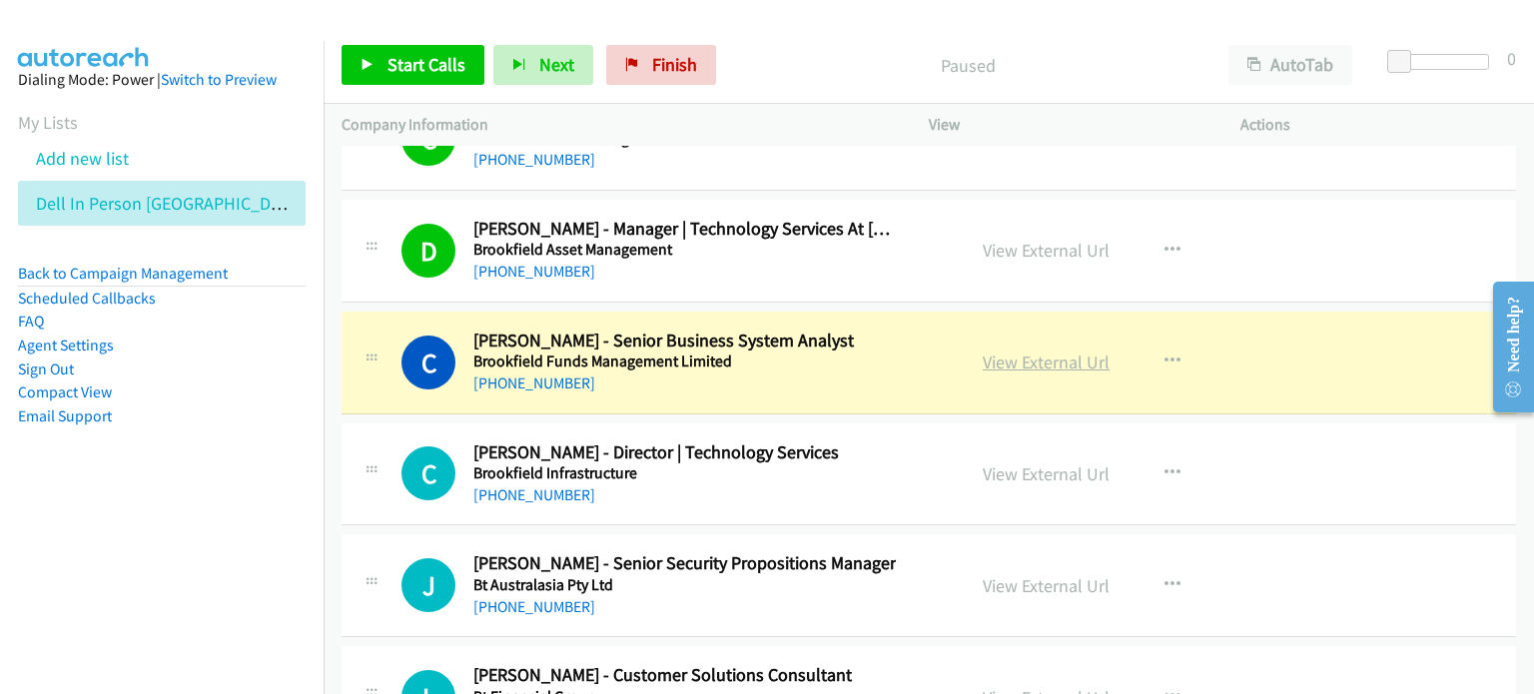
click at [808, 351] on link "View External Url" at bounding box center [1046, 362] width 127 height 23
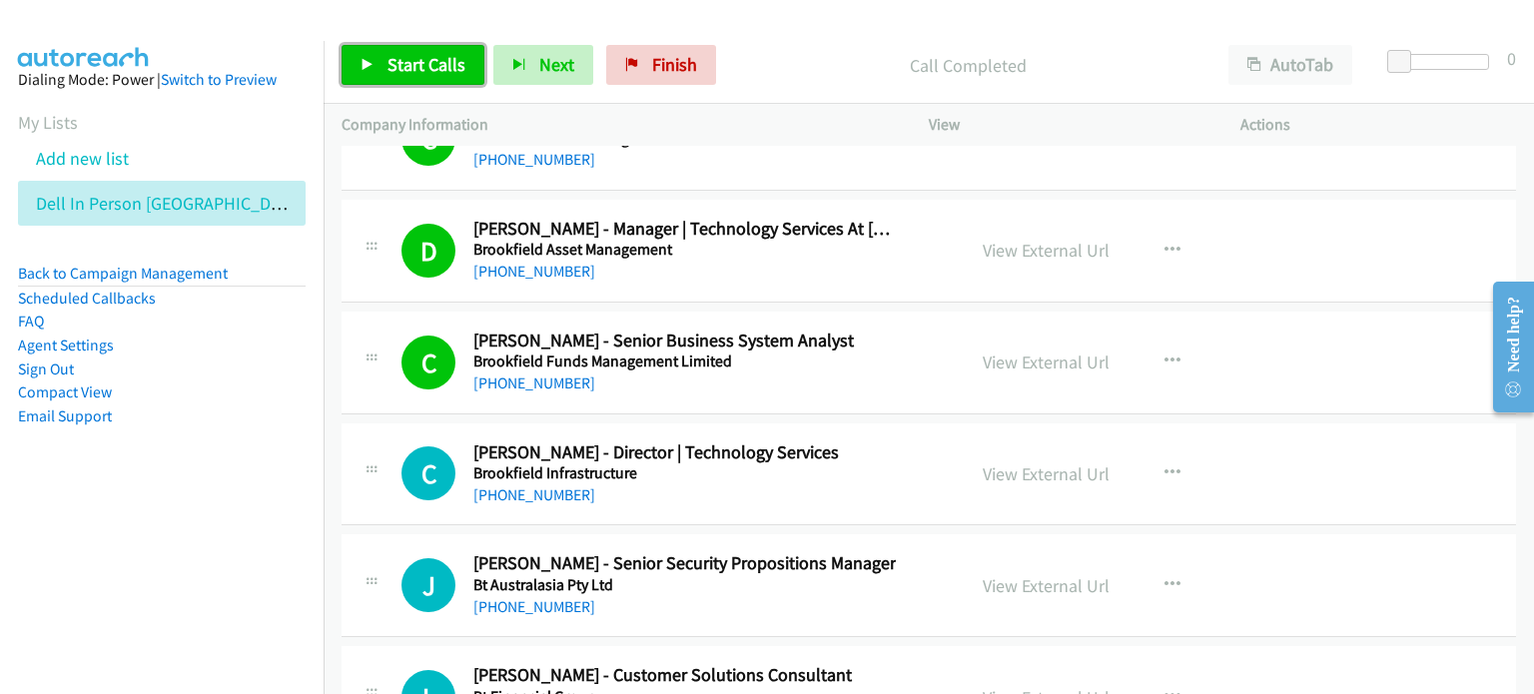
click at [396, 55] on span "Start Calls" at bounding box center [427, 64] width 78 height 23
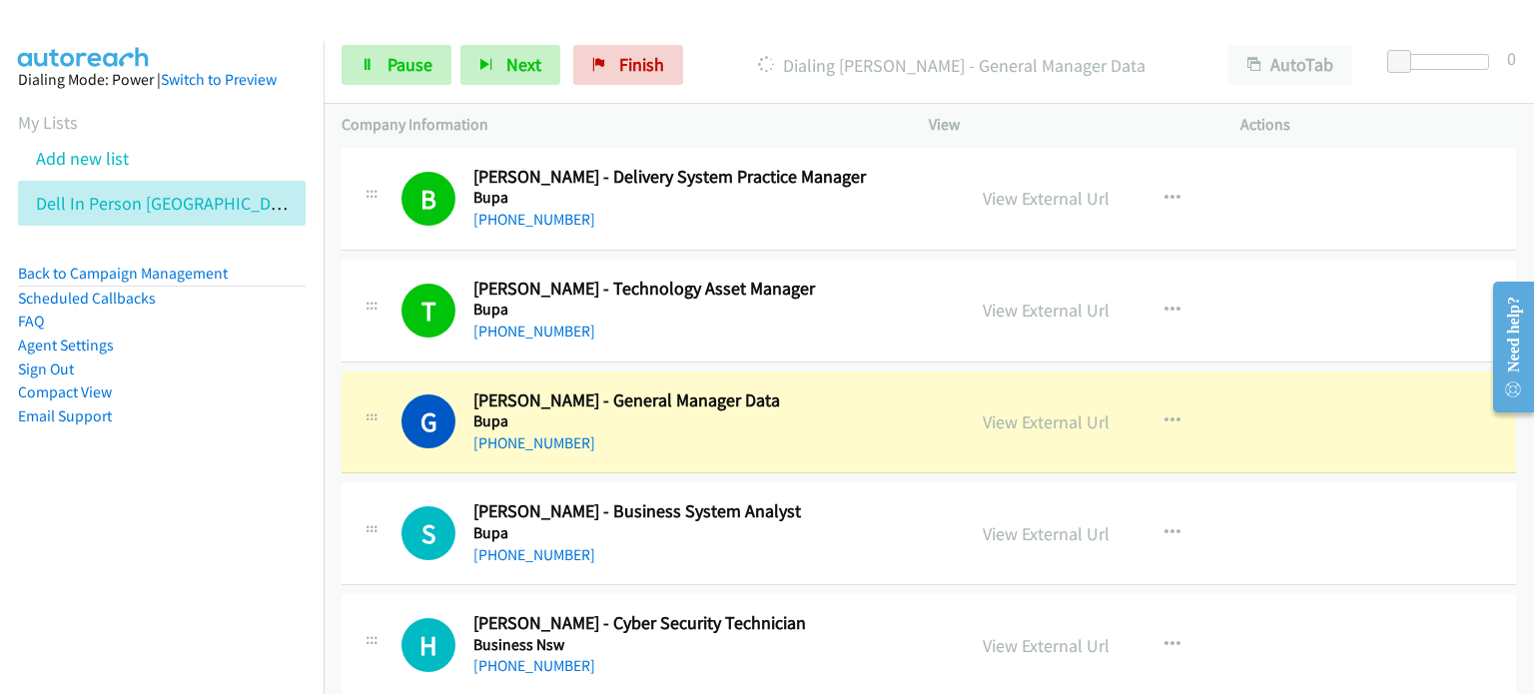
scroll to position [23171, 0]
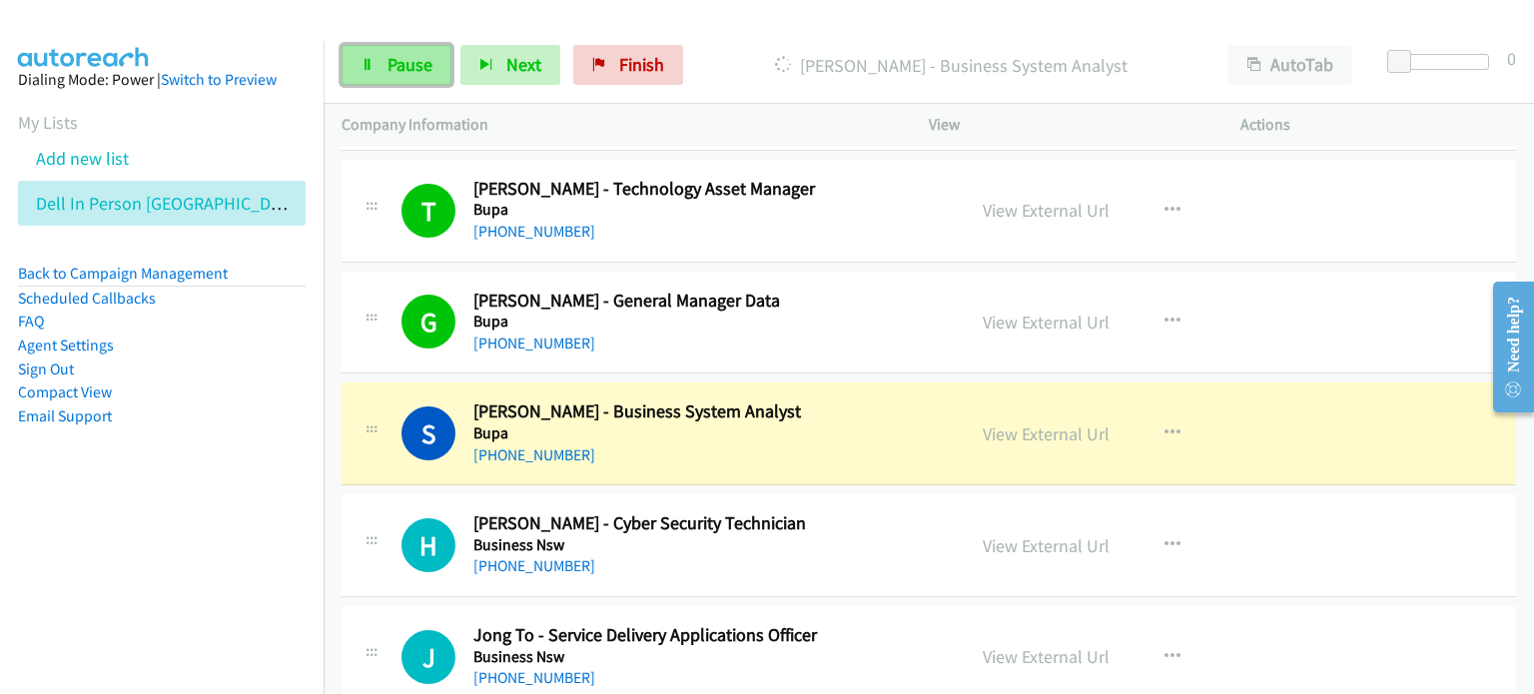
click at [409, 57] on span "Pause" at bounding box center [410, 64] width 45 height 23
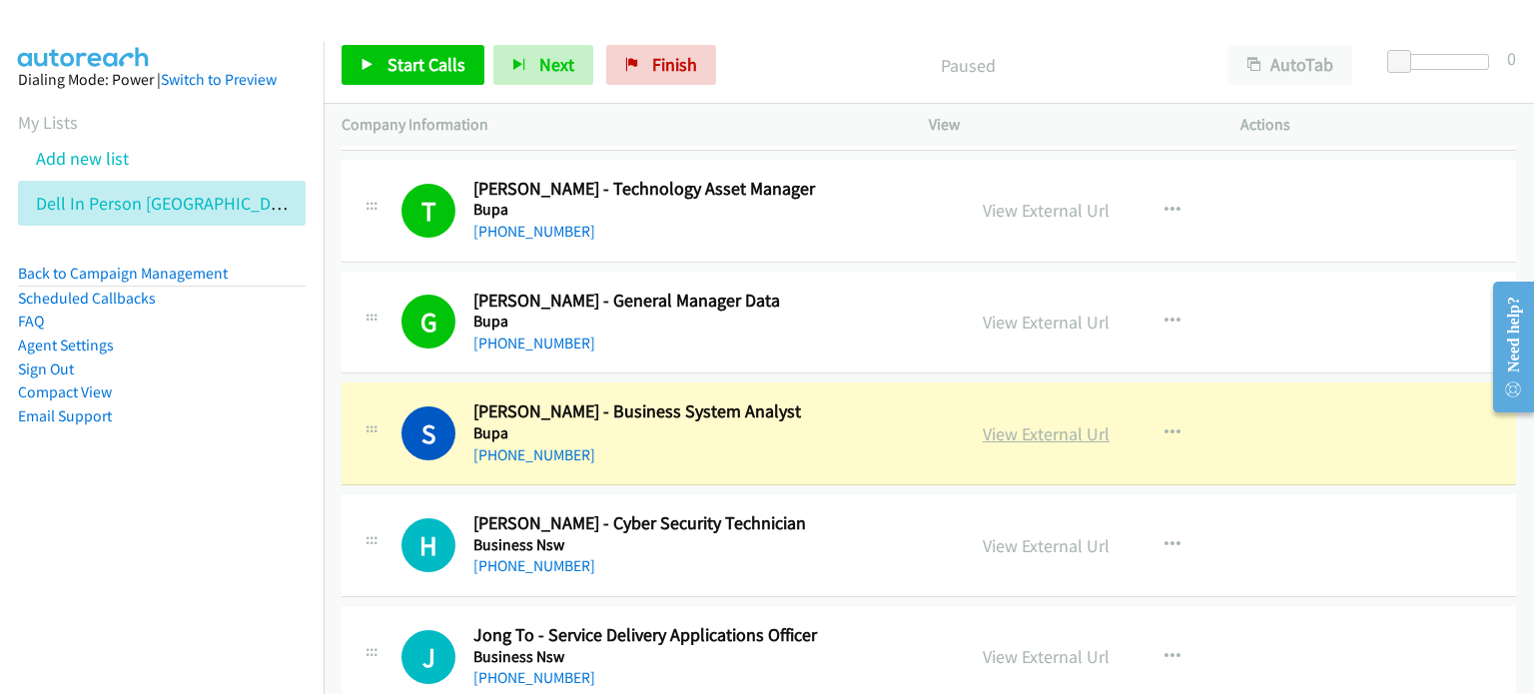
click at [808, 422] on link "View External Url" at bounding box center [1046, 433] width 127 height 23
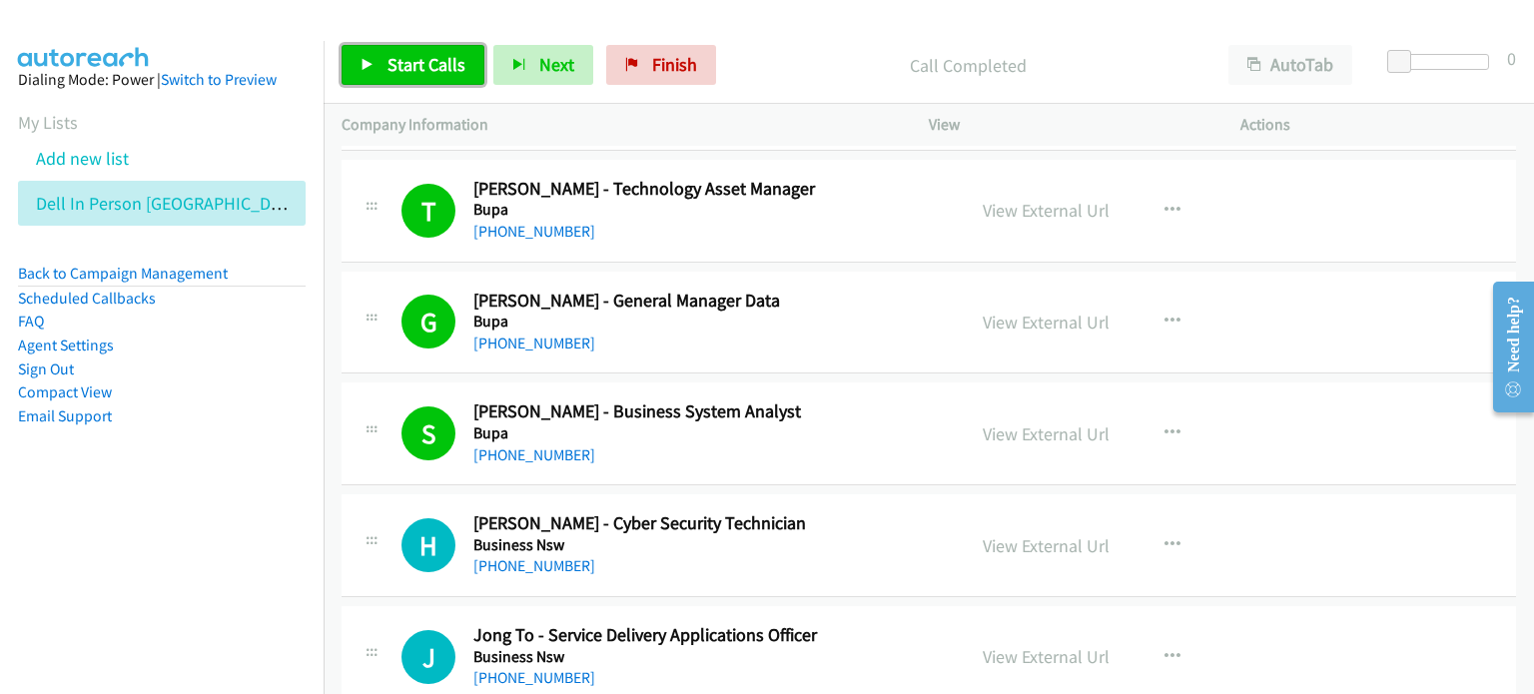
click at [404, 54] on span "Start Calls" at bounding box center [427, 64] width 78 height 23
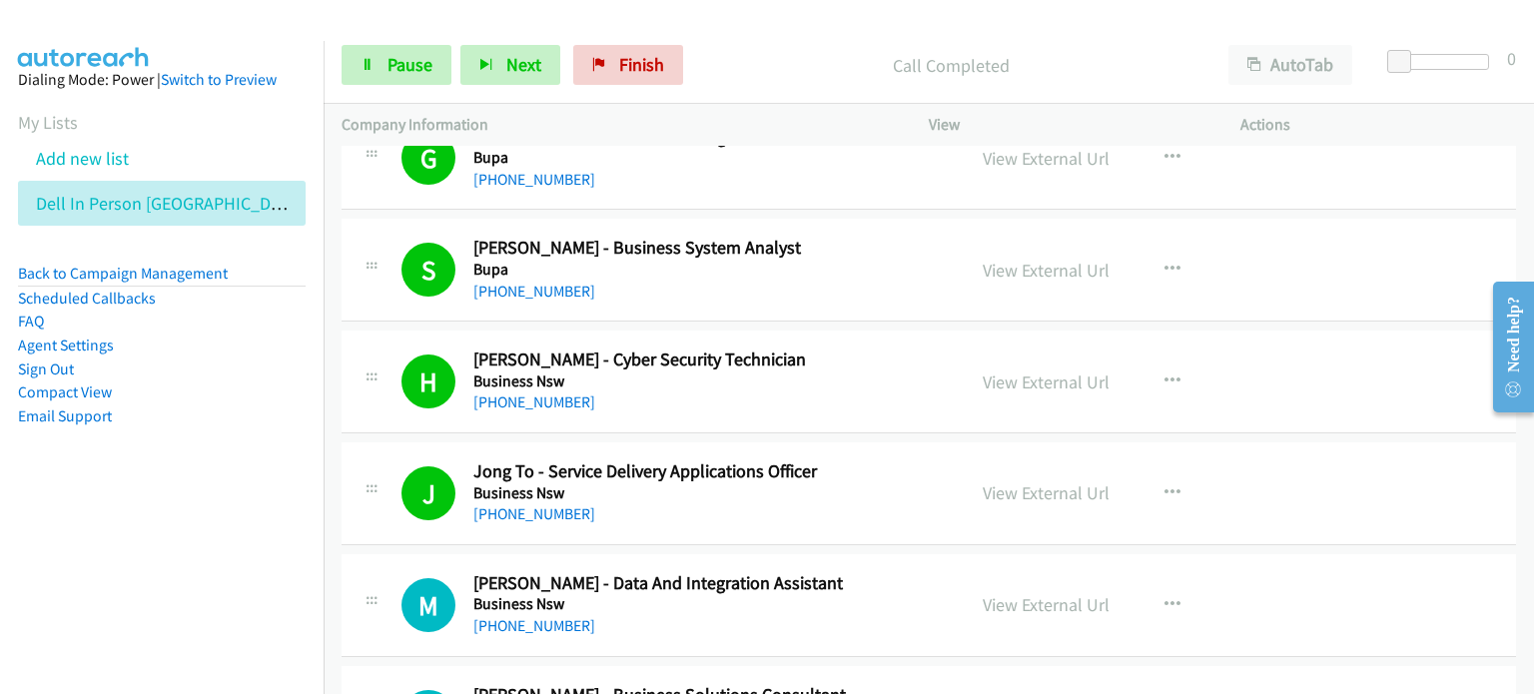
scroll to position [23371, 0]
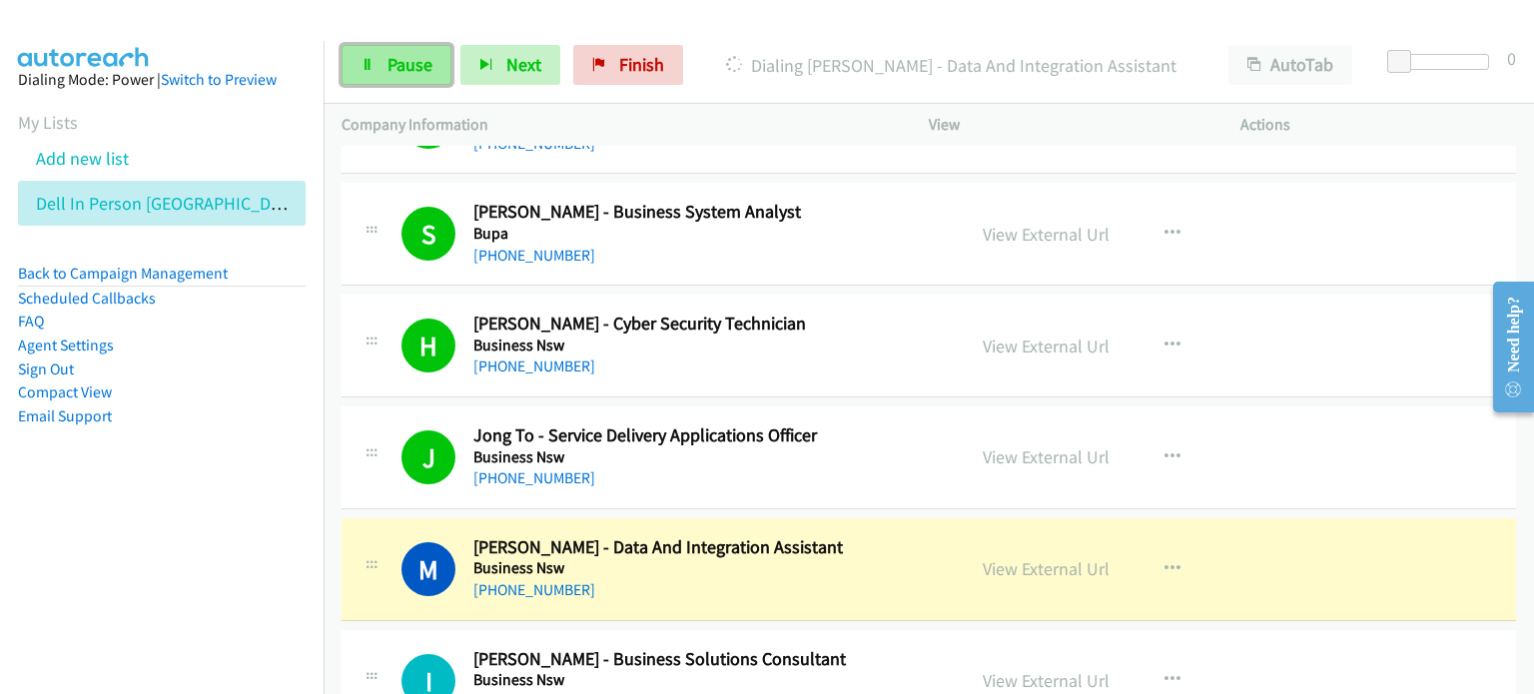
click at [414, 62] on span "Pause" at bounding box center [410, 64] width 45 height 23
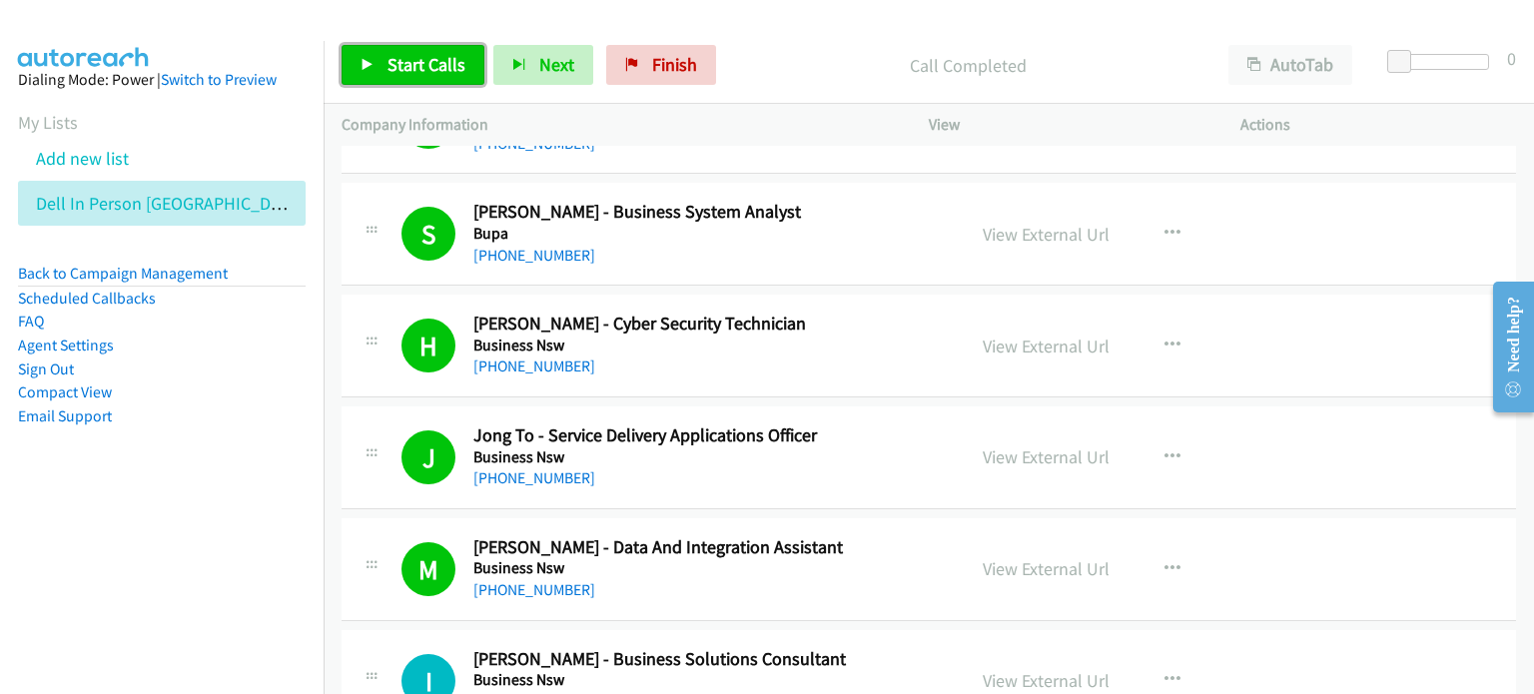
click at [420, 59] on span "Start Calls" at bounding box center [427, 64] width 78 height 23
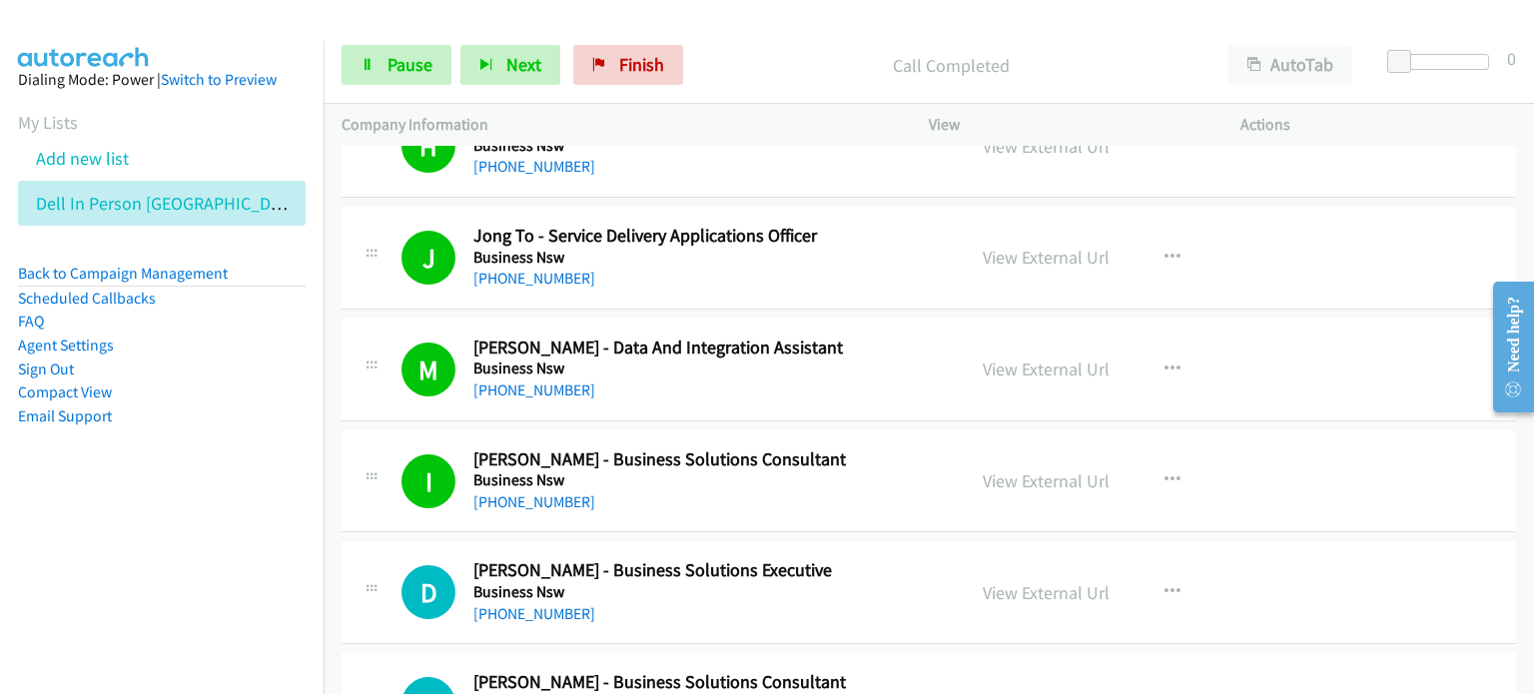
scroll to position [23670, 0]
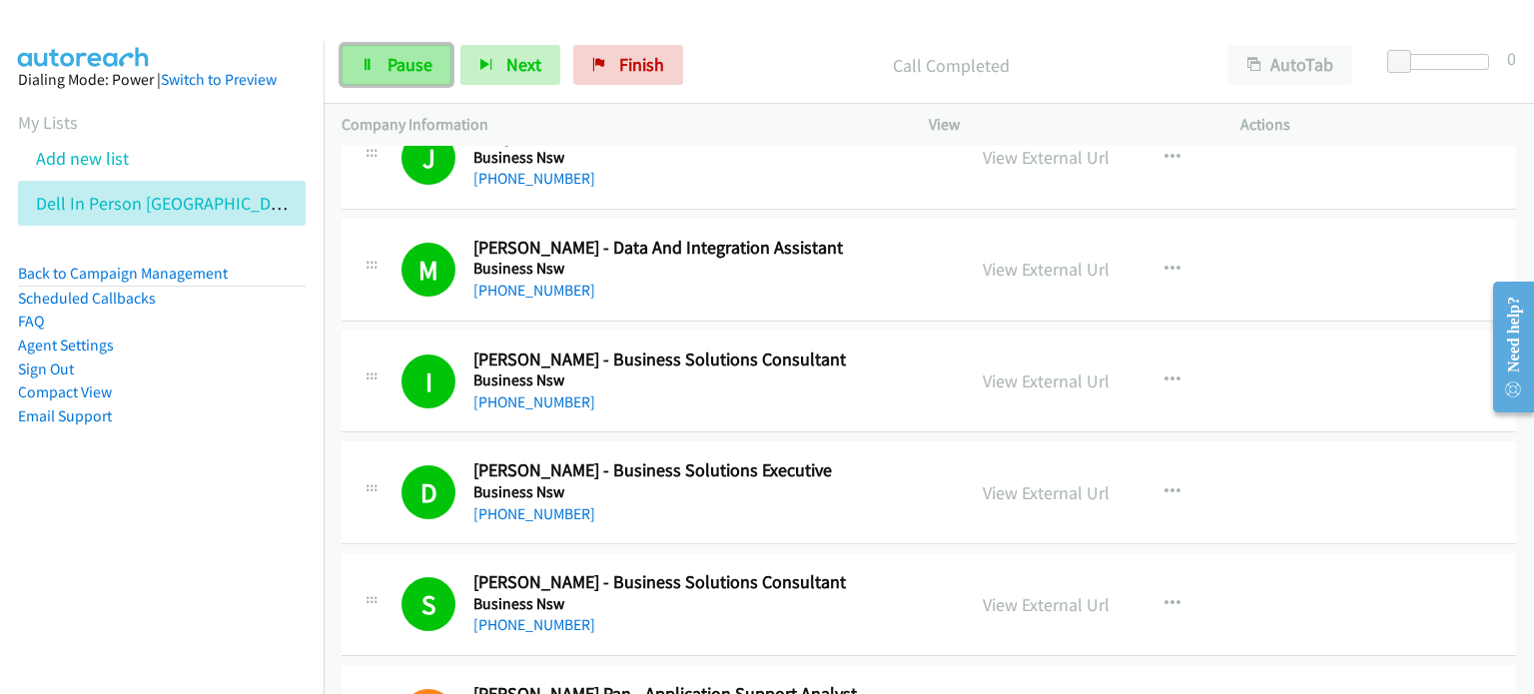
click at [401, 64] on span "Pause" at bounding box center [410, 64] width 45 height 23
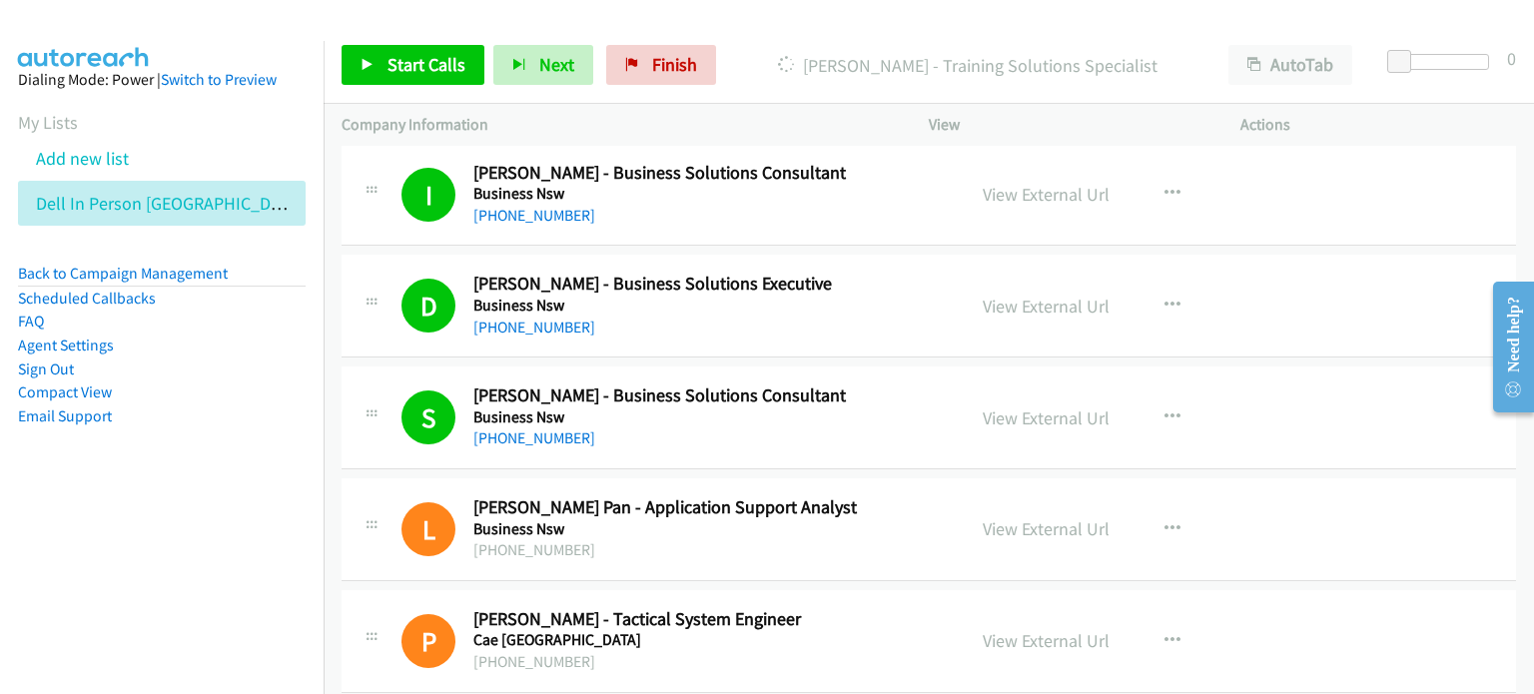
scroll to position [23870, 0]
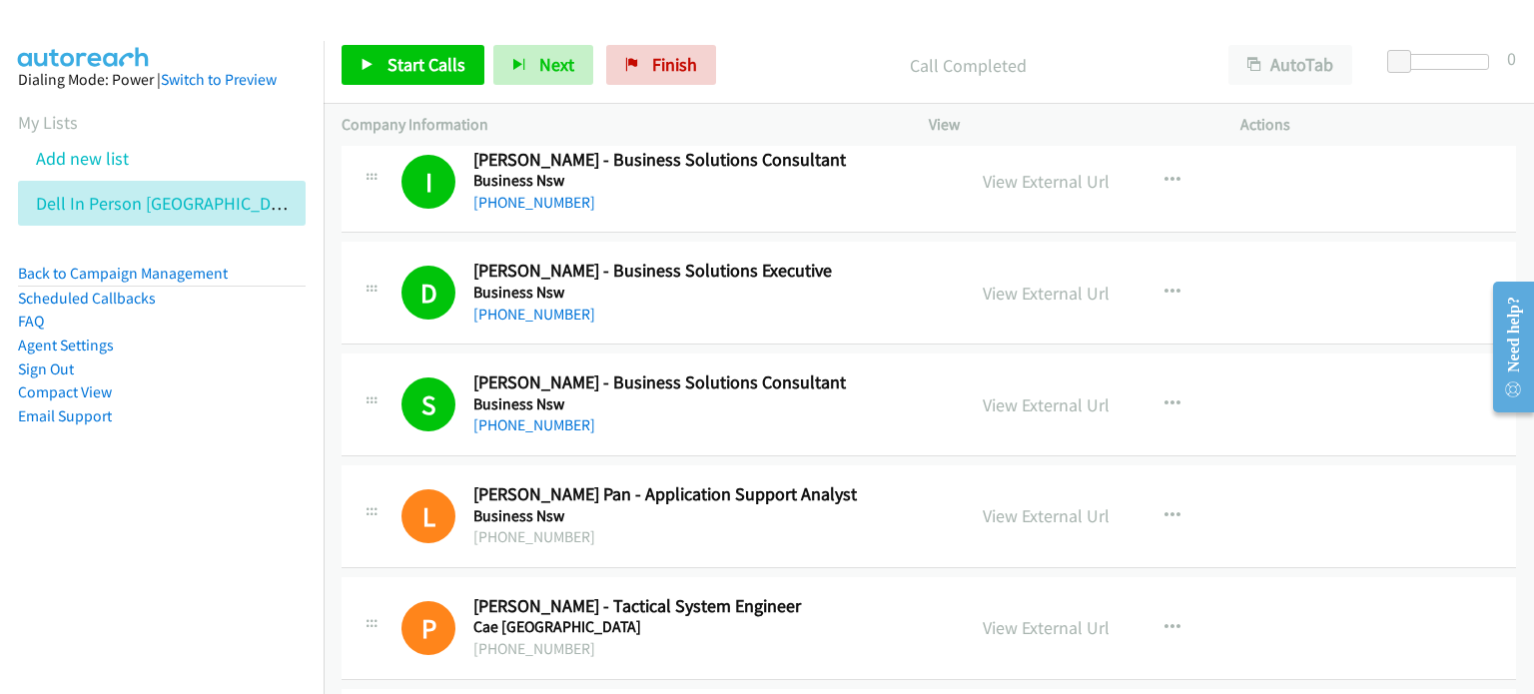
click at [808, 33] on div "Start Calls Pause Next Finish Call Completed AutoTab AutoTab 0" at bounding box center [929, 65] width 1210 height 77
click at [808, 394] on link "View External Url" at bounding box center [1046, 405] width 127 height 23
click at [405, 53] on span "Start Calls" at bounding box center [427, 64] width 78 height 23
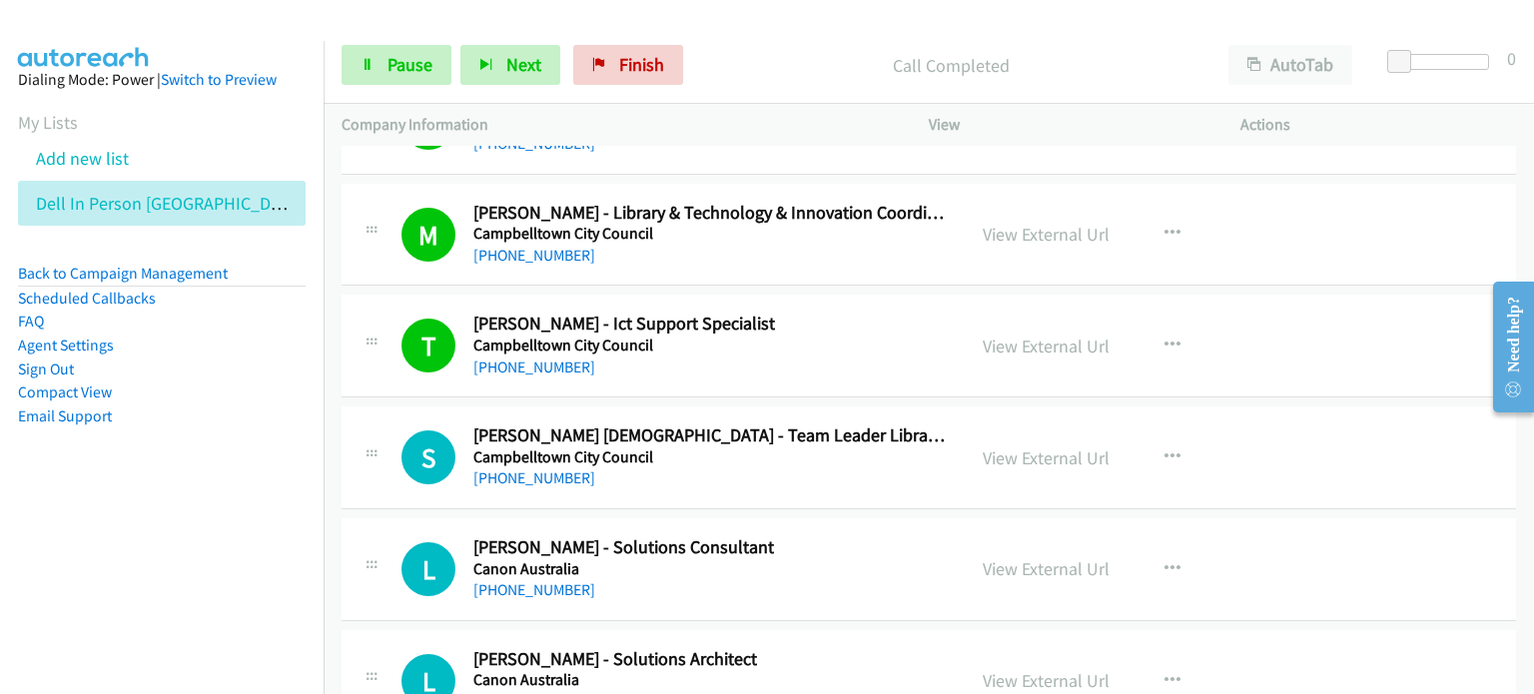
scroll to position [25625, 0]
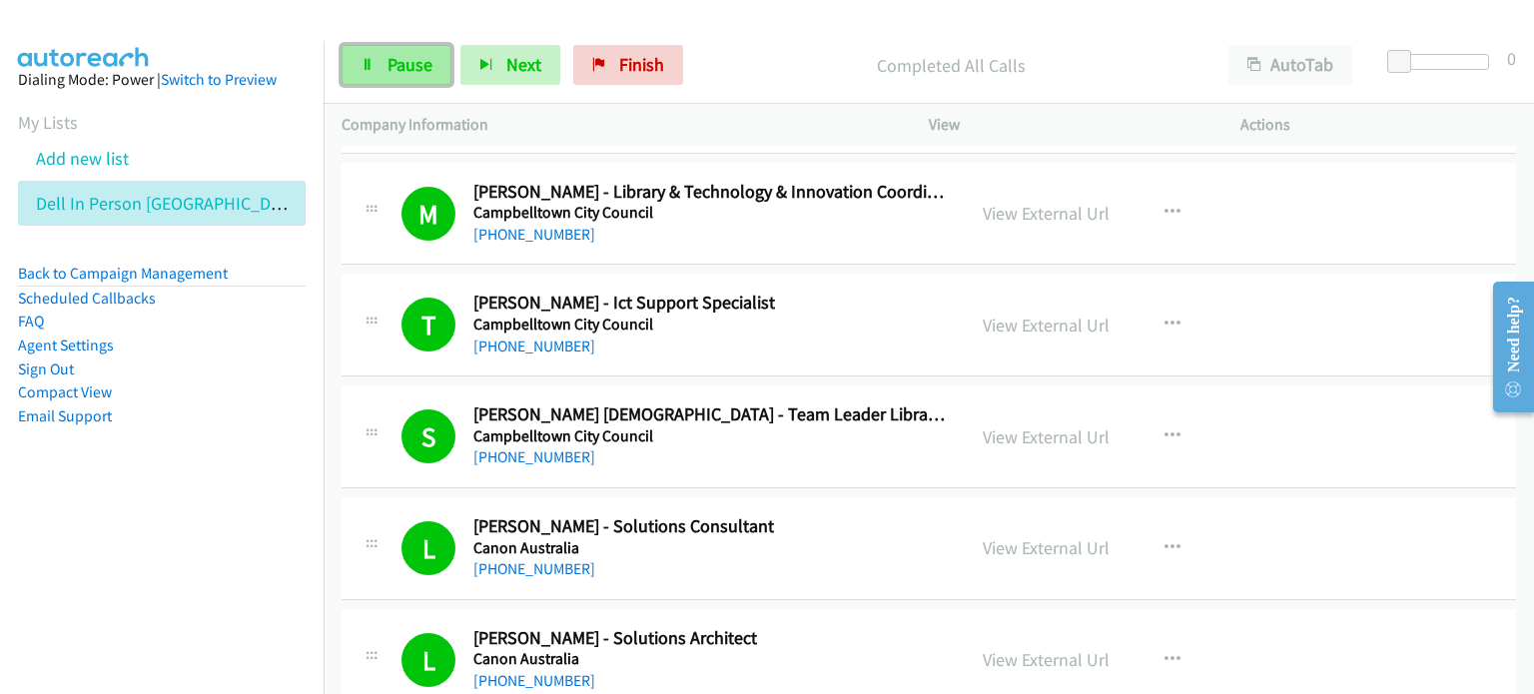
click at [402, 65] on span "Pause" at bounding box center [410, 64] width 45 height 23
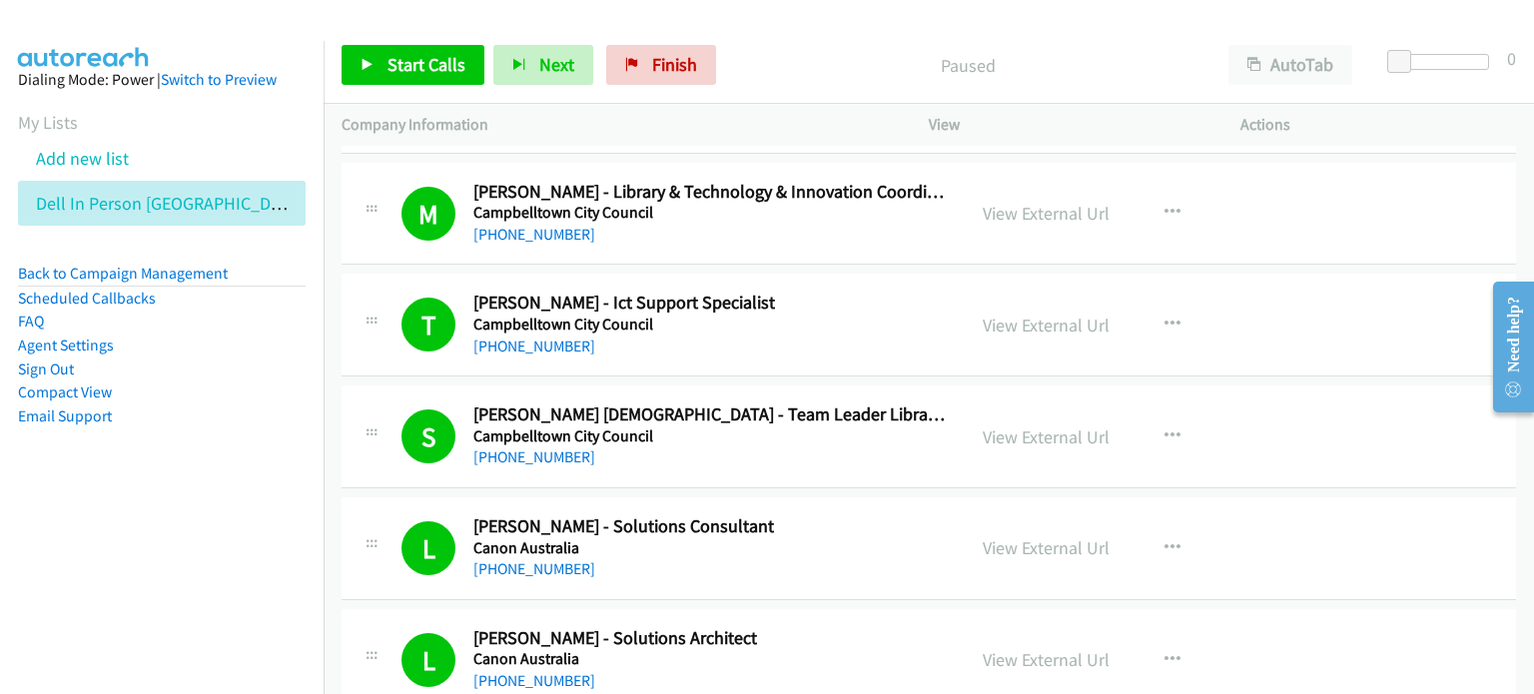
click at [808, 48] on div "Paused" at bounding box center [967, 65] width 485 height 40
click at [663, 59] on span "Finish" at bounding box center [674, 64] width 45 height 23
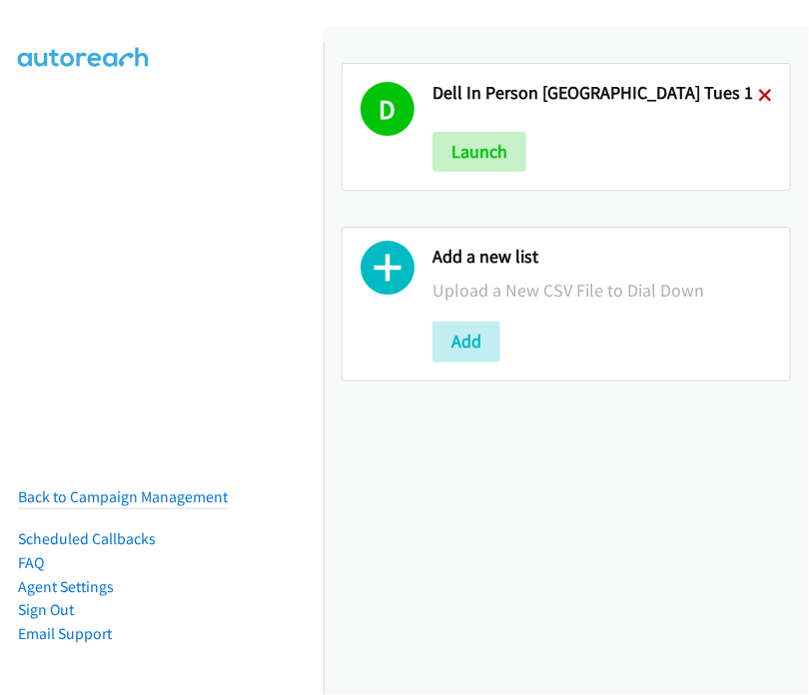
click at [758, 91] on icon at bounding box center [765, 97] width 14 height 14
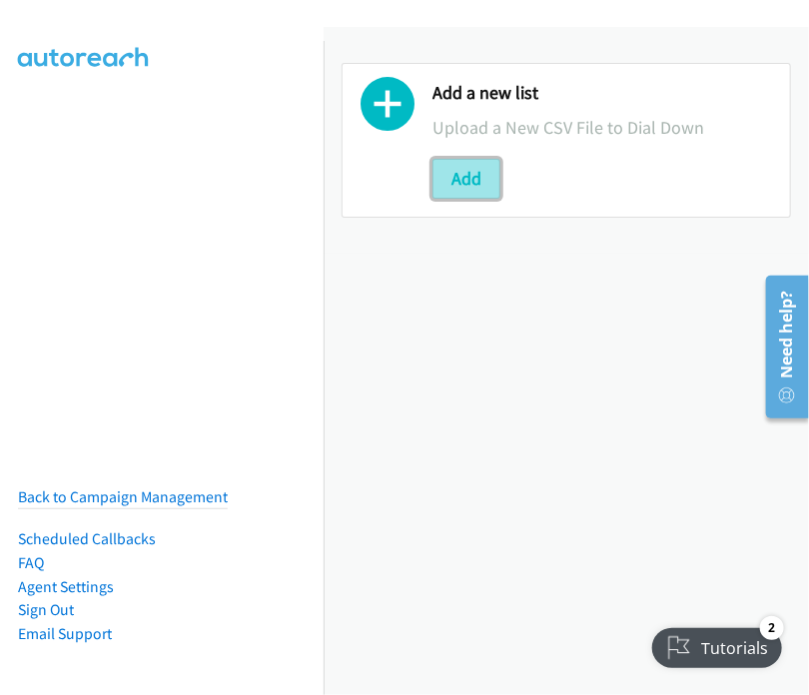
click at [466, 167] on button "Add" at bounding box center [466, 179] width 68 height 40
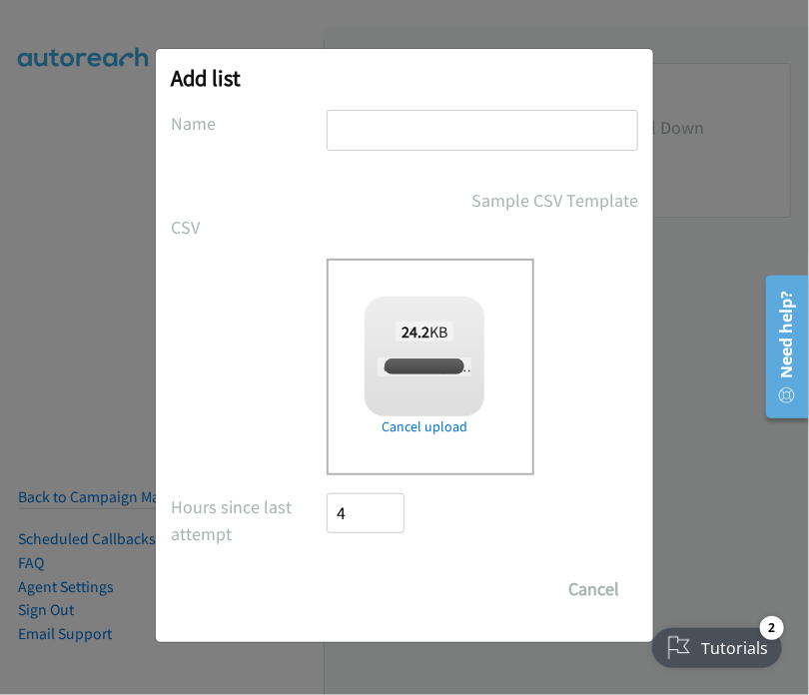
checkbox input "true"
click at [392, 126] on input "text" at bounding box center [483, 130] width 312 height 41
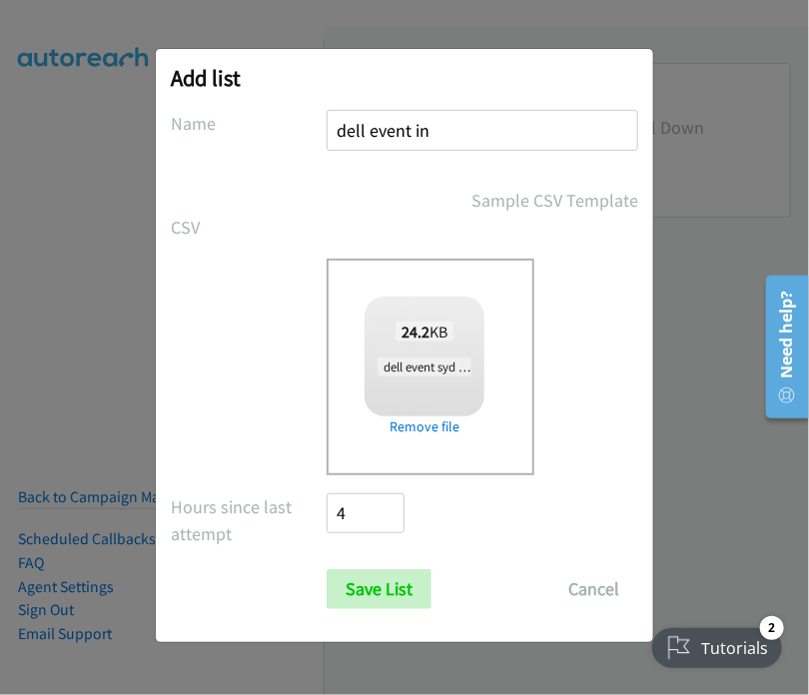
type input "dell event in person syd tues 2"
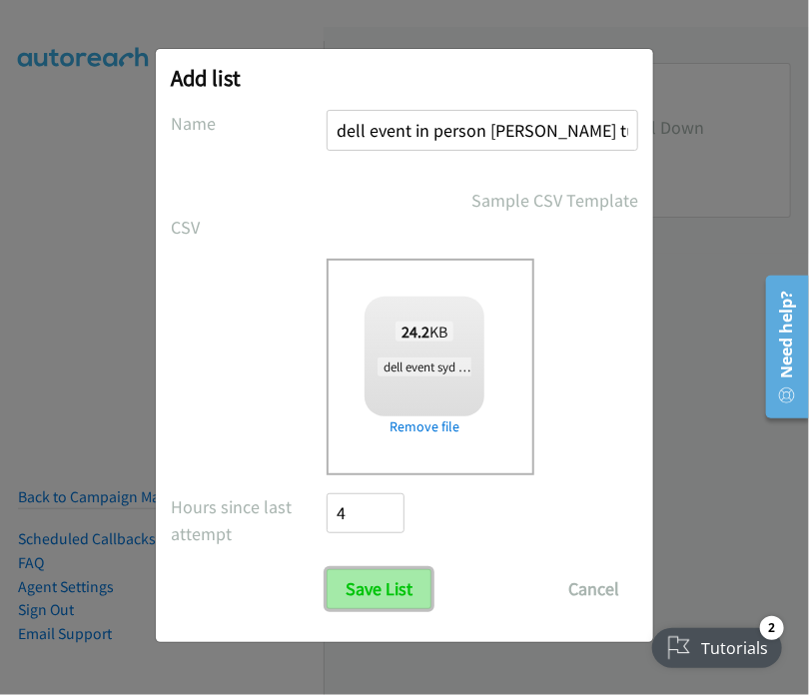
click at [372, 594] on input "Save List" at bounding box center [379, 589] width 105 height 40
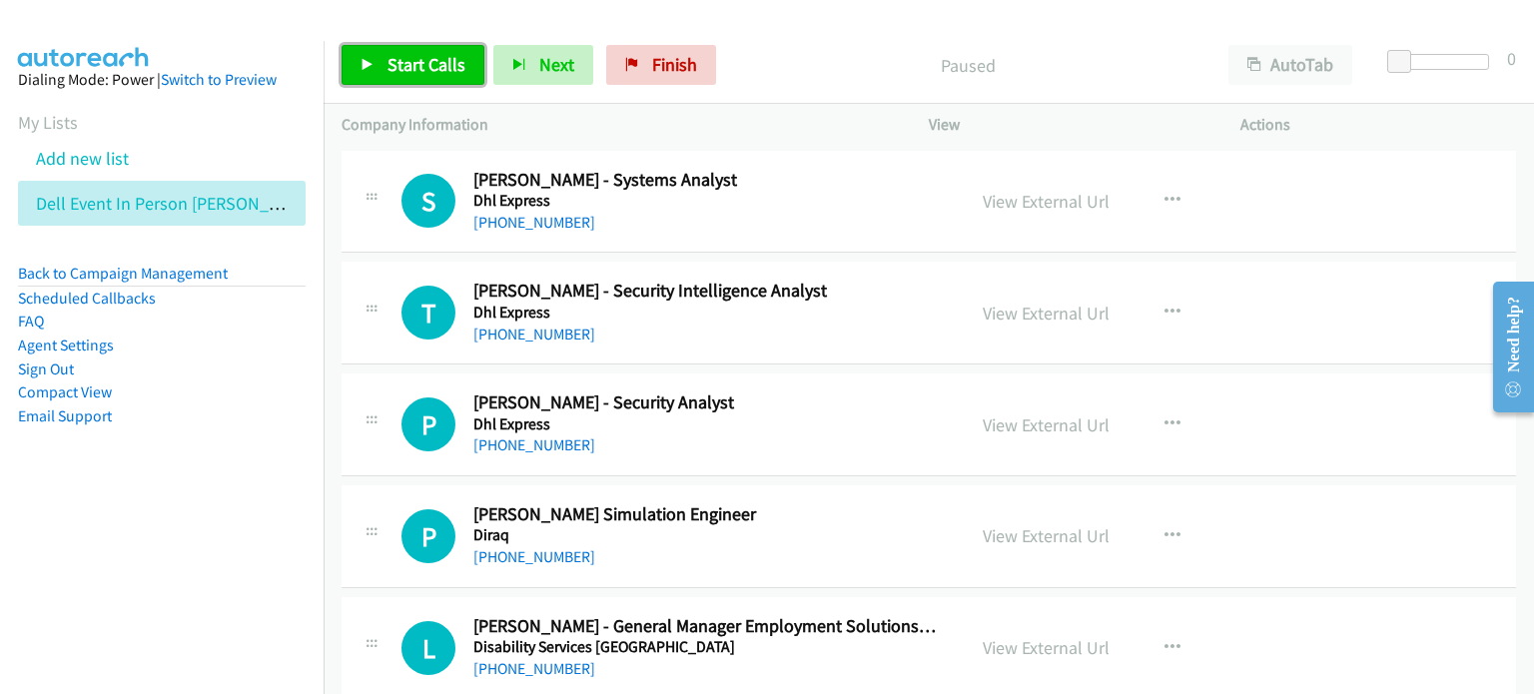
click at [372, 65] on icon at bounding box center [368, 66] width 14 height 14
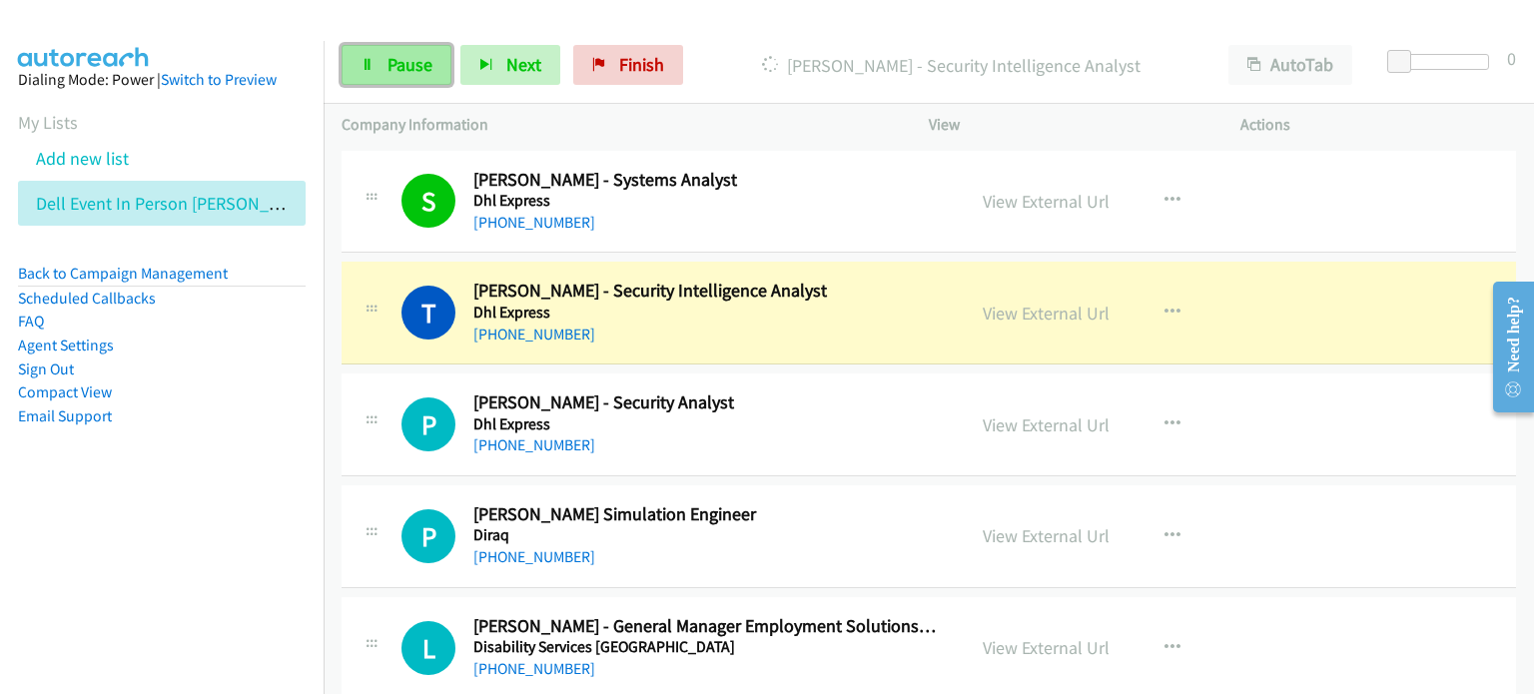
click at [393, 66] on span "Pause" at bounding box center [410, 64] width 45 height 23
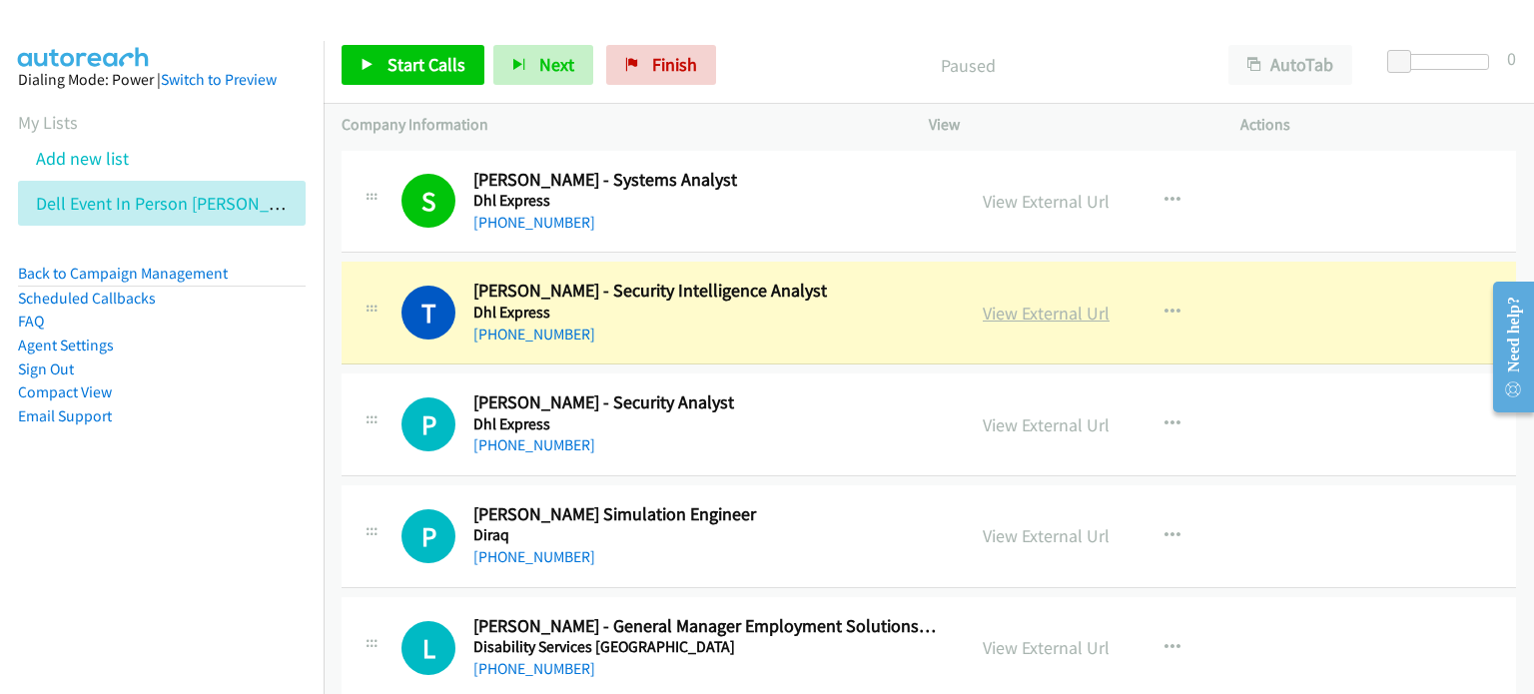
click at [1043, 319] on link "View External Url" at bounding box center [1046, 313] width 127 height 23
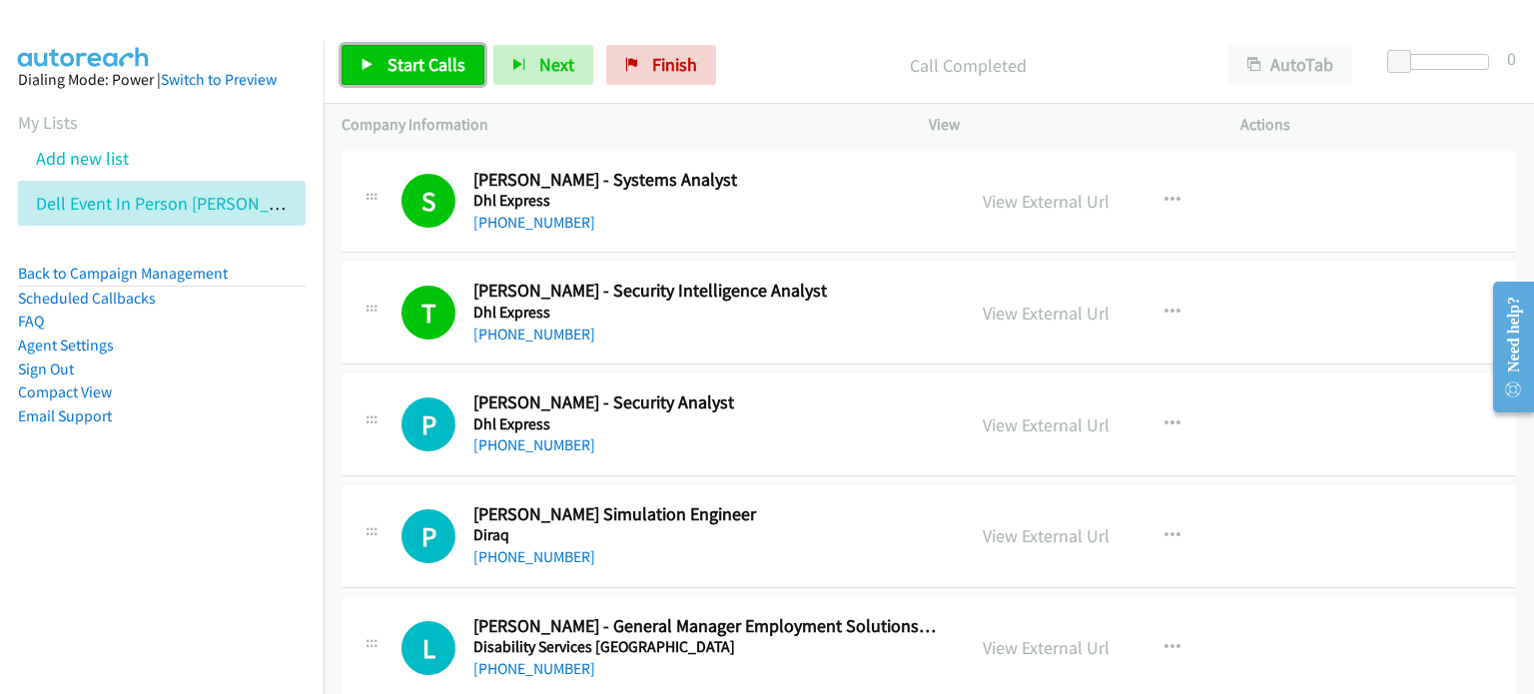
click at [424, 62] on span "Start Calls" at bounding box center [427, 64] width 78 height 23
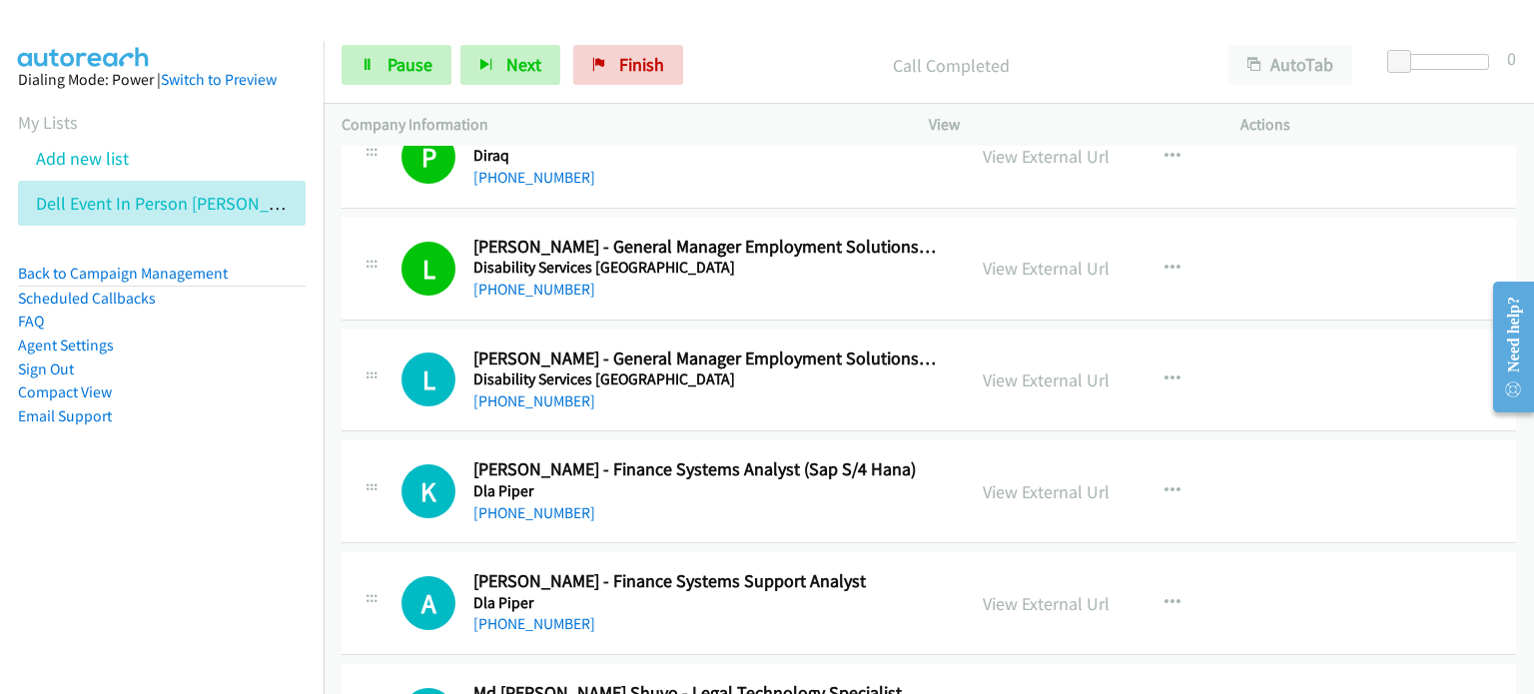
scroll to position [499, 0]
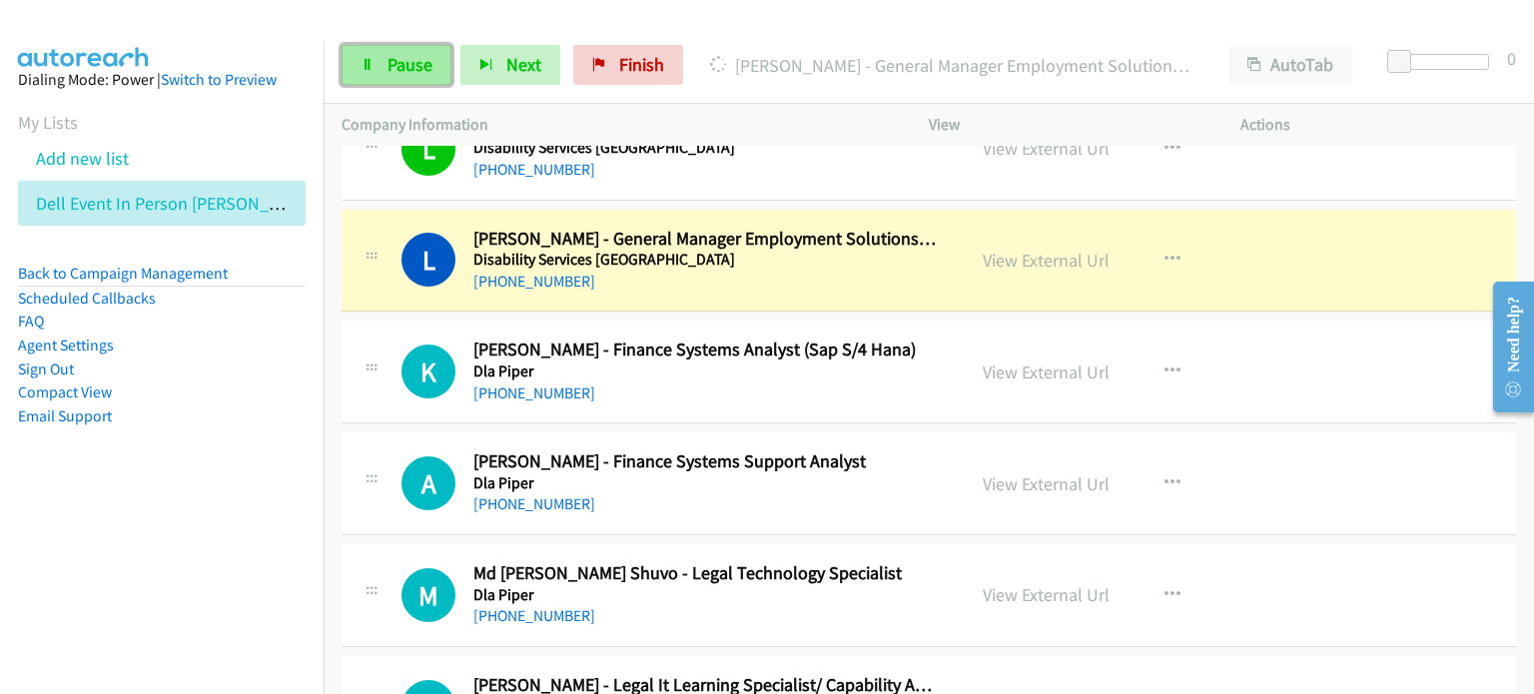
click at [415, 68] on span "Pause" at bounding box center [410, 64] width 45 height 23
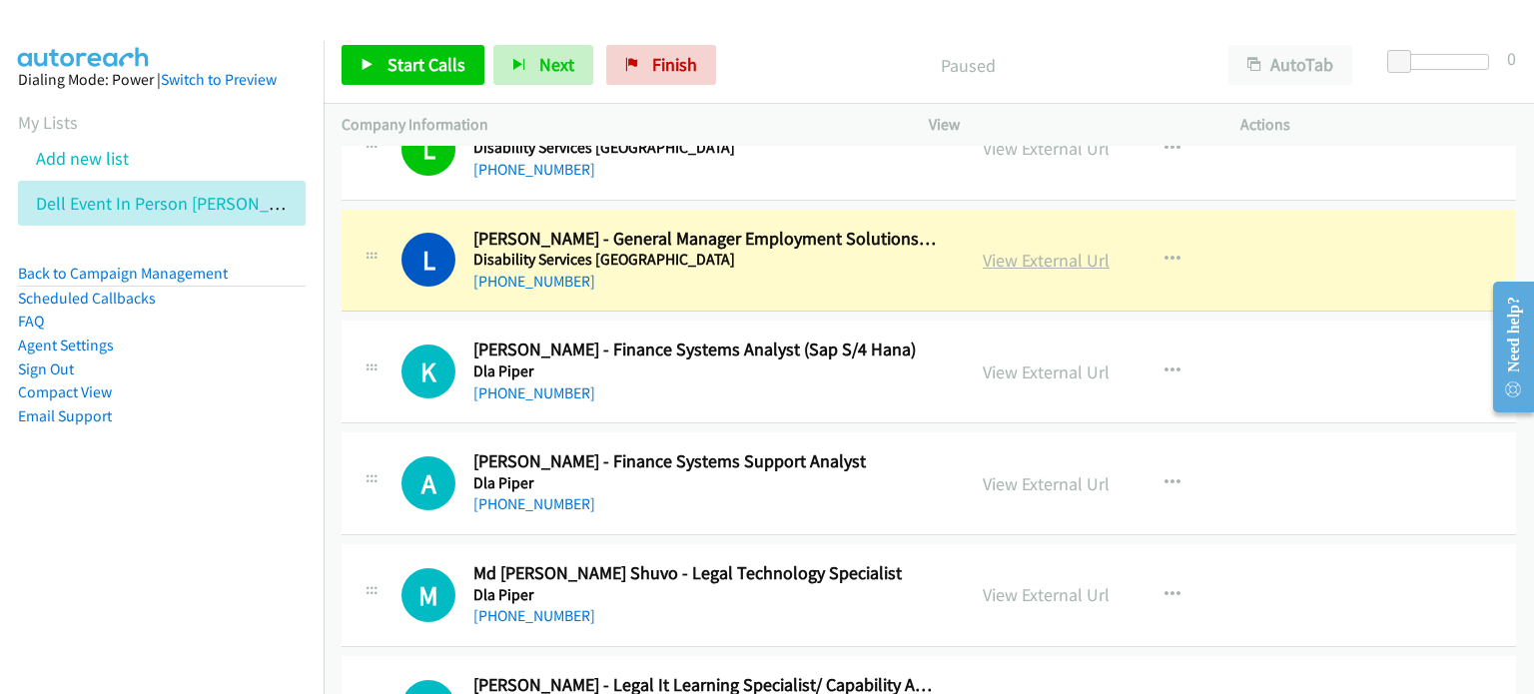
click at [1032, 259] on link "View External Url" at bounding box center [1046, 260] width 127 height 23
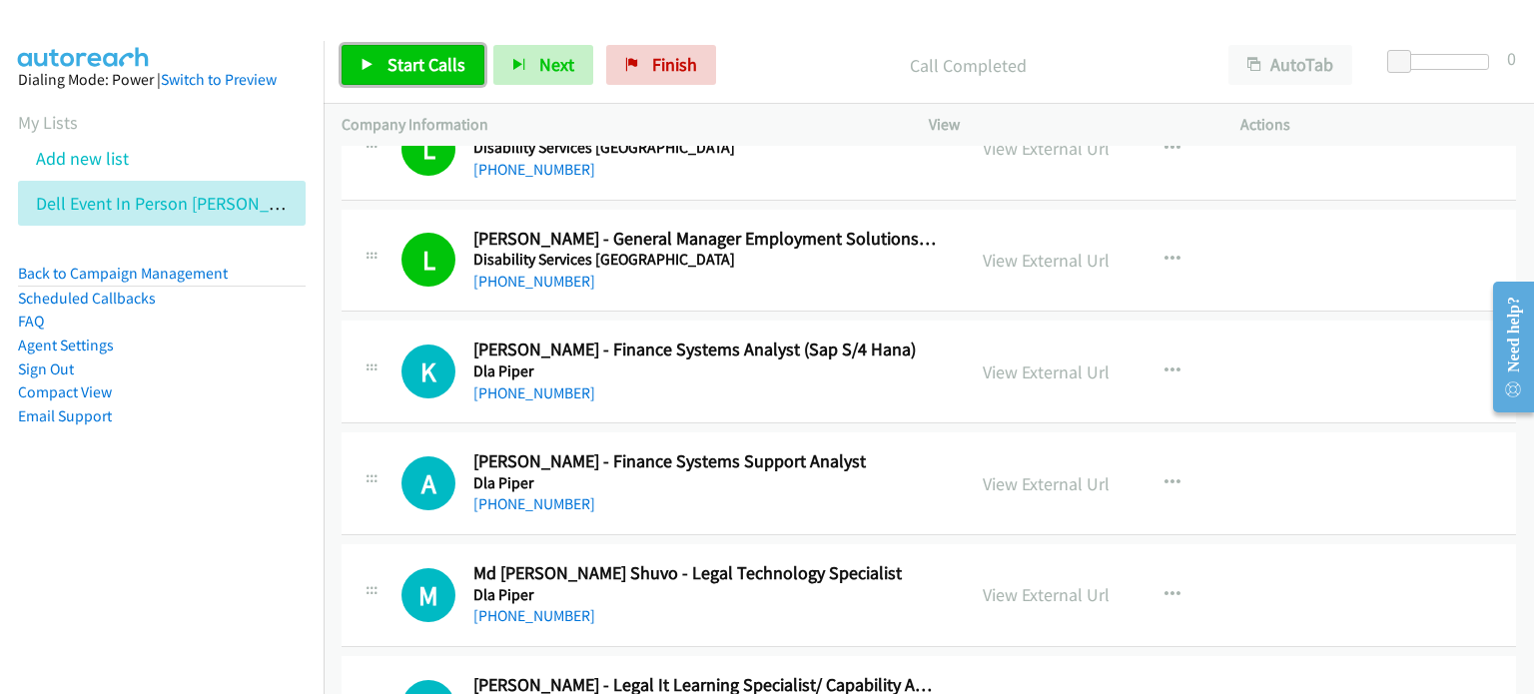
click at [422, 67] on span "Start Calls" at bounding box center [427, 64] width 78 height 23
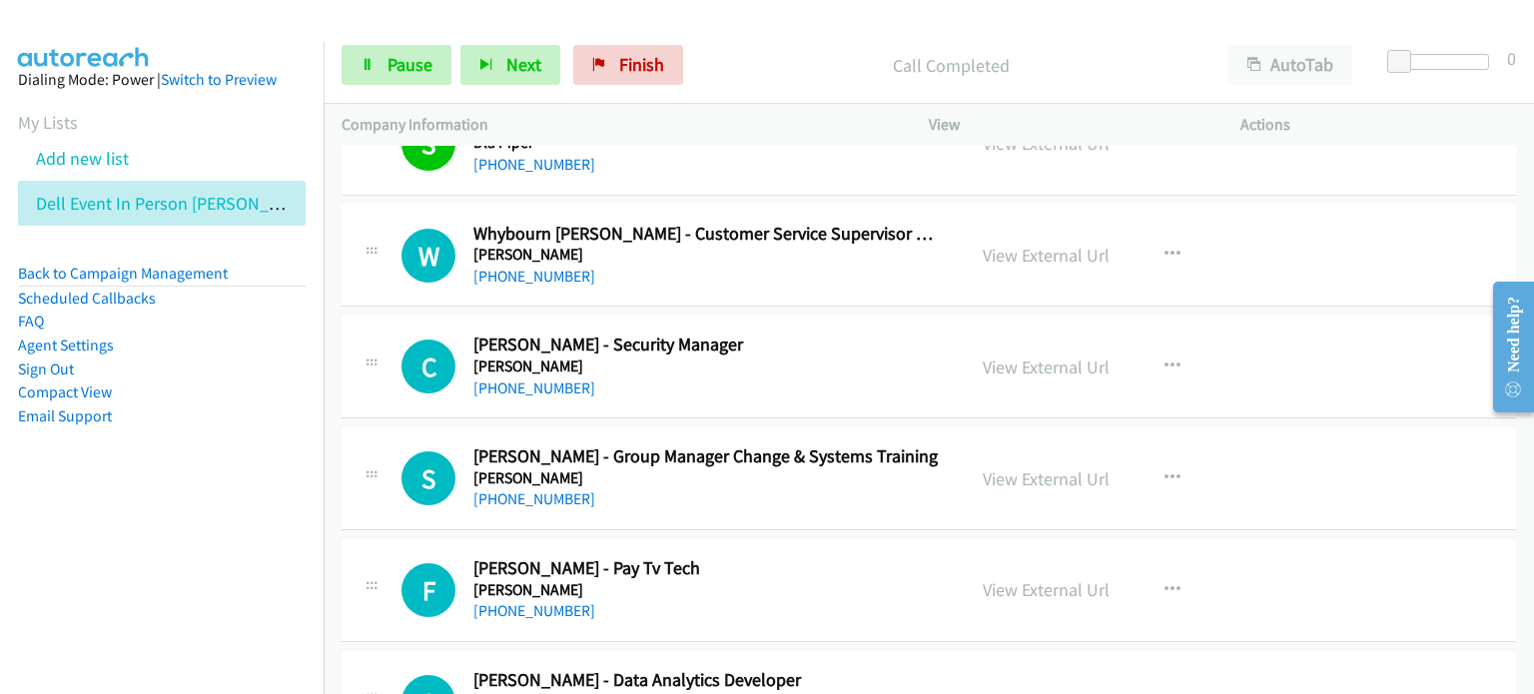
scroll to position [1099, 0]
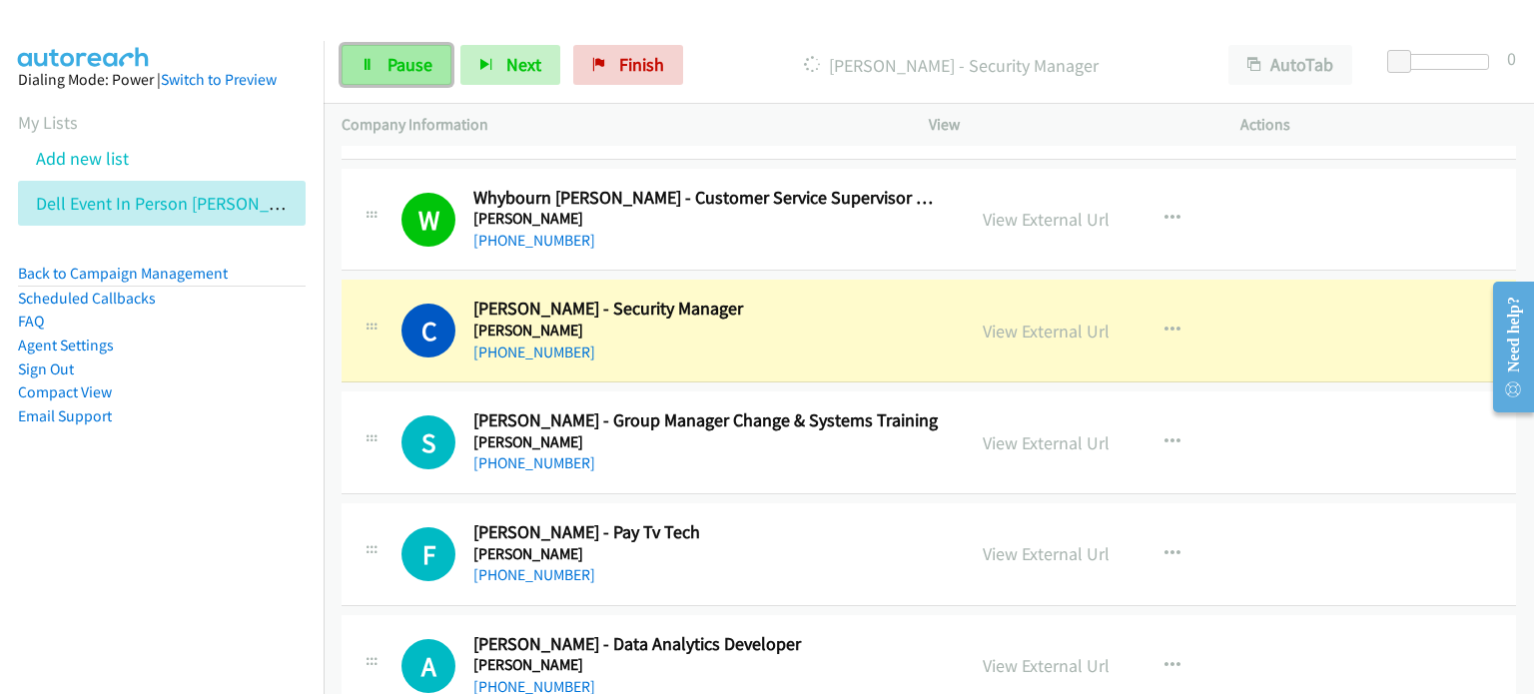
click at [400, 60] on span "Pause" at bounding box center [410, 64] width 45 height 23
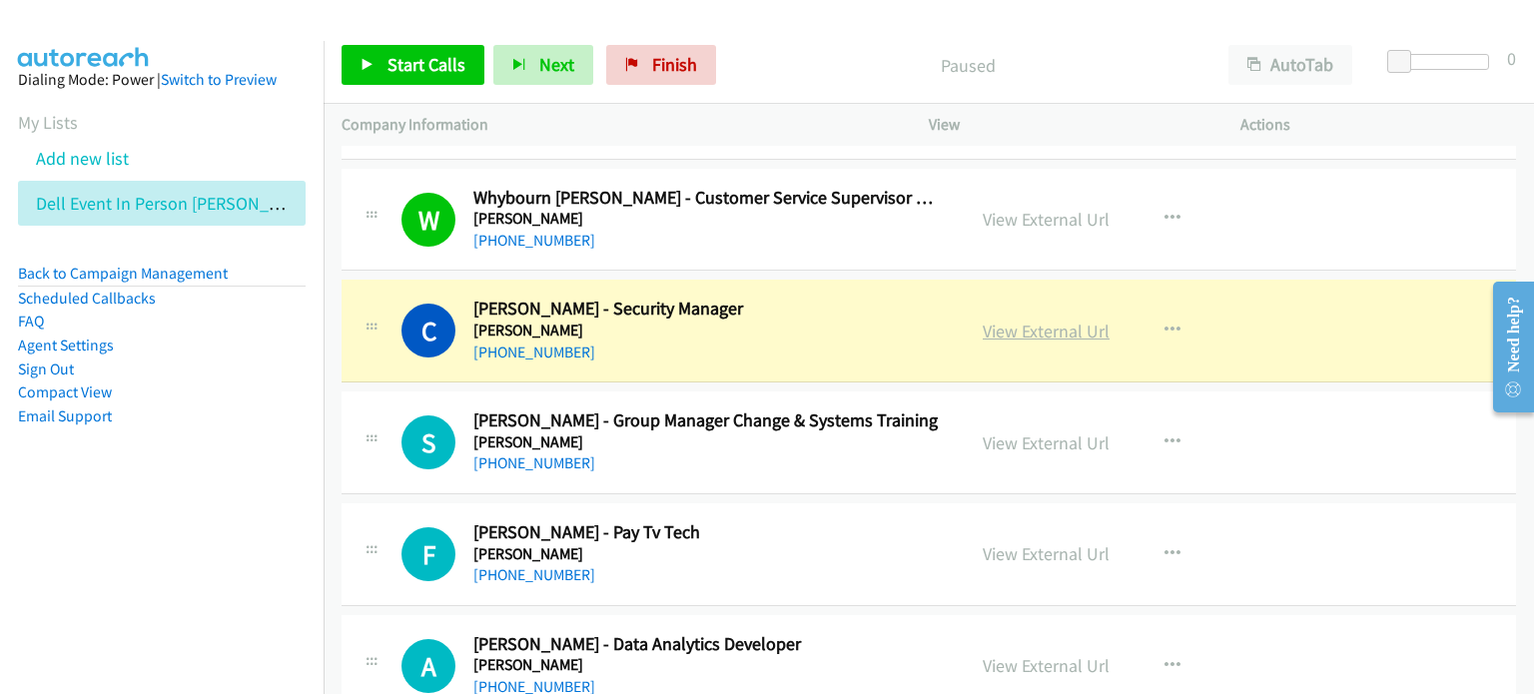
click at [1013, 332] on link "View External Url" at bounding box center [1046, 331] width 127 height 23
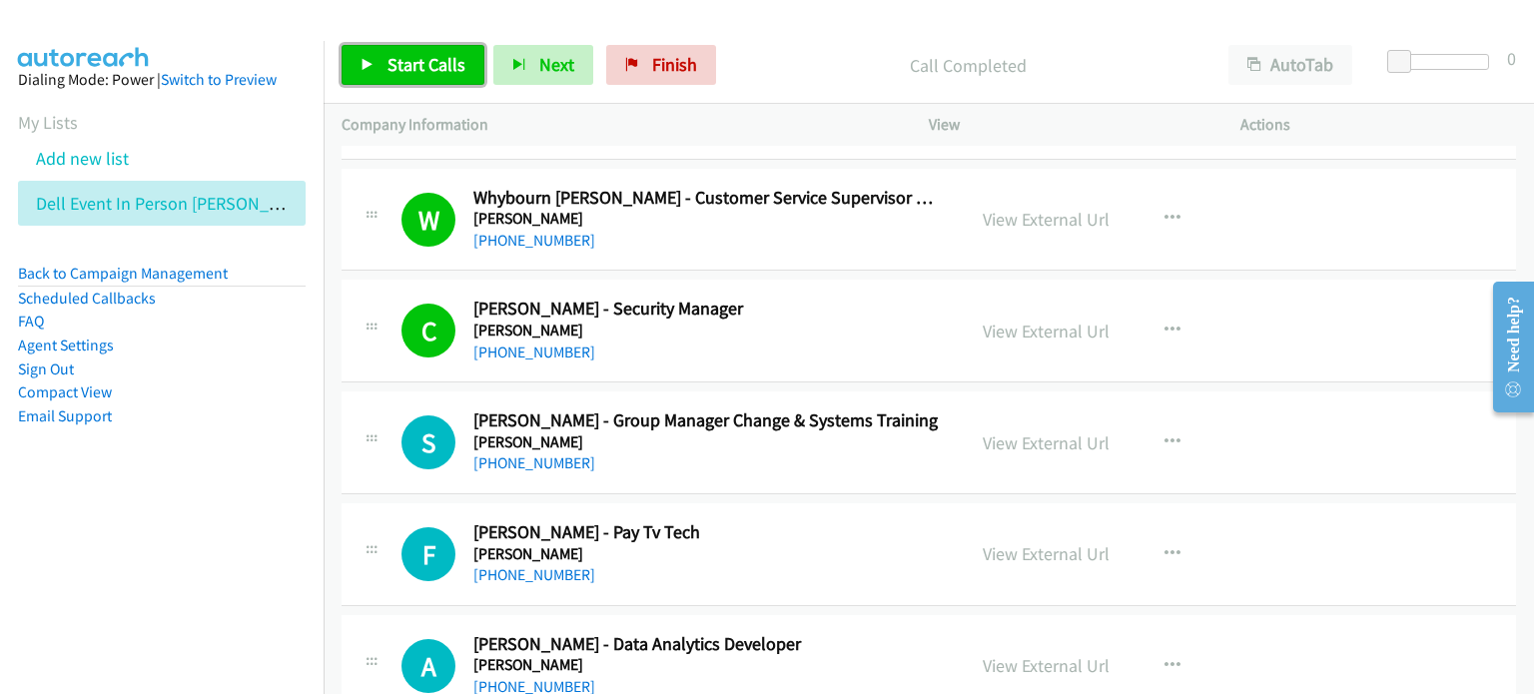
click at [426, 62] on span "Start Calls" at bounding box center [427, 64] width 78 height 23
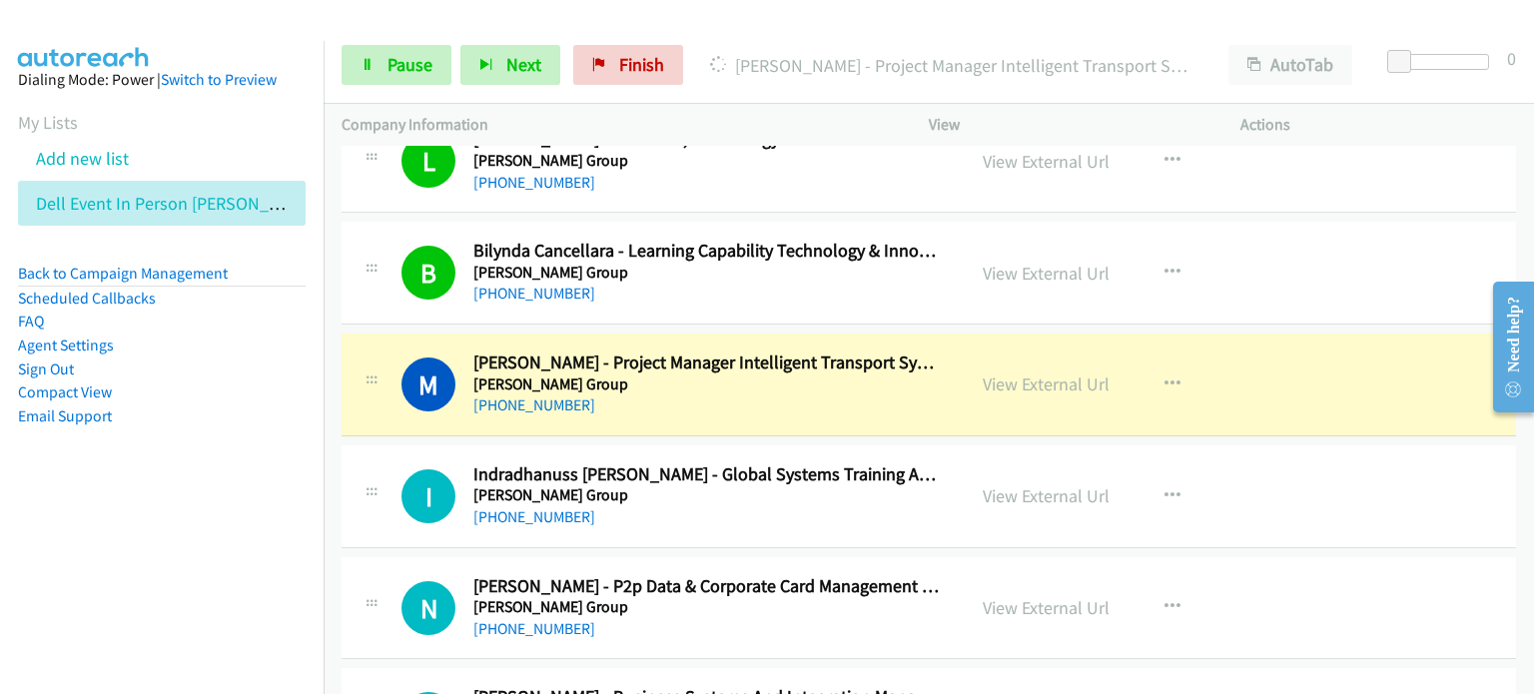
scroll to position [2597, 0]
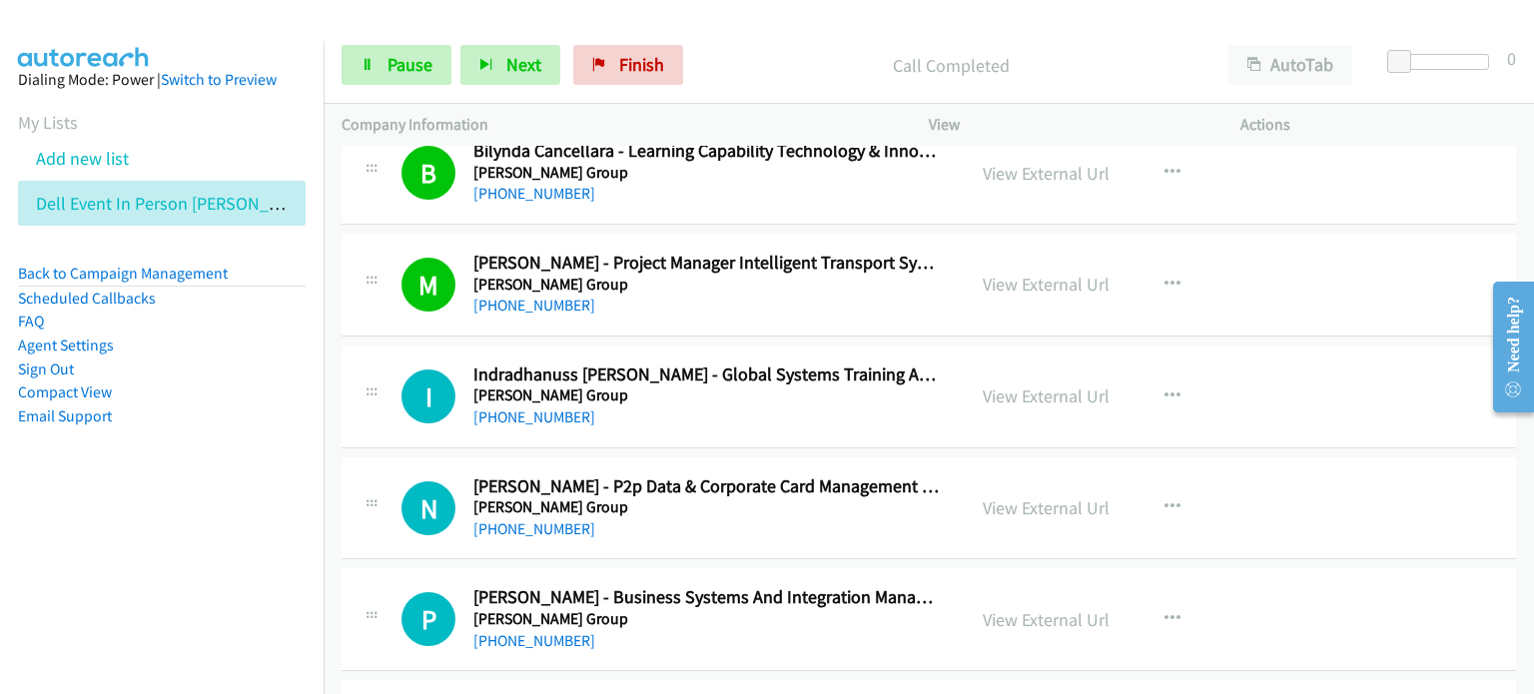
click at [383, 43] on div "Start Calls Pause Next Finish Call Completed AutoTab AutoTab 0" at bounding box center [929, 65] width 1210 height 77
click at [403, 67] on span "Pause" at bounding box center [410, 64] width 45 height 23
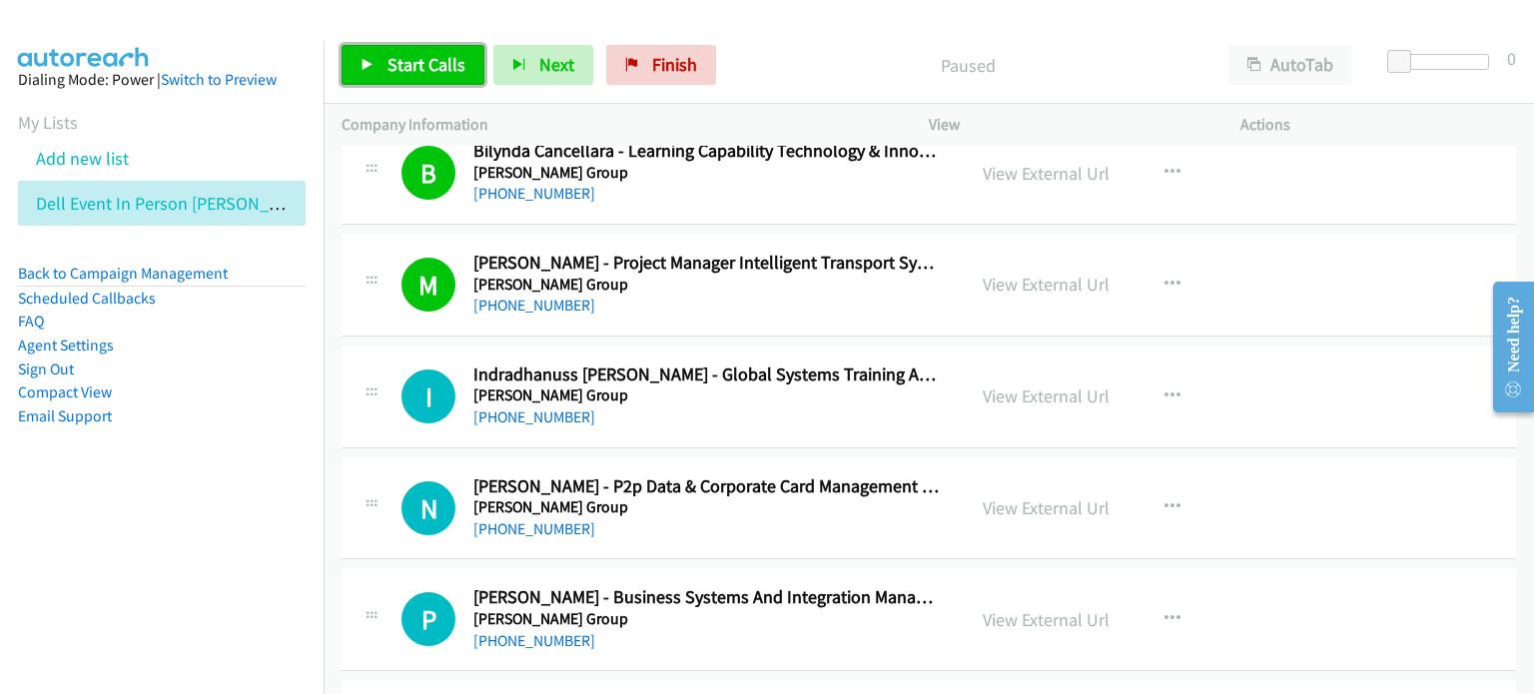
drag, startPoint x: 435, startPoint y: 51, endPoint x: 503, endPoint y: 107, distance: 88.0
click at [435, 53] on link "Start Calls" at bounding box center [413, 65] width 143 height 40
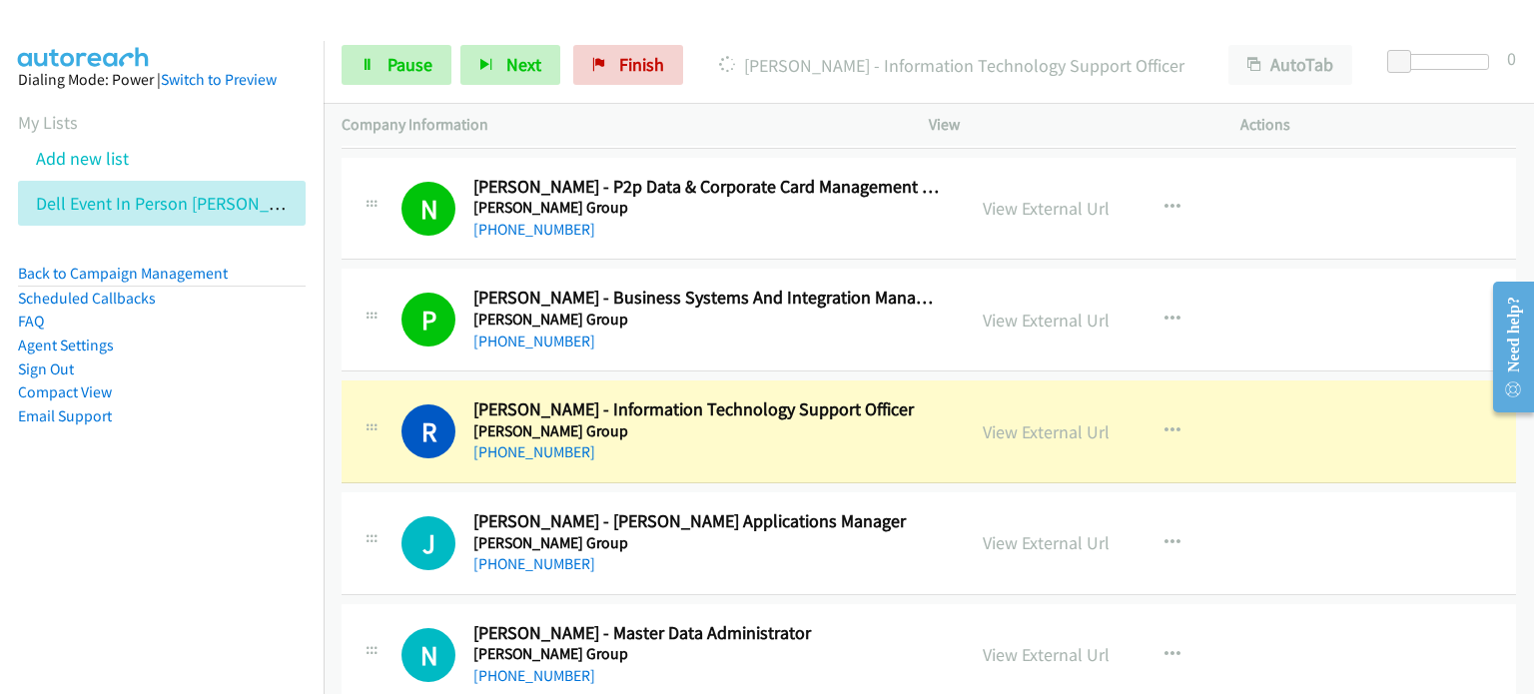
scroll to position [2996, 0]
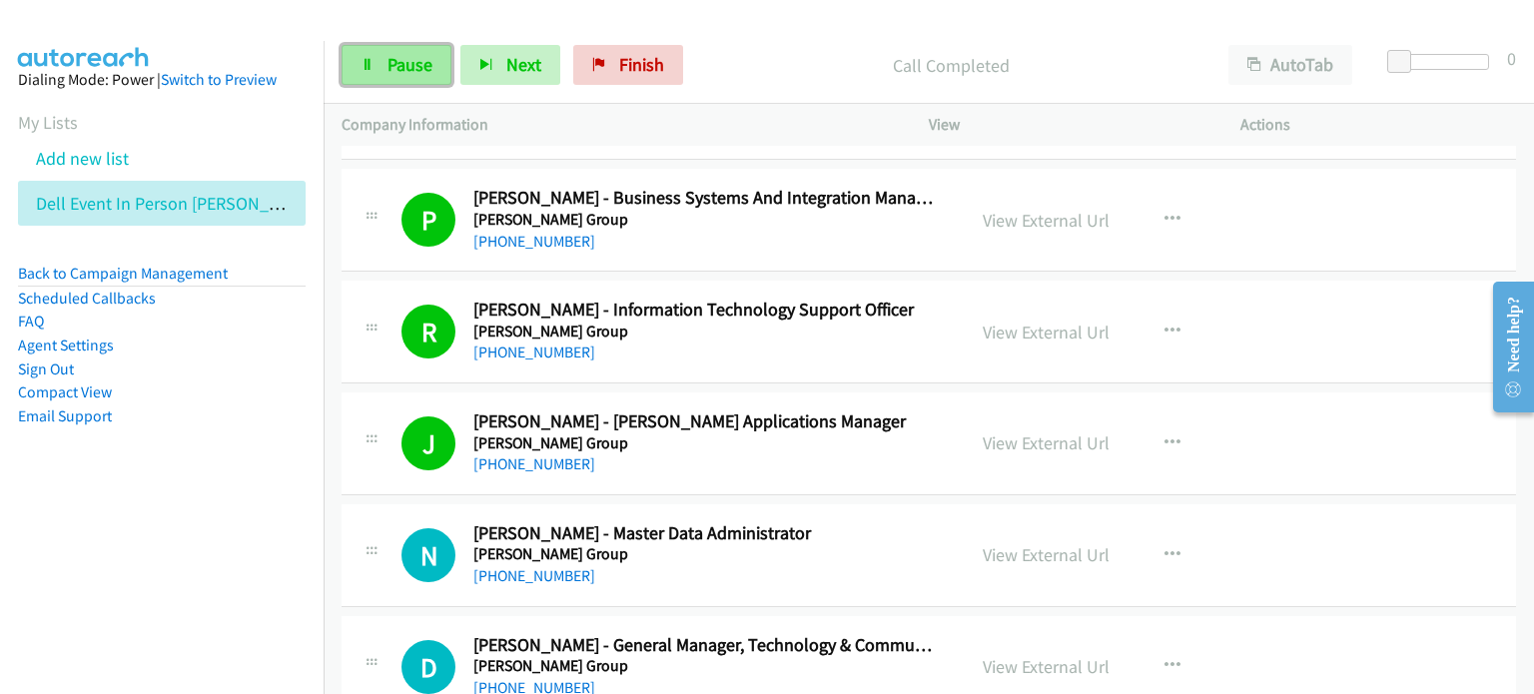
click at [397, 57] on span "Pause" at bounding box center [410, 64] width 45 height 23
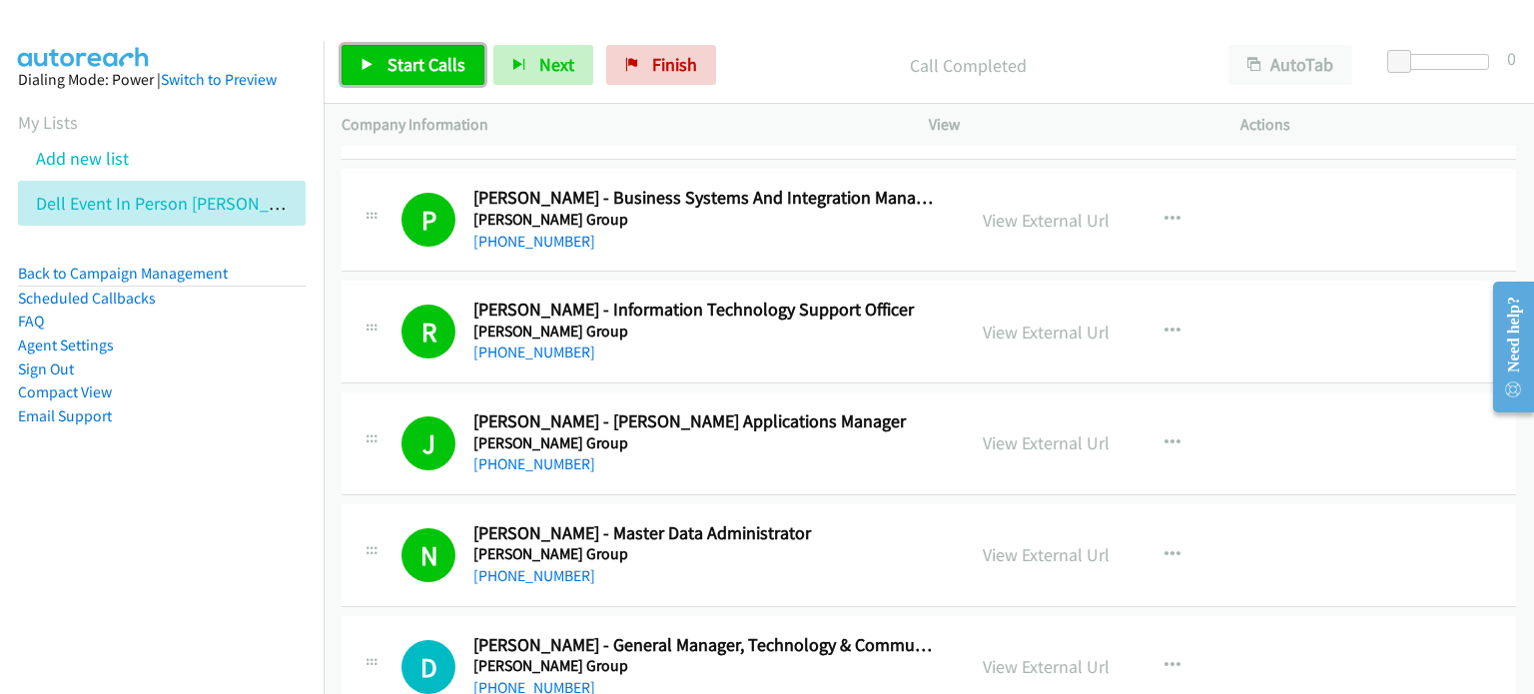
click at [427, 58] on span "Start Calls" at bounding box center [427, 64] width 78 height 23
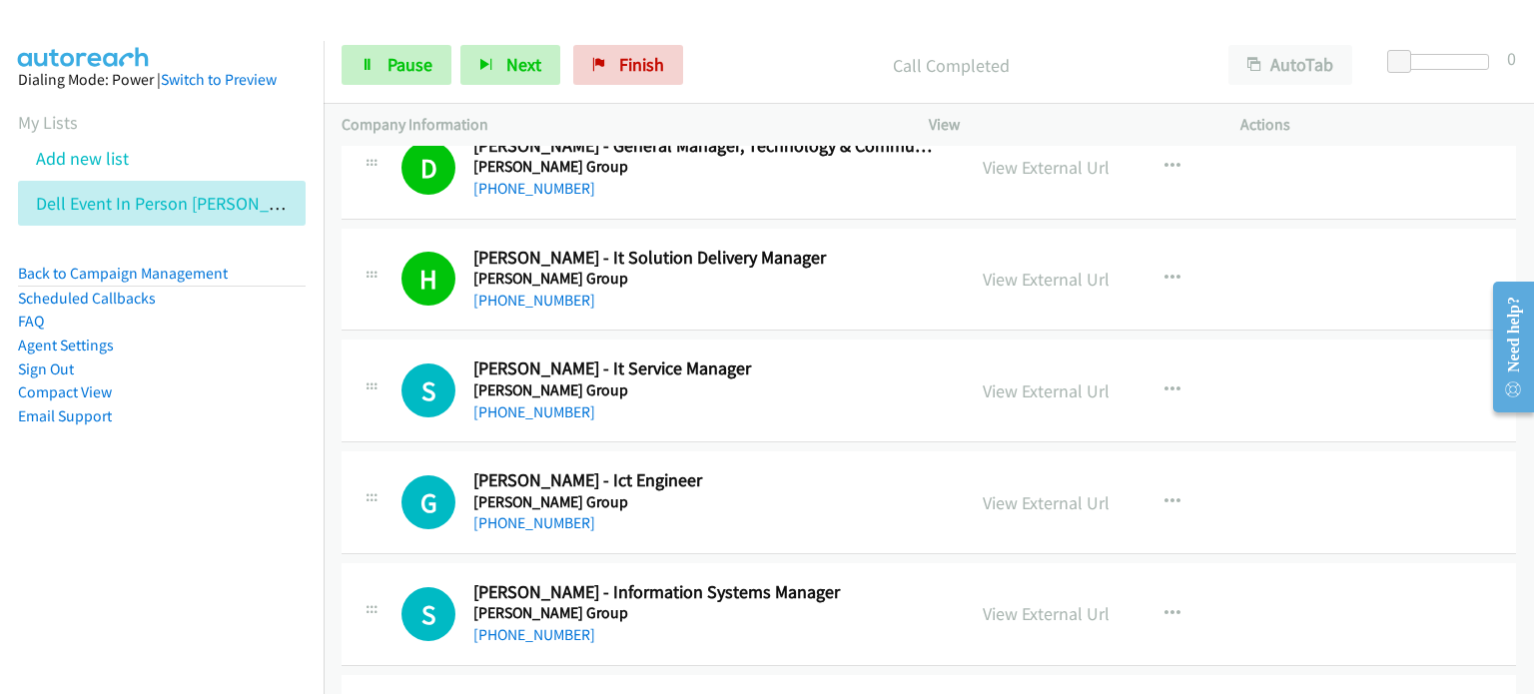
scroll to position [3596, 0]
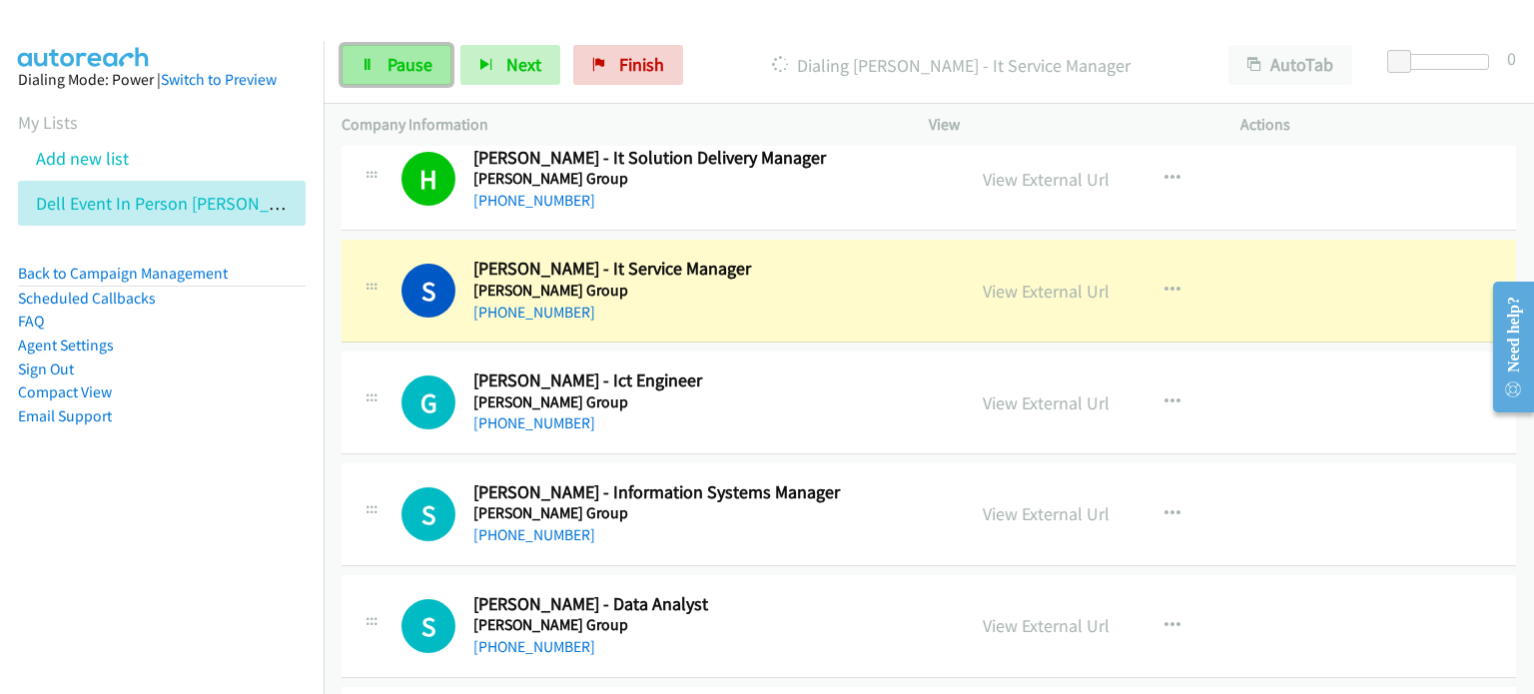
click at [414, 58] on span "Pause" at bounding box center [410, 64] width 45 height 23
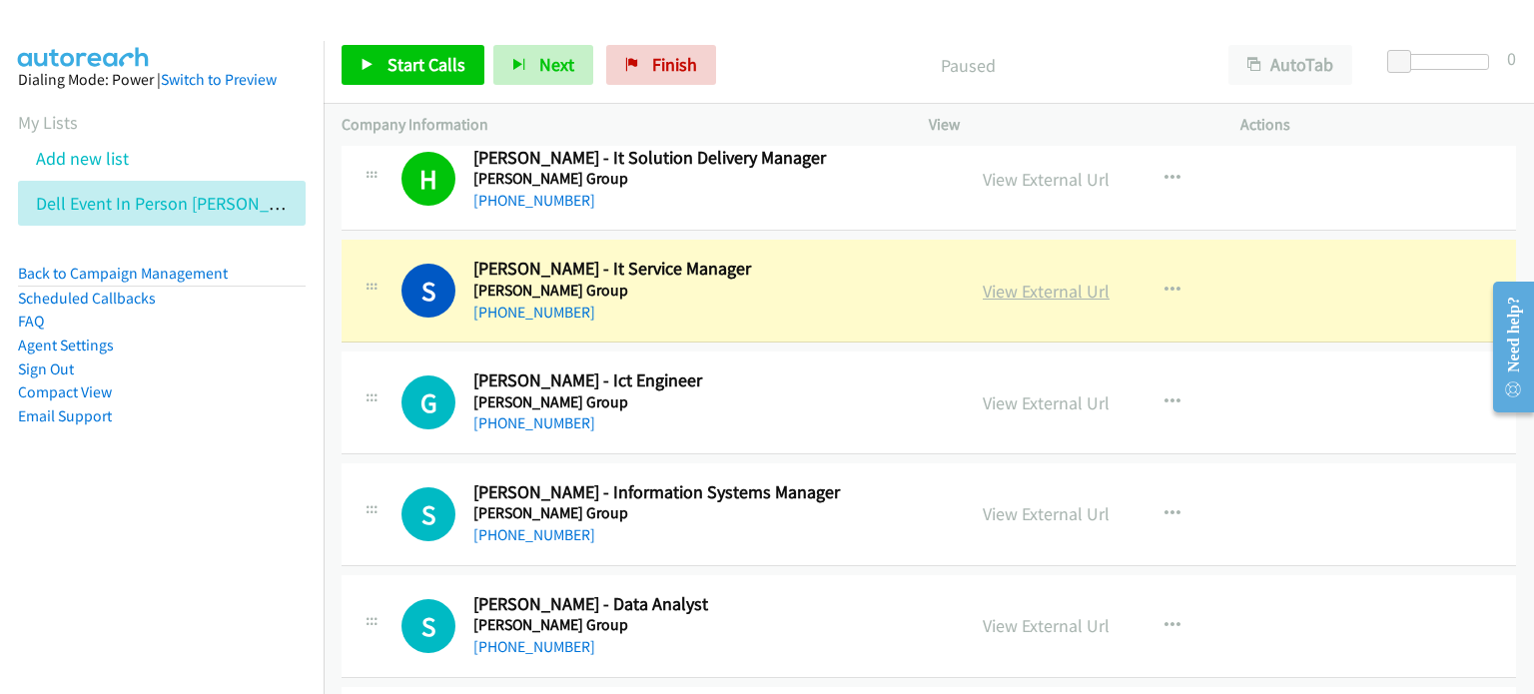
click at [999, 283] on link "View External Url" at bounding box center [1046, 291] width 127 height 23
